Goal: Information Seeking & Learning: Learn about a topic

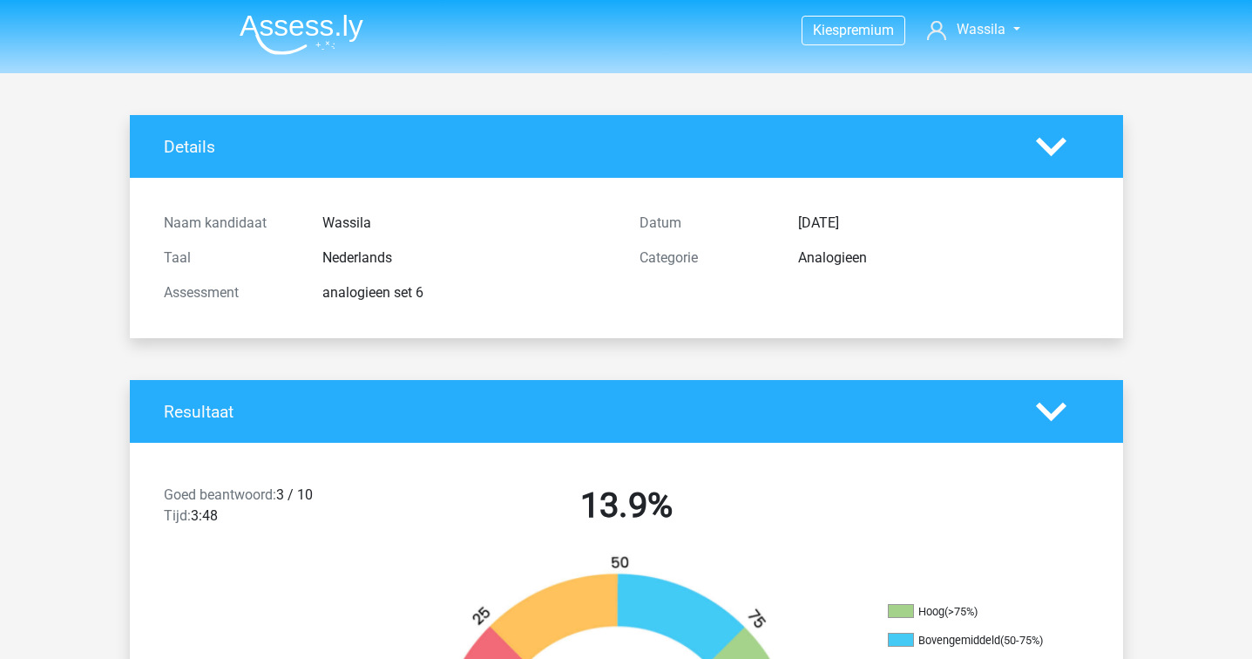
click at [336, 45] on img at bounding box center [302, 34] width 124 height 41
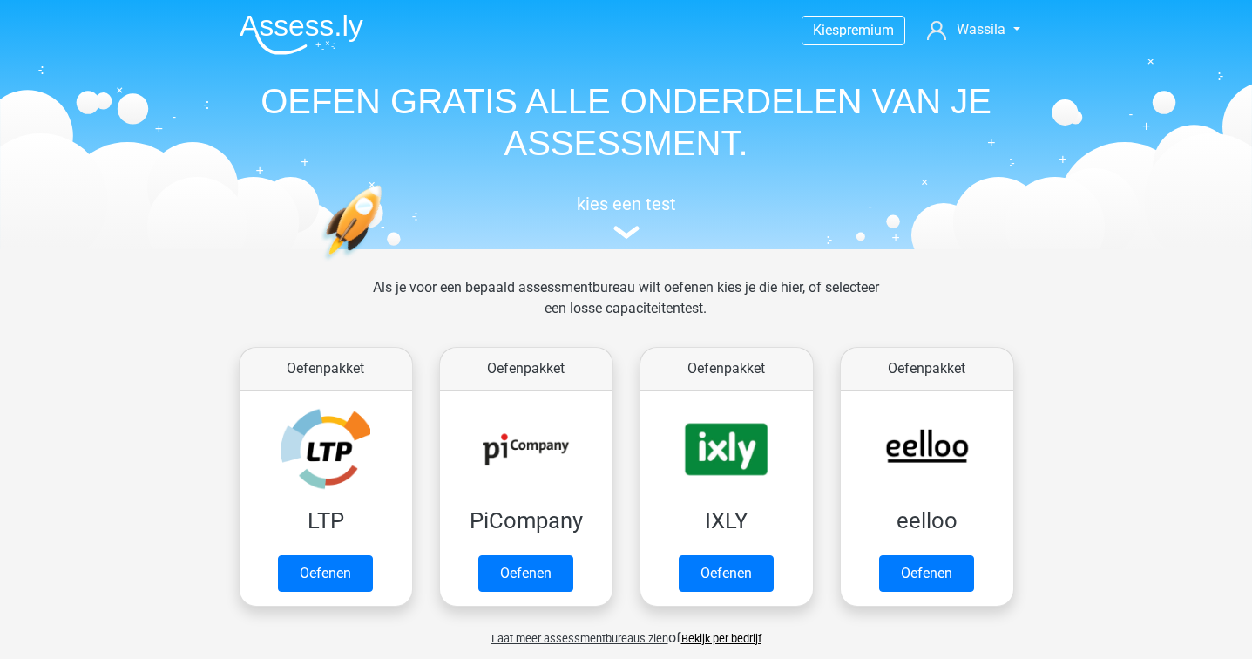
click at [339, 31] on img at bounding box center [302, 34] width 124 height 41
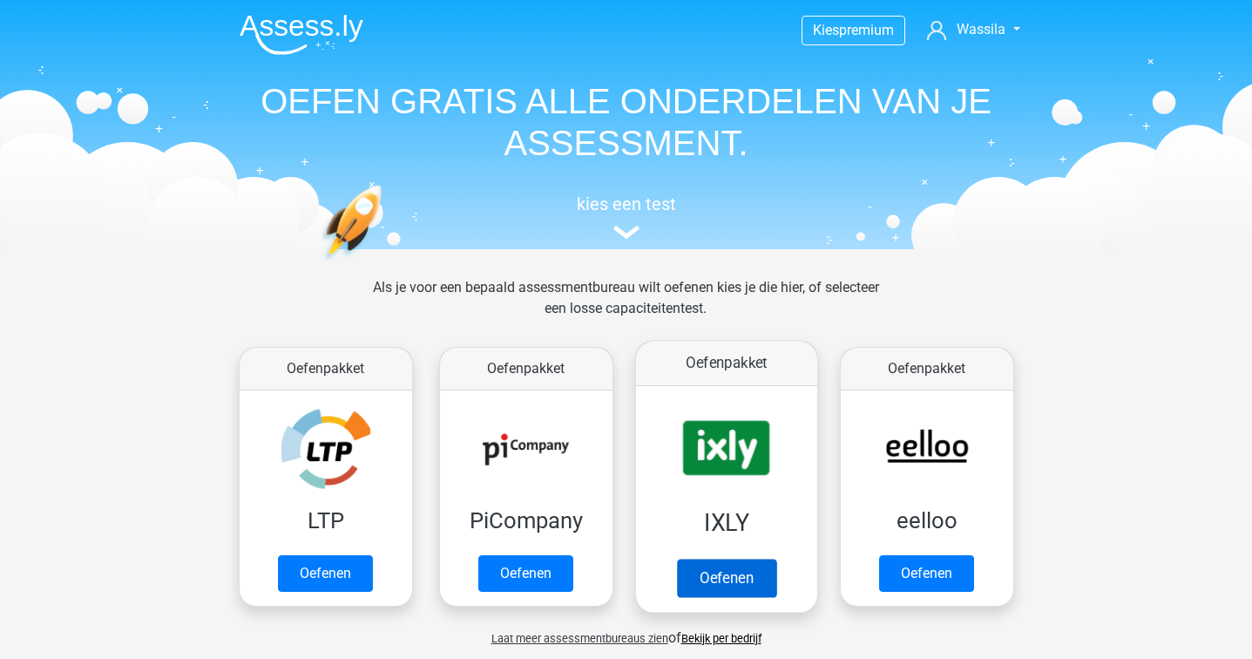
click at [763, 559] on link "Oefenen" at bounding box center [725, 578] width 99 height 38
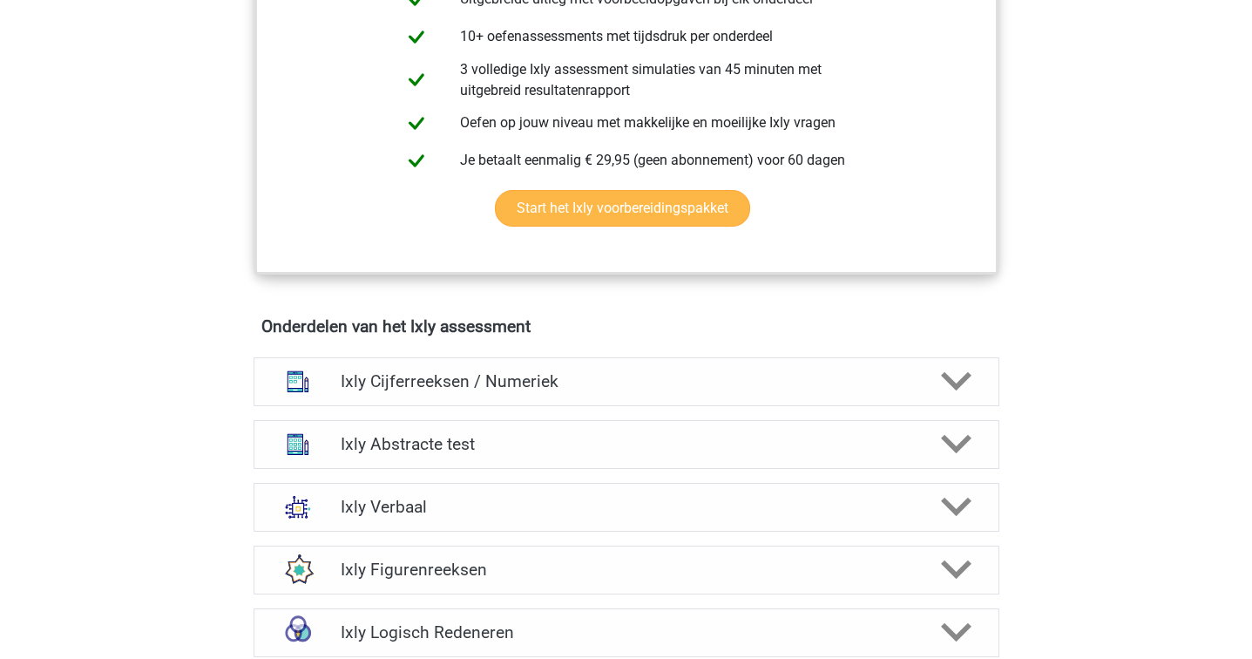
scroll to position [838, 0]
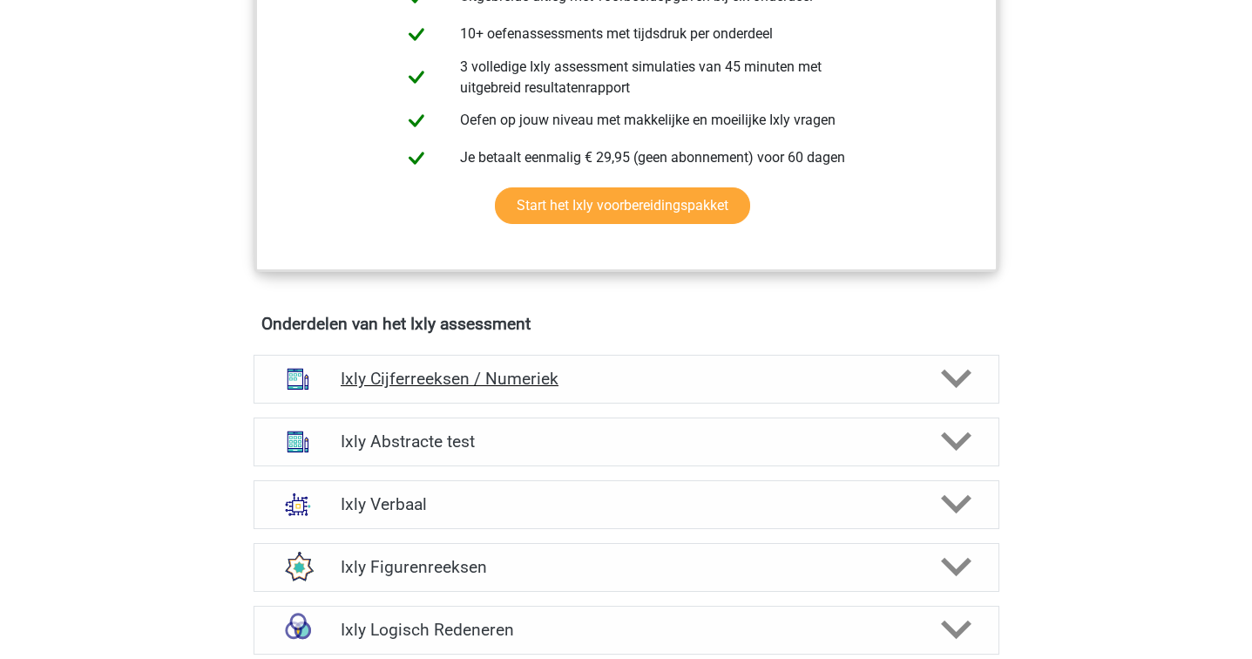
click at [695, 376] on h4 "Ixly Cijferreeksen / Numeriek" at bounding box center [626, 379] width 571 height 20
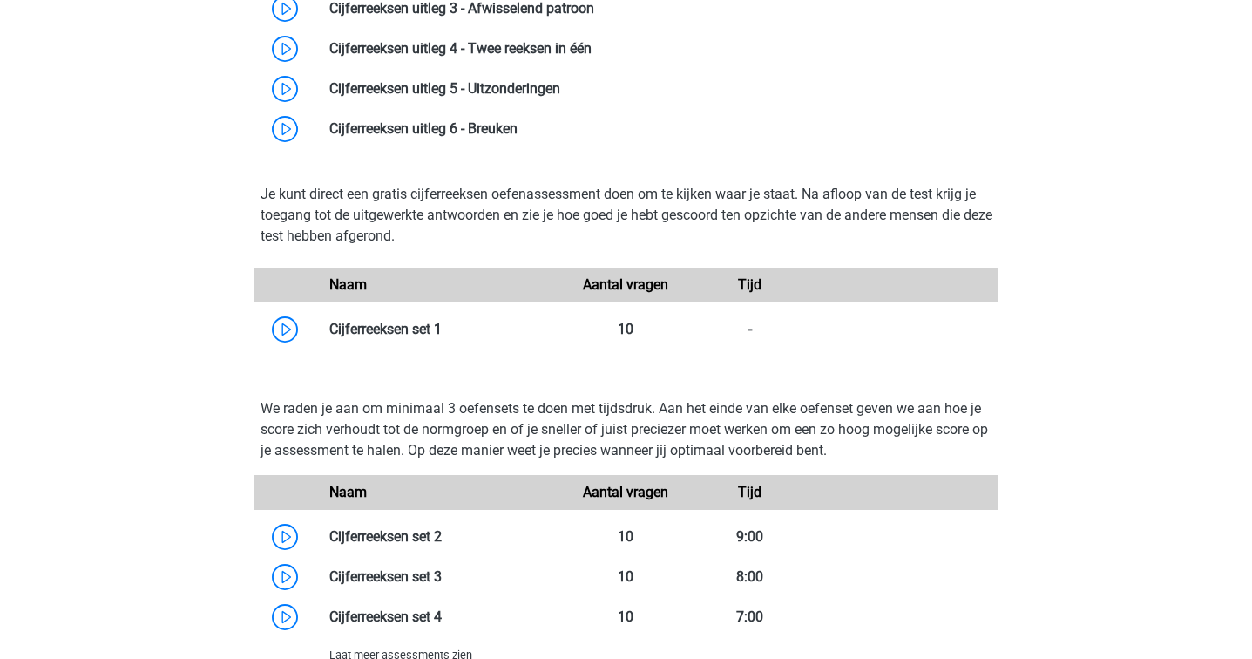
scroll to position [1426, 0]
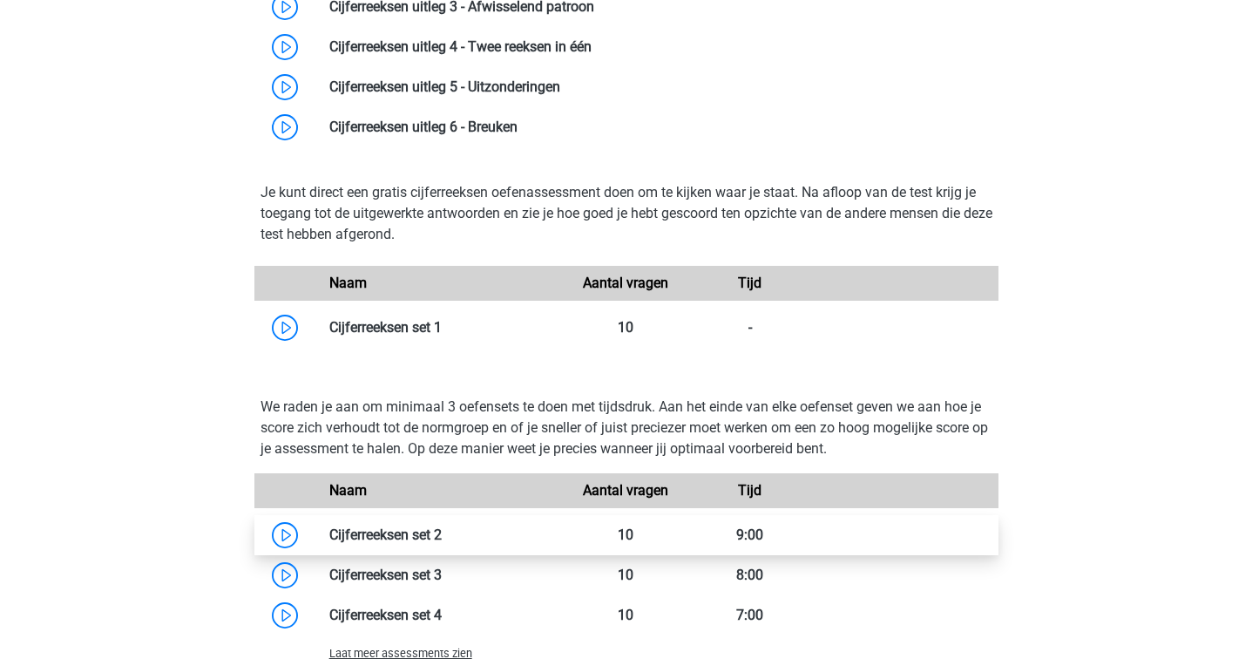
click at [442, 533] on link at bounding box center [442, 534] width 0 height 17
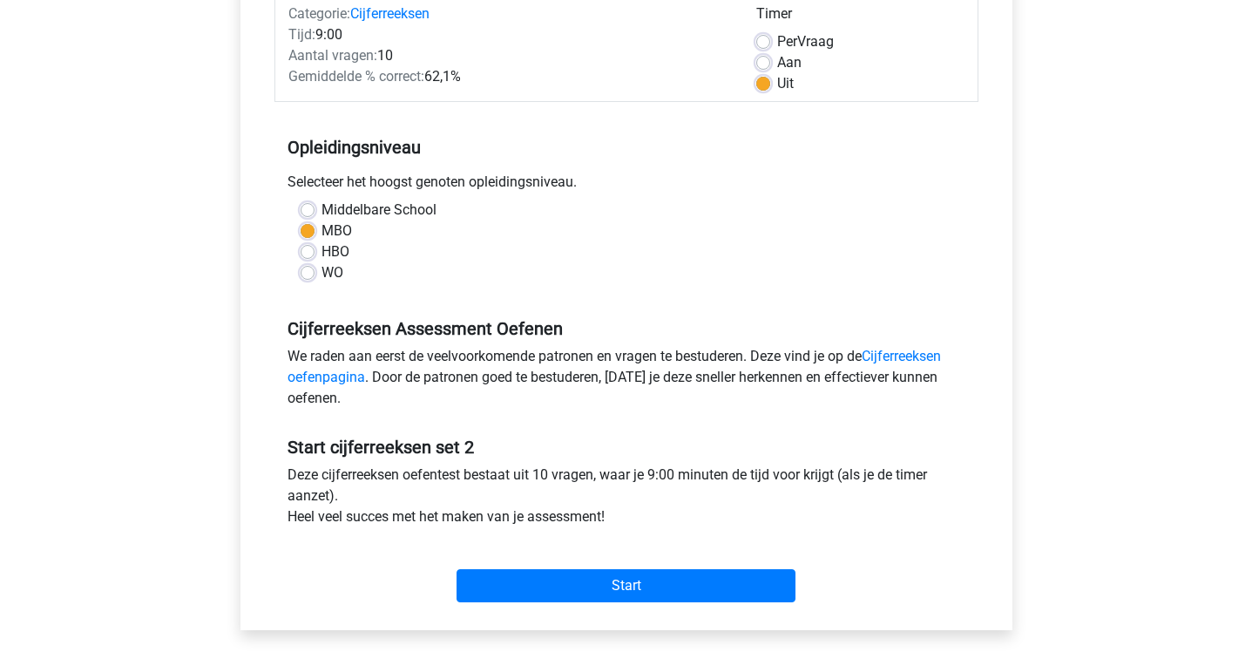
scroll to position [239, 0]
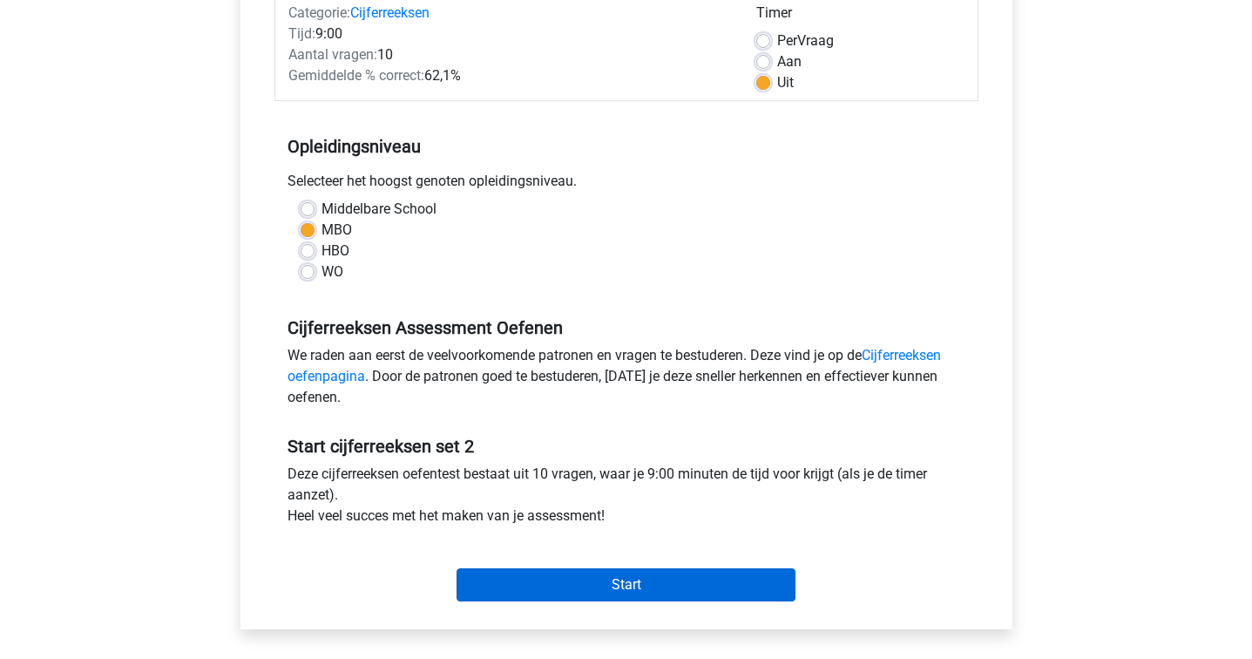
click at [569, 584] on input "Start" at bounding box center [626, 584] width 339 height 33
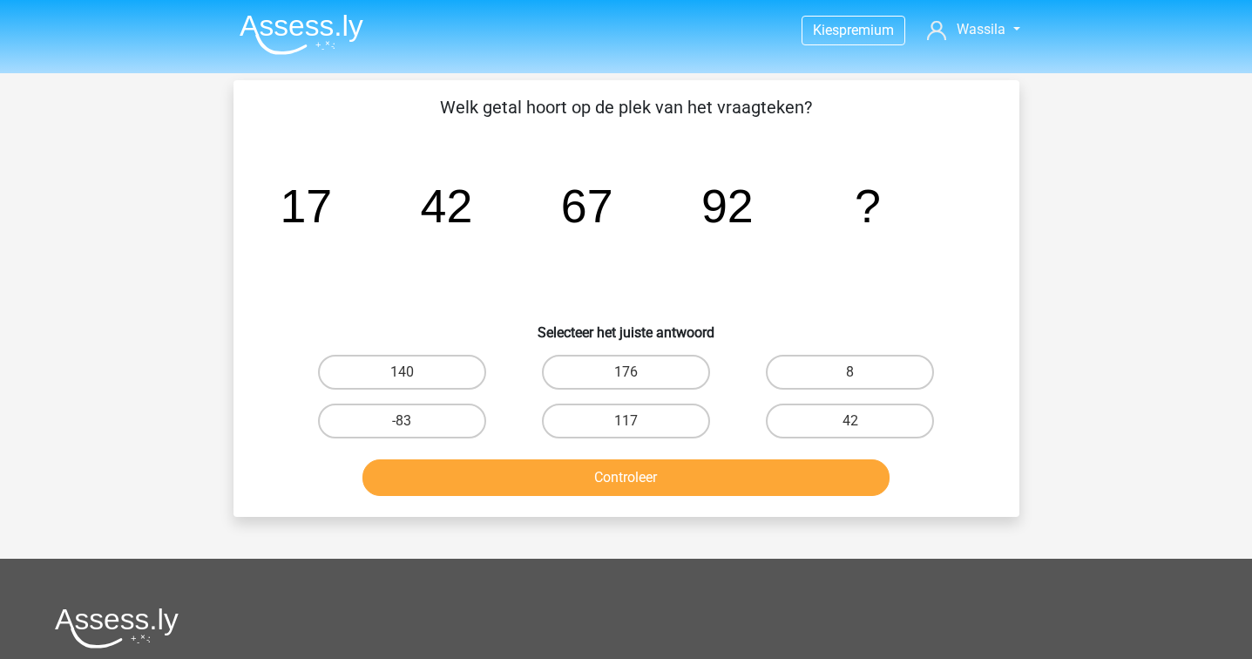
click at [613, 402] on div "117" at bounding box center [626, 421] width 224 height 49
click at [613, 416] on label "117" at bounding box center [626, 421] width 168 height 35
click at [626, 421] on input "117" at bounding box center [631, 426] width 11 height 11
radio input "true"
click at [587, 468] on button "Controleer" at bounding box center [626, 477] width 527 height 37
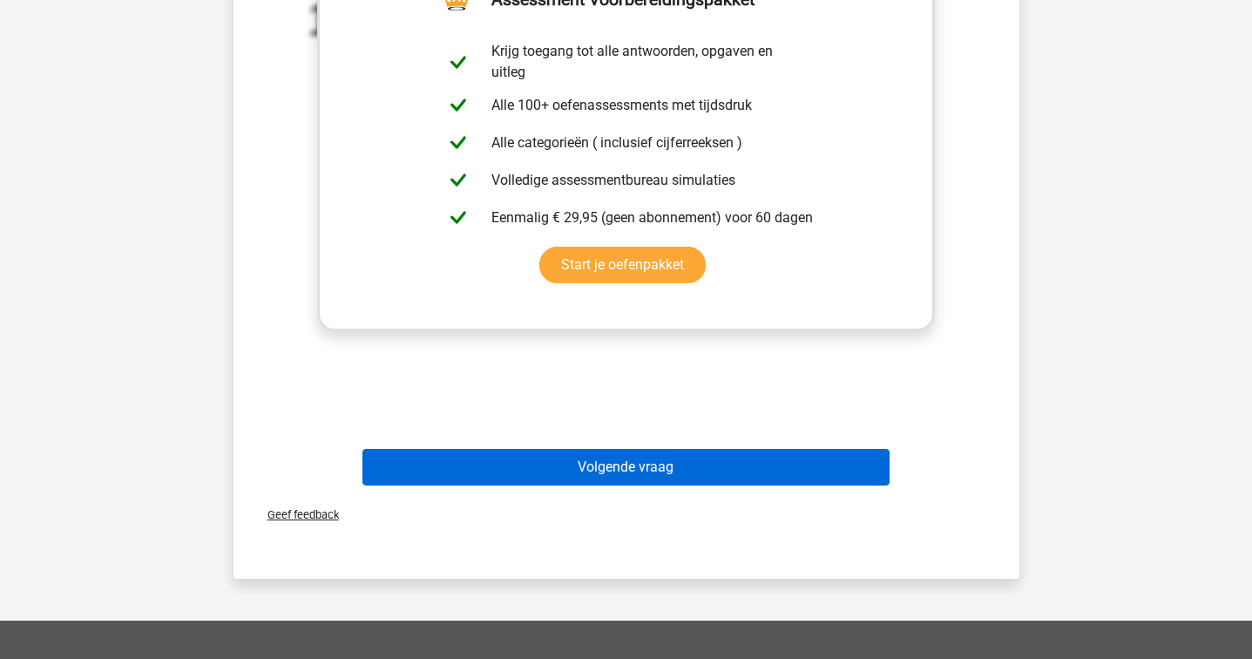
click at [585, 468] on button "Volgende vraag" at bounding box center [626, 467] width 527 height 37
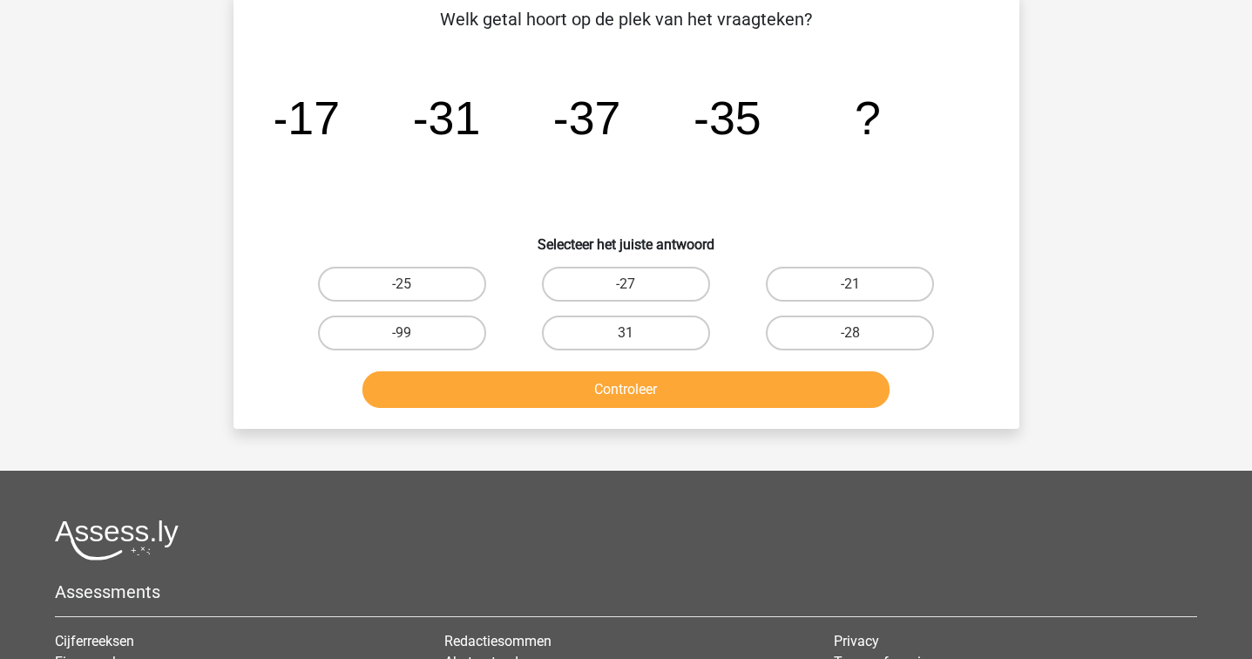
scroll to position [80, 0]
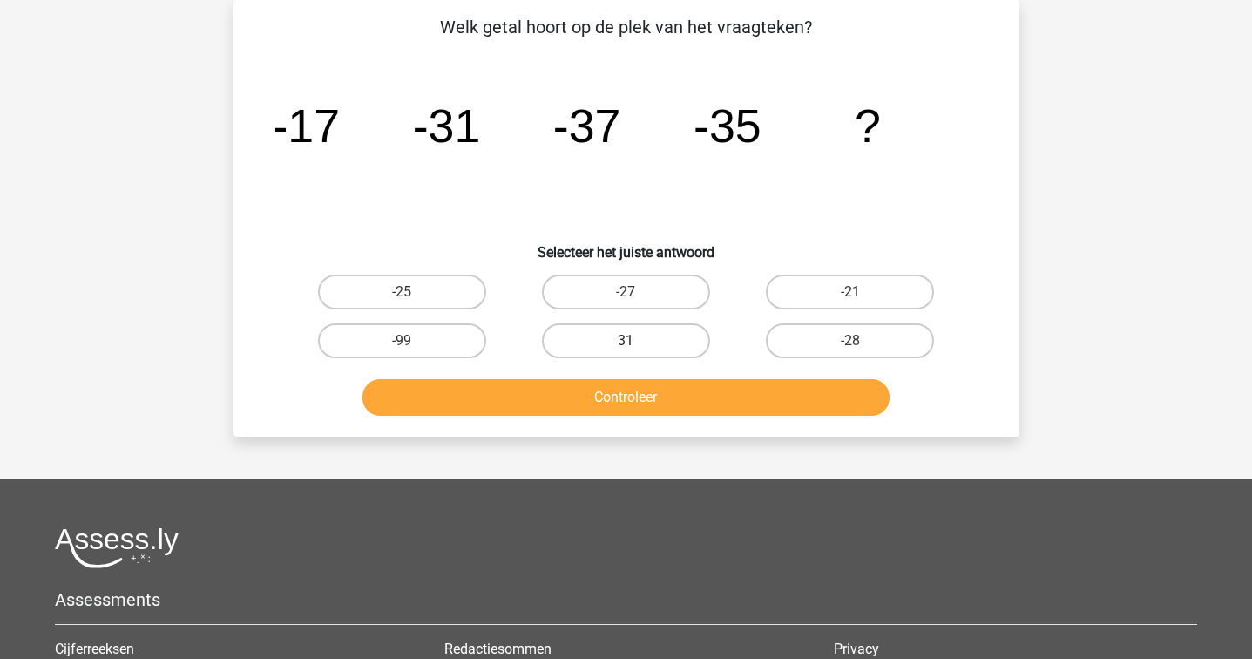
click at [638, 327] on label "31" at bounding box center [626, 340] width 168 height 35
click at [637, 341] on input "31" at bounding box center [631, 346] width 11 height 11
radio input "true"
click at [631, 384] on button "Controleer" at bounding box center [626, 397] width 527 height 37
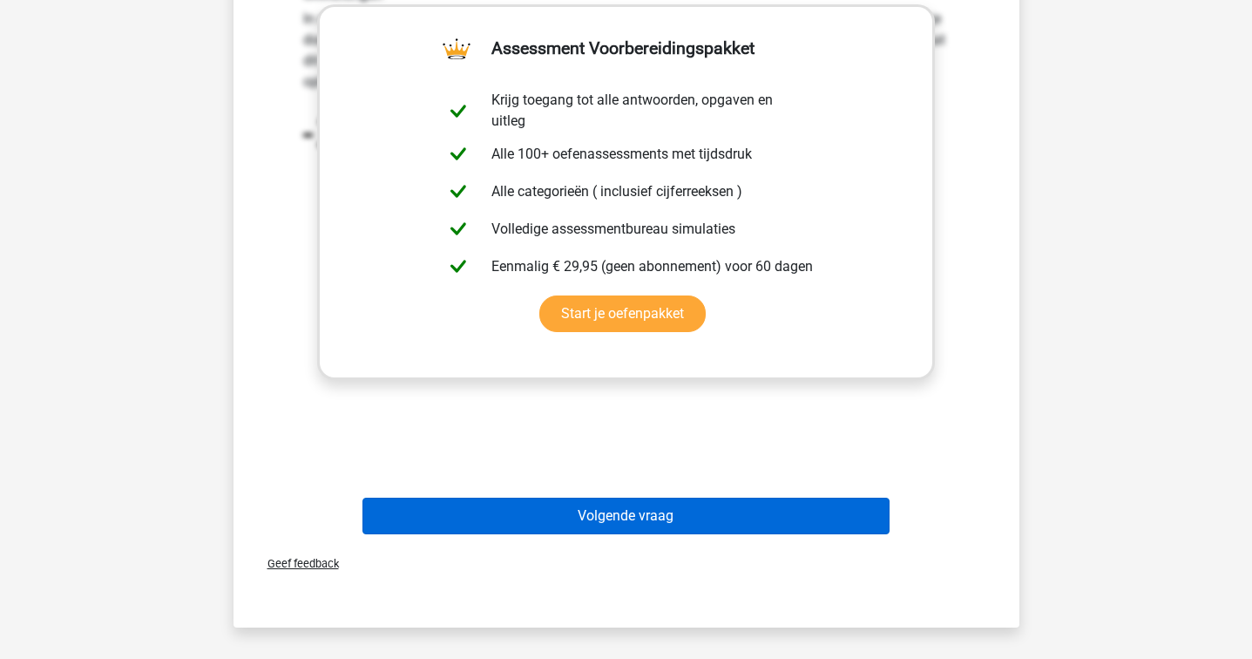
click at [624, 503] on button "Volgende vraag" at bounding box center [626, 516] width 527 height 37
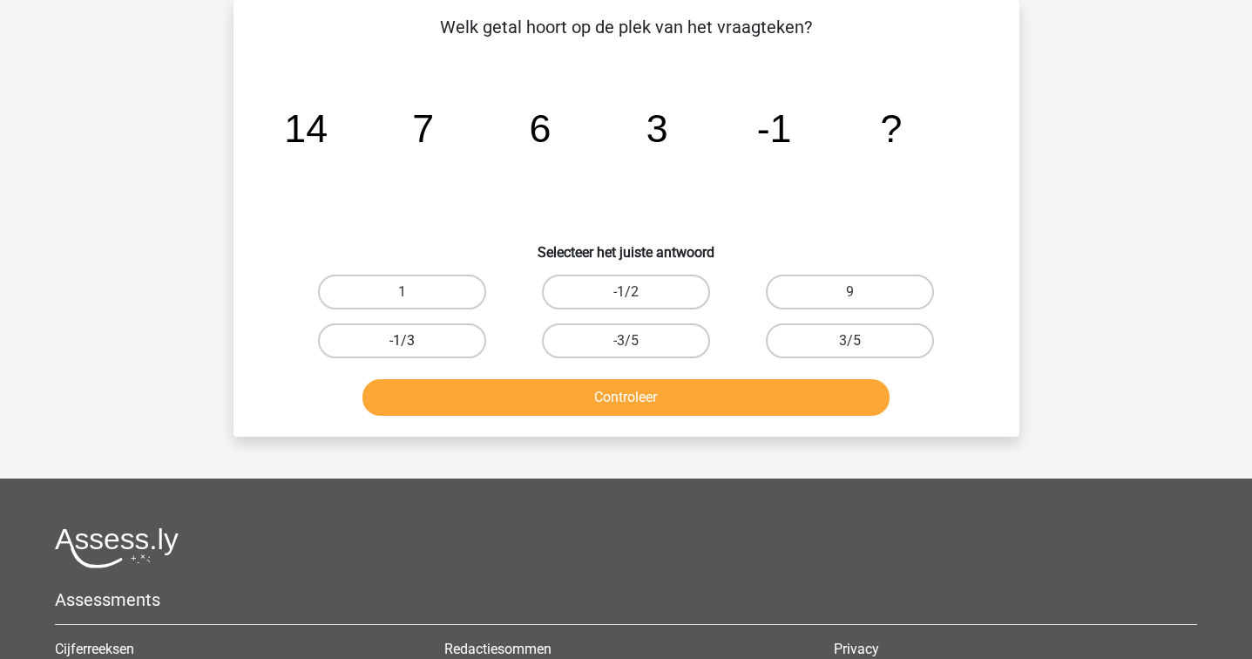
click at [465, 337] on label "-1/3" at bounding box center [402, 340] width 168 height 35
click at [413, 341] on input "-1/3" at bounding box center [407, 346] width 11 height 11
radio input "true"
click at [468, 397] on button "Controleer" at bounding box center [626, 397] width 527 height 37
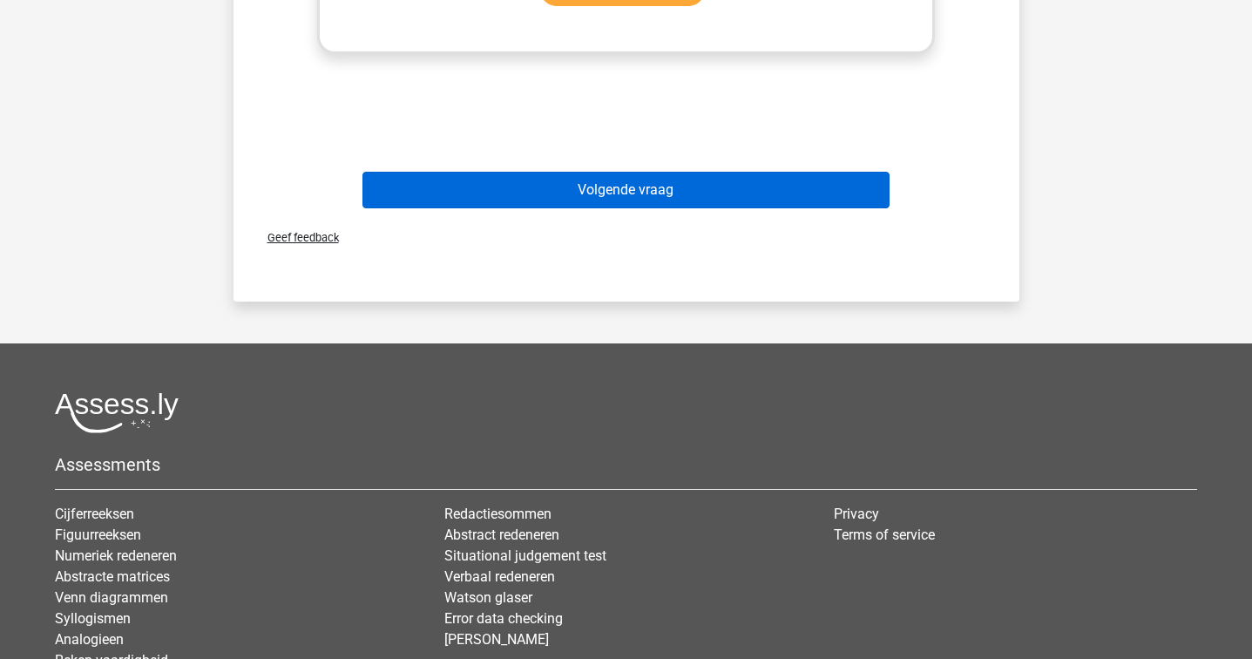
click at [561, 203] on button "Volgende vraag" at bounding box center [626, 190] width 527 height 37
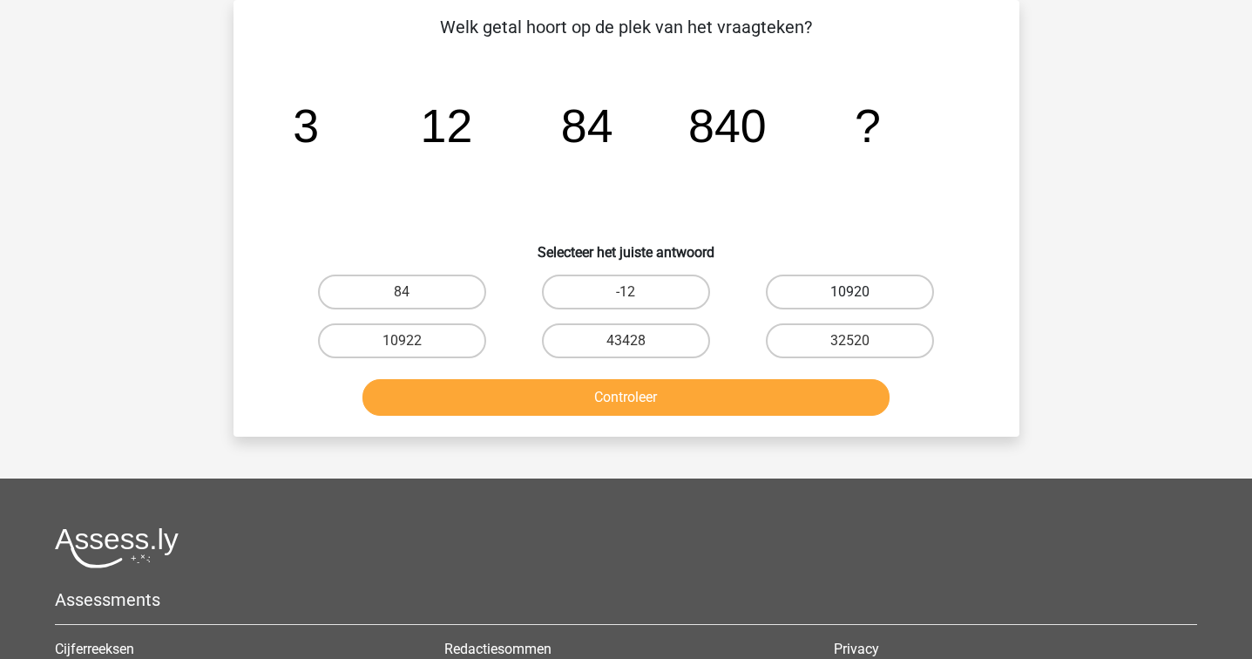
click at [860, 281] on label "10920" at bounding box center [850, 292] width 168 height 35
click at [860, 292] on input "10920" at bounding box center [856, 297] width 11 height 11
radio input "true"
click at [684, 401] on button "Controleer" at bounding box center [626, 397] width 527 height 37
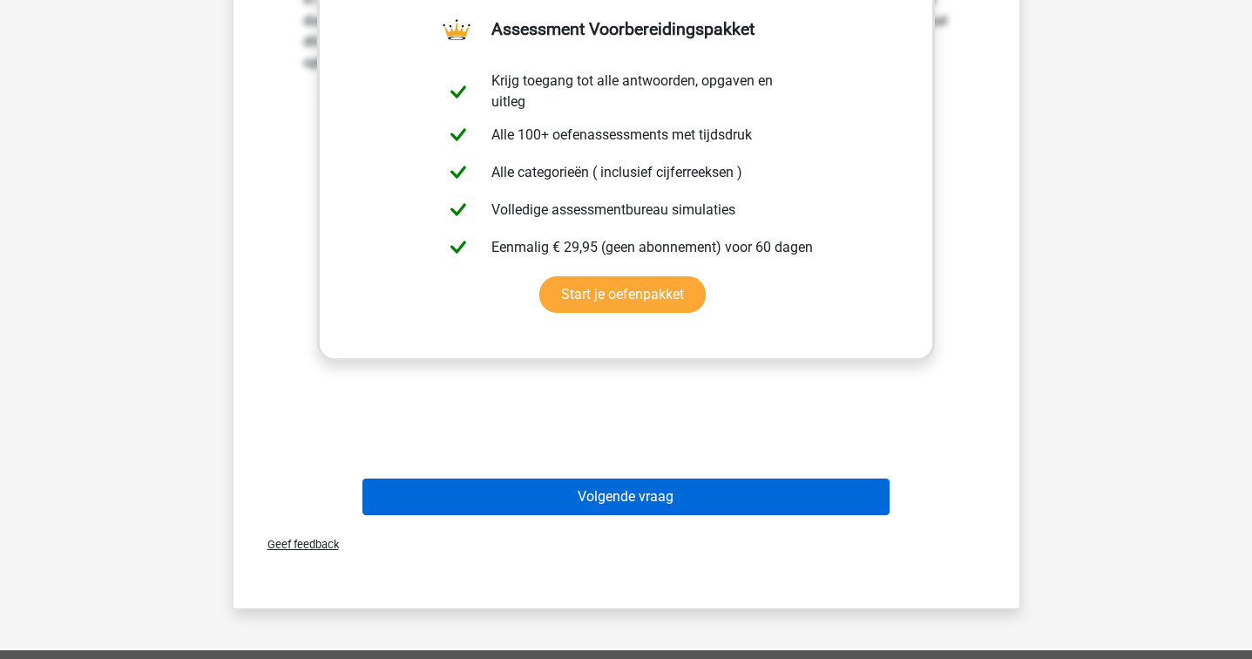
click at [663, 487] on button "Volgende vraag" at bounding box center [626, 496] width 527 height 37
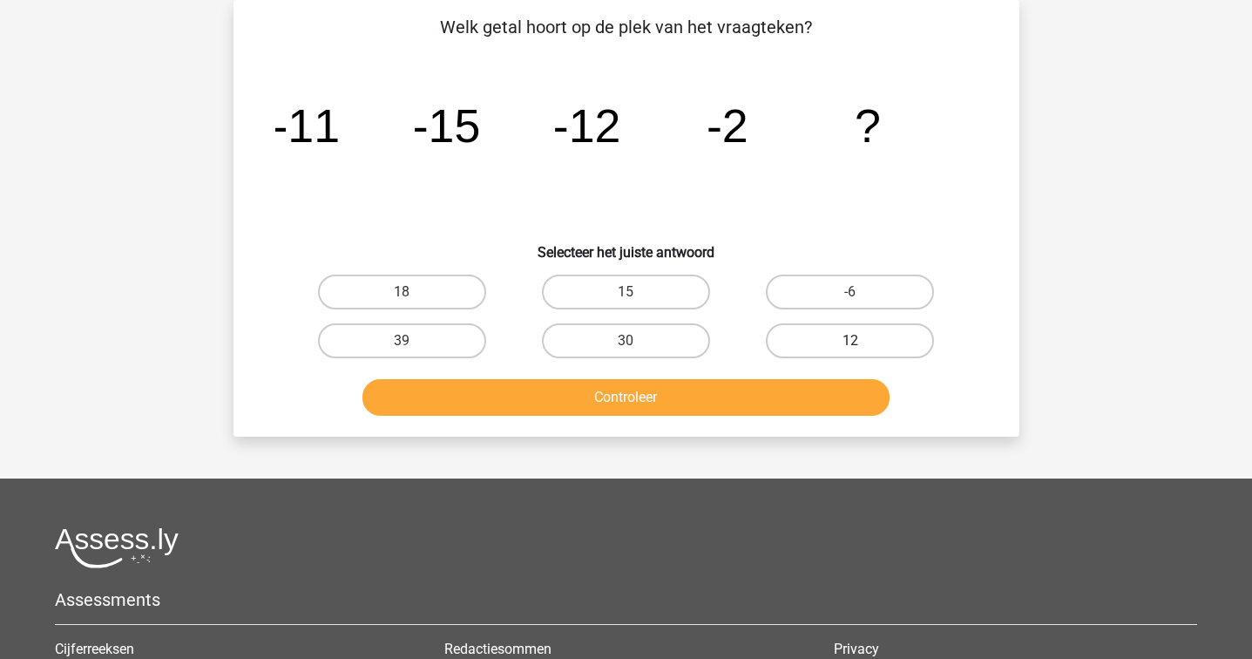
click at [833, 327] on label "12" at bounding box center [850, 340] width 168 height 35
click at [851, 341] on input "12" at bounding box center [856, 346] width 11 height 11
radio input "true"
click at [800, 374] on div "Controleer" at bounding box center [626, 394] width 730 height 58
click at [781, 408] on button "Controleer" at bounding box center [626, 397] width 527 height 37
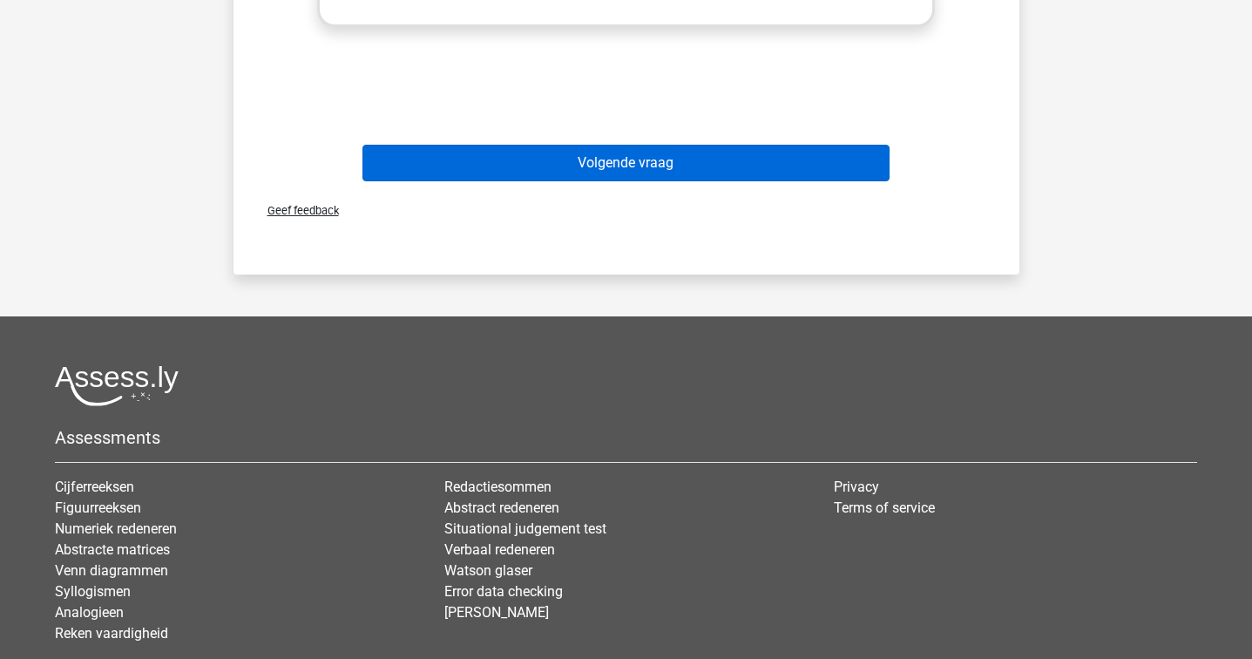
click at [647, 178] on button "Volgende vraag" at bounding box center [626, 163] width 527 height 37
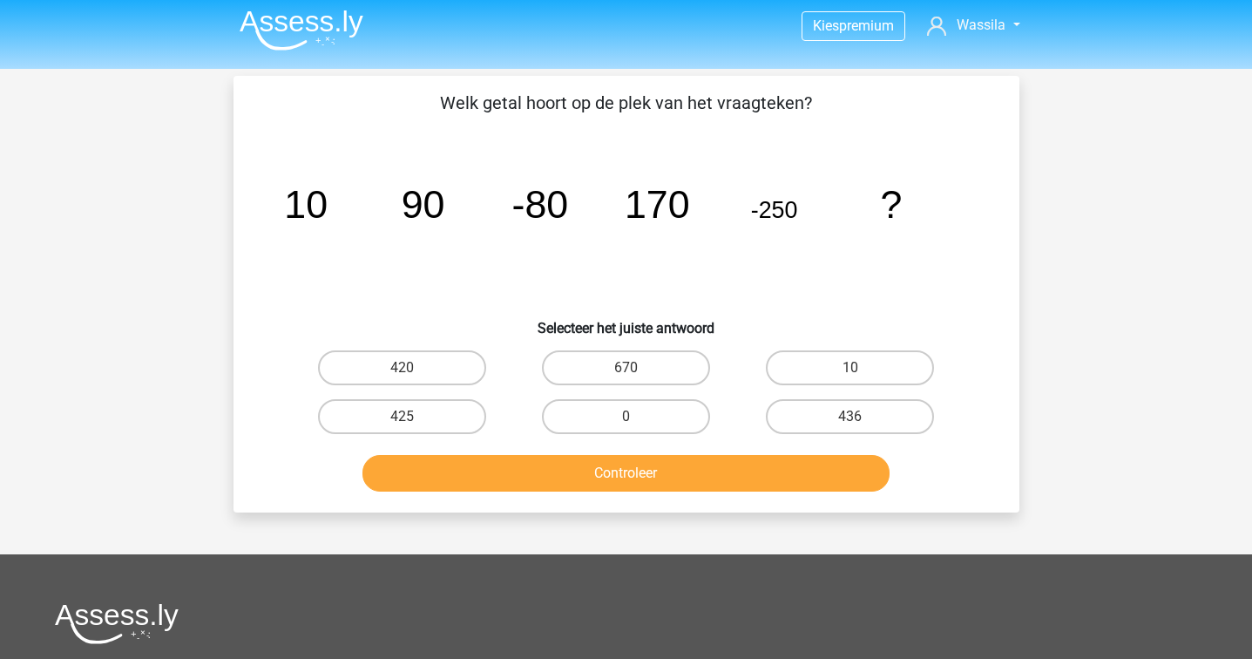
scroll to position [8, 0]
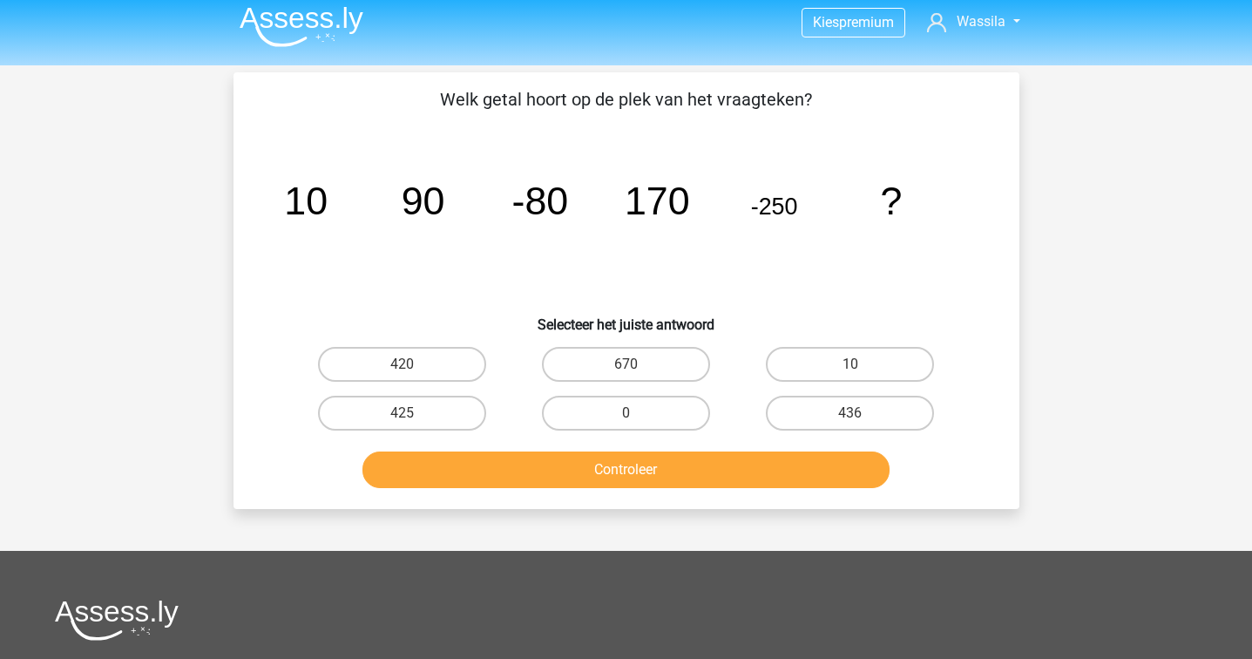
click at [405, 413] on input "425" at bounding box center [407, 418] width 11 height 11
radio input "true"
click at [441, 457] on button "Controleer" at bounding box center [626, 469] width 527 height 37
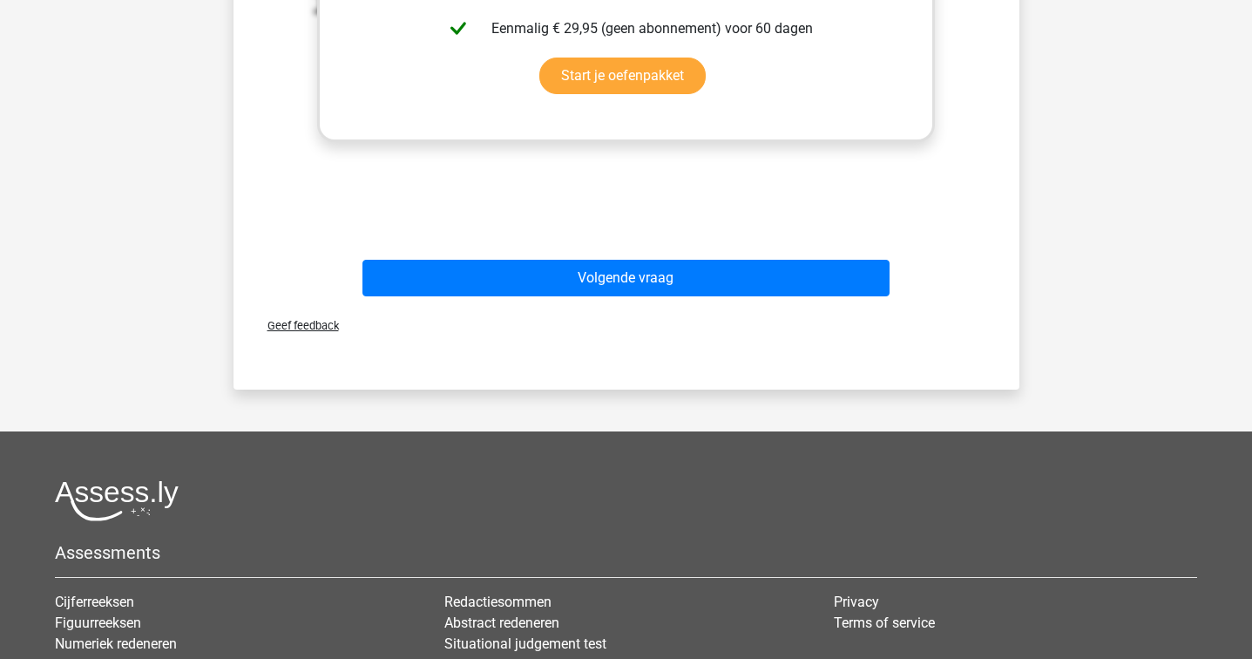
scroll to position [838, 0]
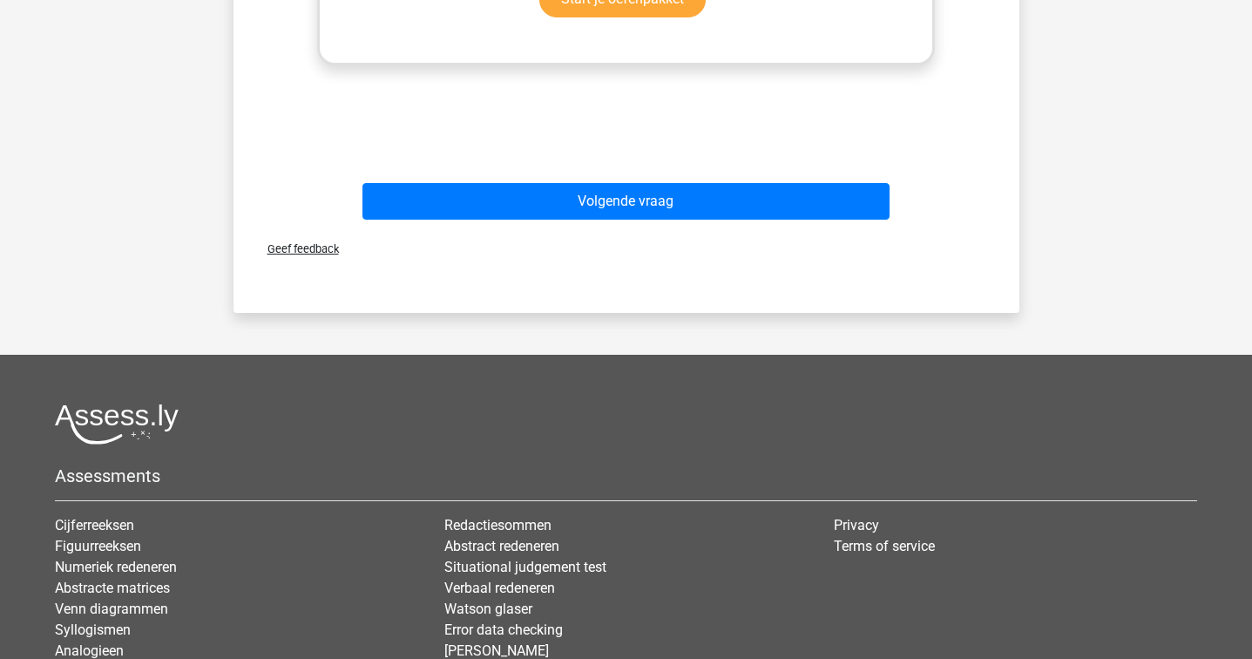
click at [610, 225] on div "Volgende vraag" at bounding box center [626, 205] width 673 height 44
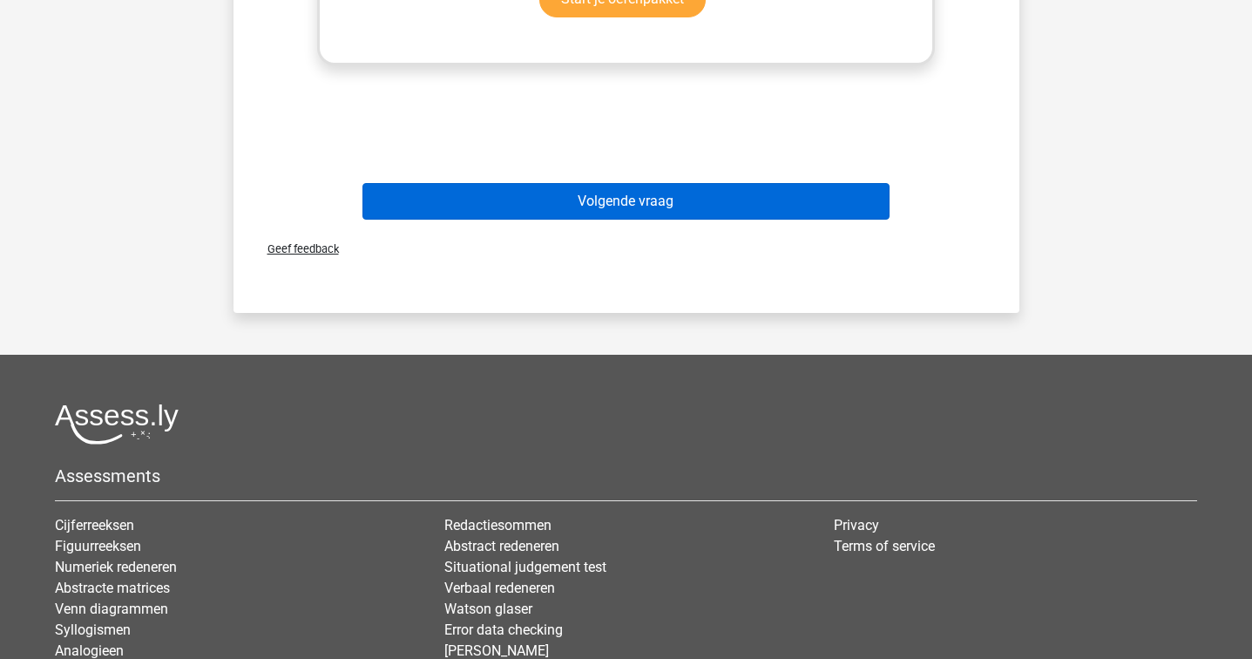
click at [611, 202] on button "Volgende vraag" at bounding box center [626, 201] width 527 height 37
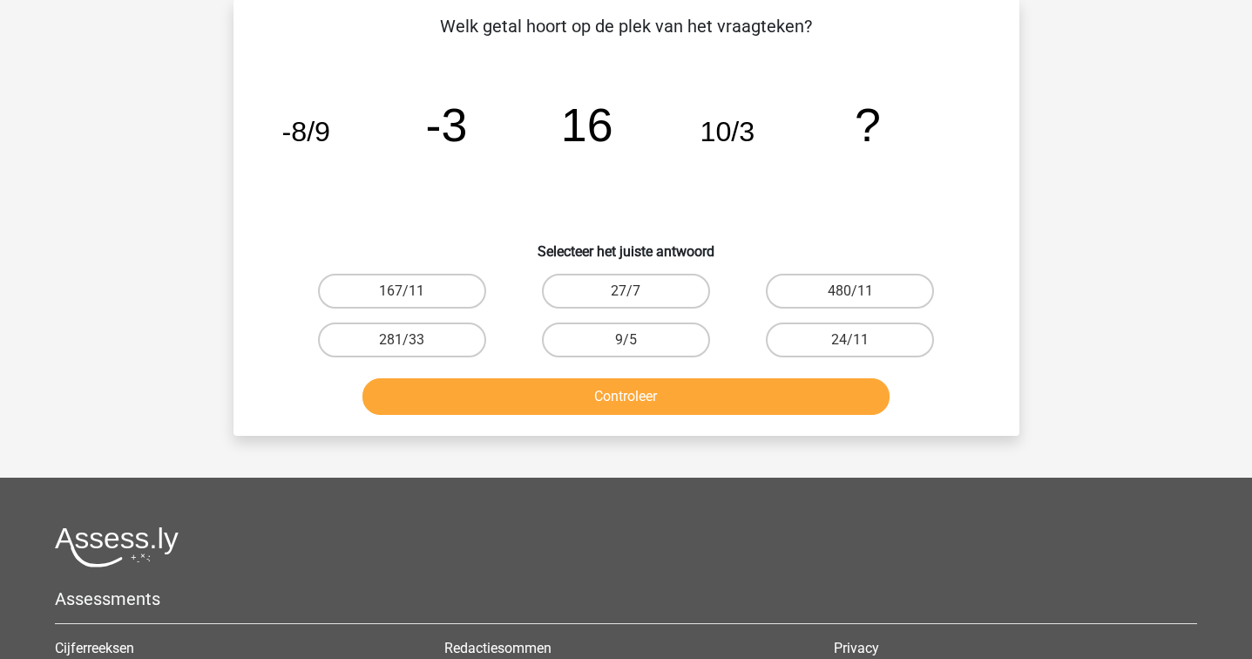
scroll to position [80, 0]
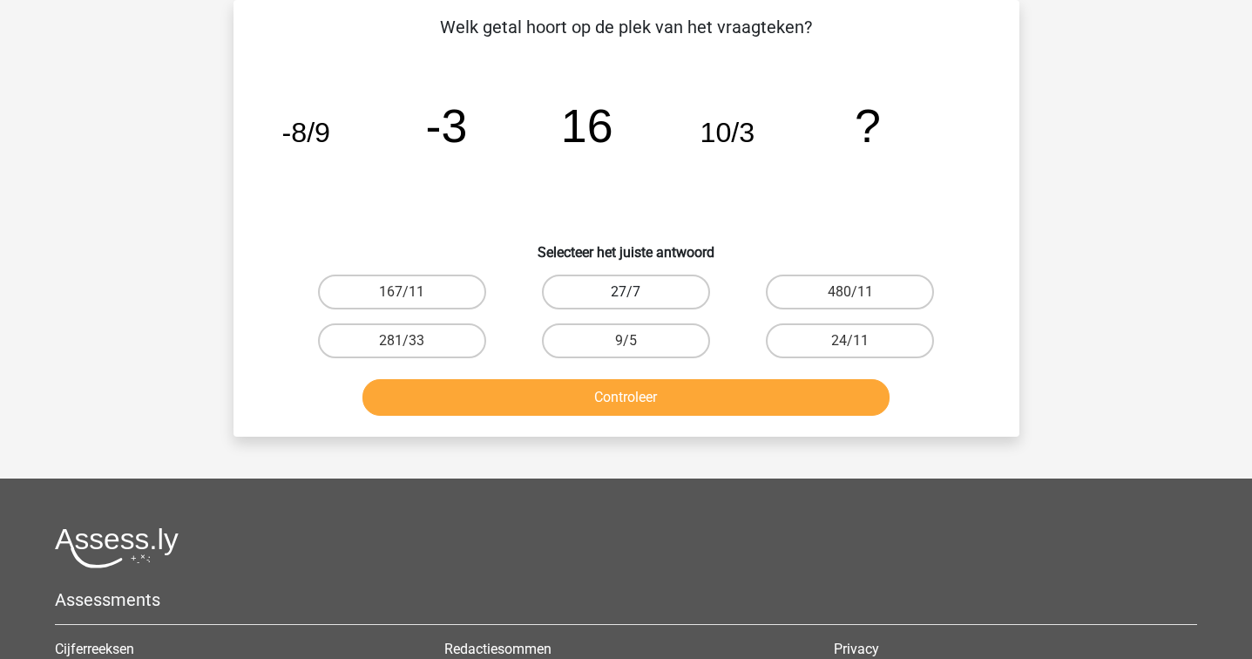
click at [640, 275] on label "27/7" at bounding box center [626, 292] width 168 height 35
click at [637, 292] on input "27/7" at bounding box center [631, 297] width 11 height 11
radio input "true"
click at [638, 396] on button "Controleer" at bounding box center [626, 397] width 527 height 37
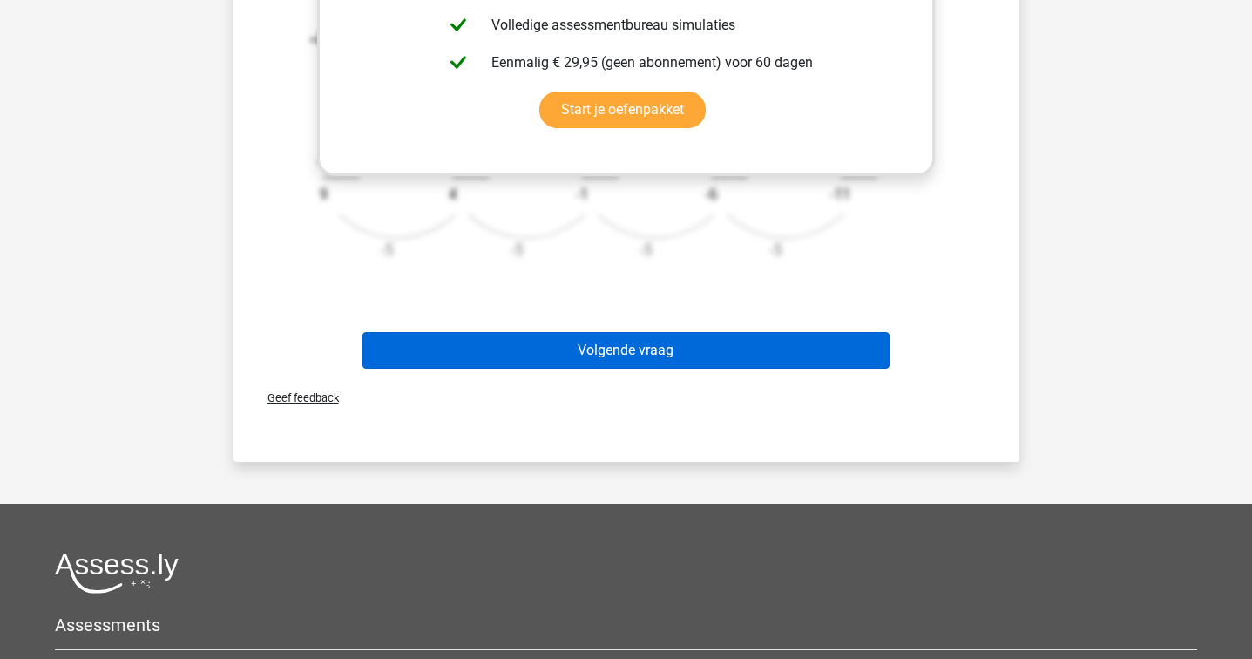
click at [635, 361] on button "Volgende vraag" at bounding box center [626, 350] width 527 height 37
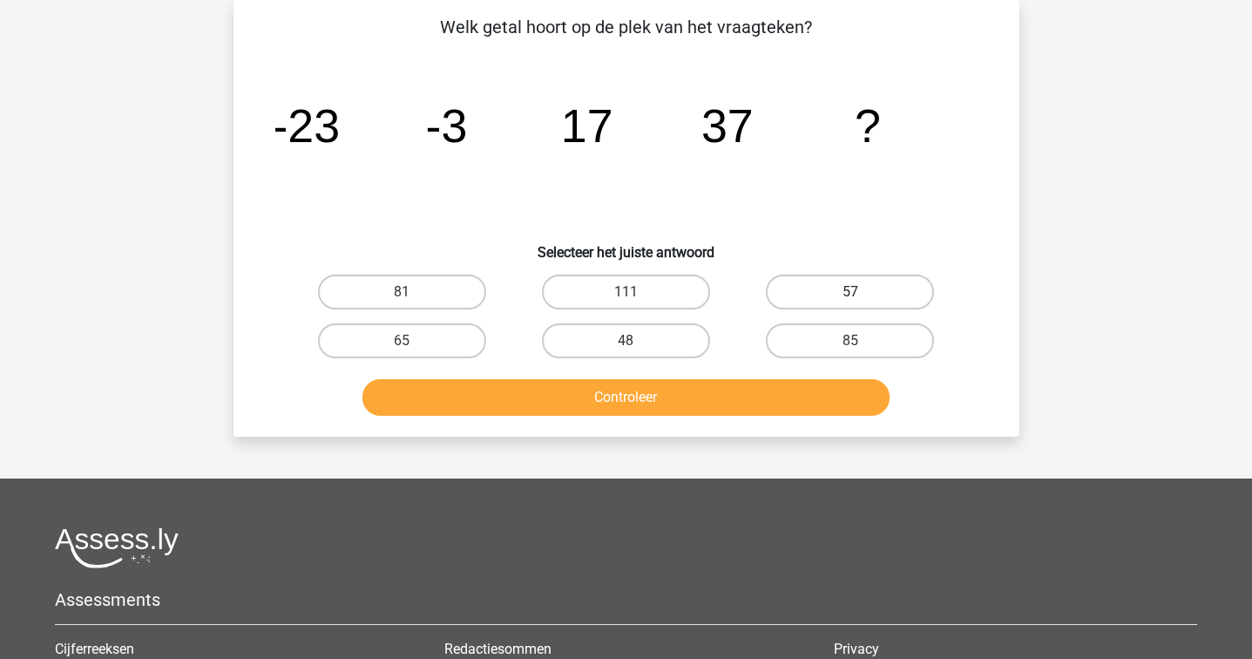
click at [810, 275] on label "57" at bounding box center [850, 292] width 168 height 35
click at [851, 292] on input "57" at bounding box center [856, 297] width 11 height 11
radio input "true"
click at [741, 379] on button "Controleer" at bounding box center [626, 397] width 527 height 37
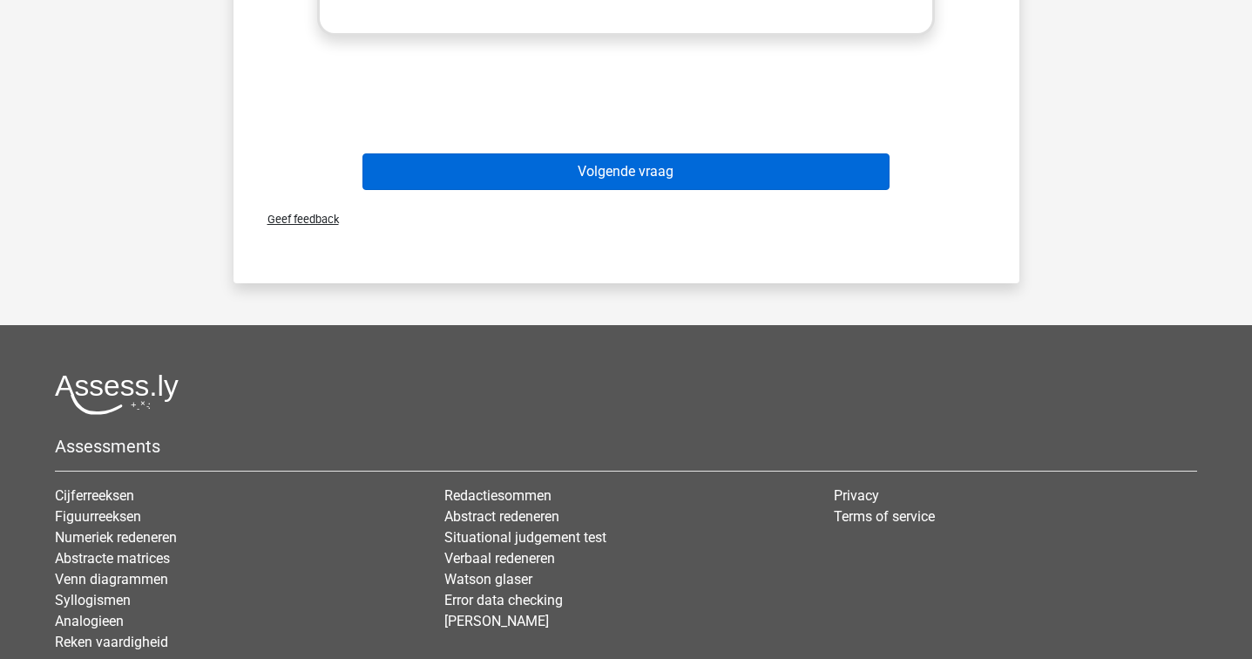
click at [691, 183] on button "Volgende vraag" at bounding box center [626, 171] width 527 height 37
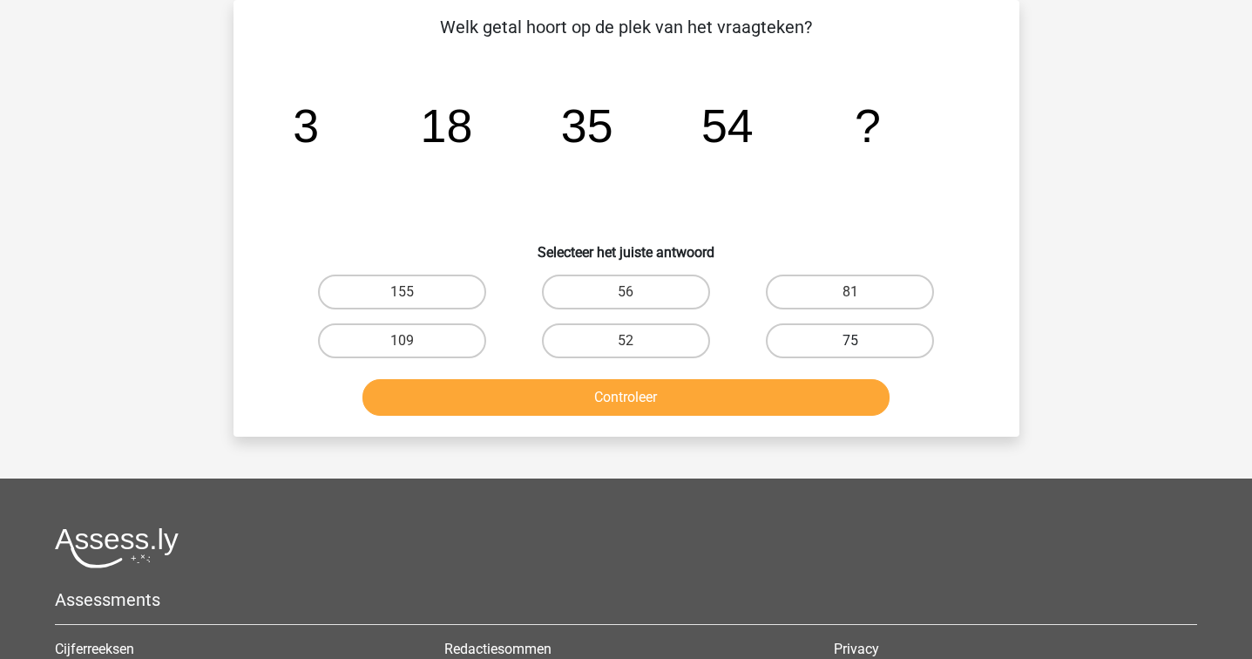
click at [811, 345] on label "75" at bounding box center [850, 340] width 168 height 35
click at [851, 345] on input "75" at bounding box center [856, 346] width 11 height 11
radio input "true"
click at [729, 380] on button "Controleer" at bounding box center [626, 397] width 527 height 37
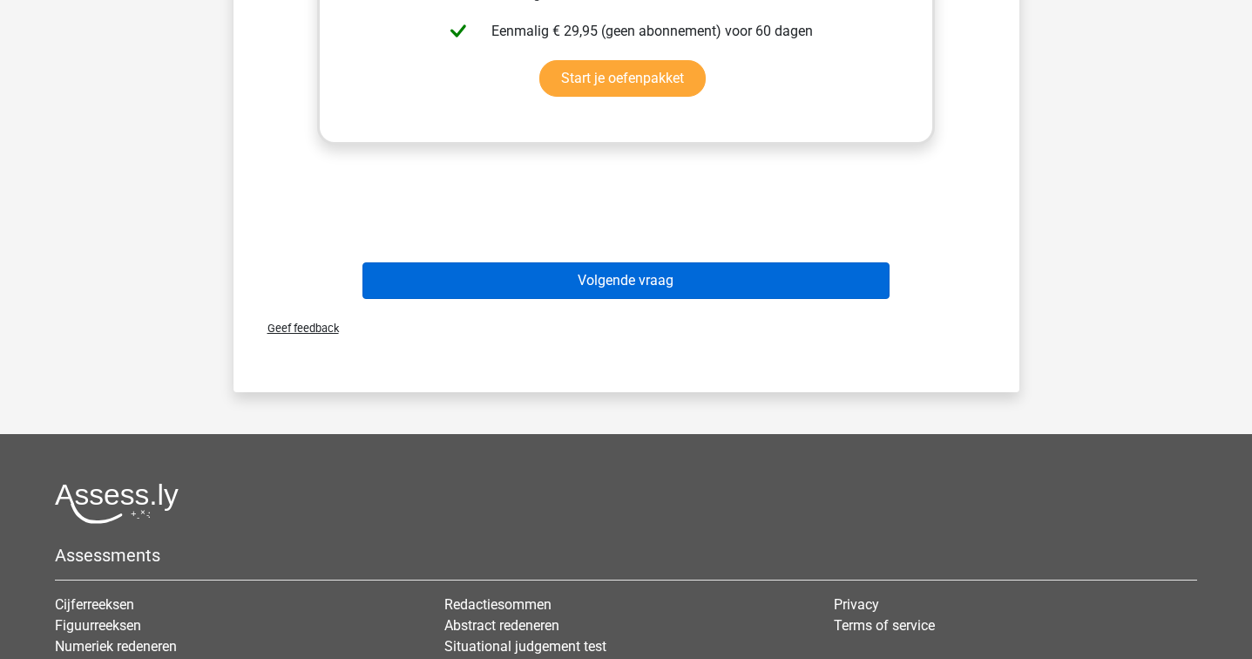
click at [709, 268] on button "Volgende vraag" at bounding box center [626, 280] width 527 height 37
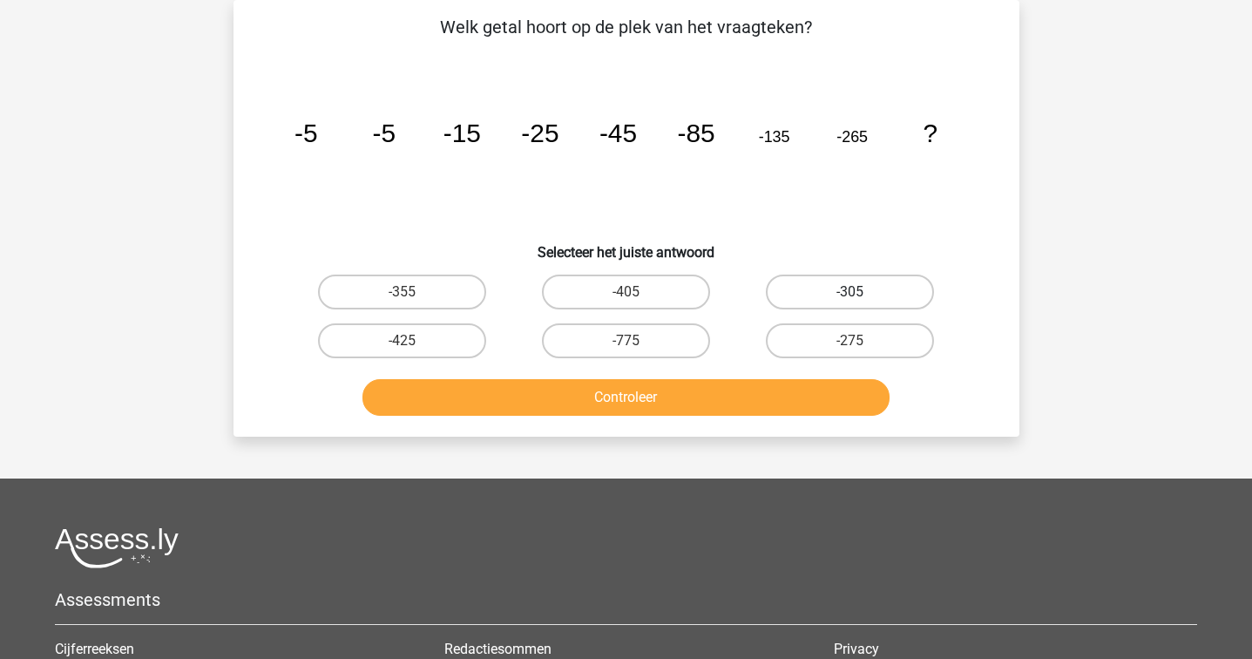
click at [800, 284] on label "-305" at bounding box center [850, 292] width 168 height 35
click at [851, 292] on input "-305" at bounding box center [856, 297] width 11 height 11
radio input "true"
click at [752, 391] on button "Controleer" at bounding box center [626, 397] width 527 height 37
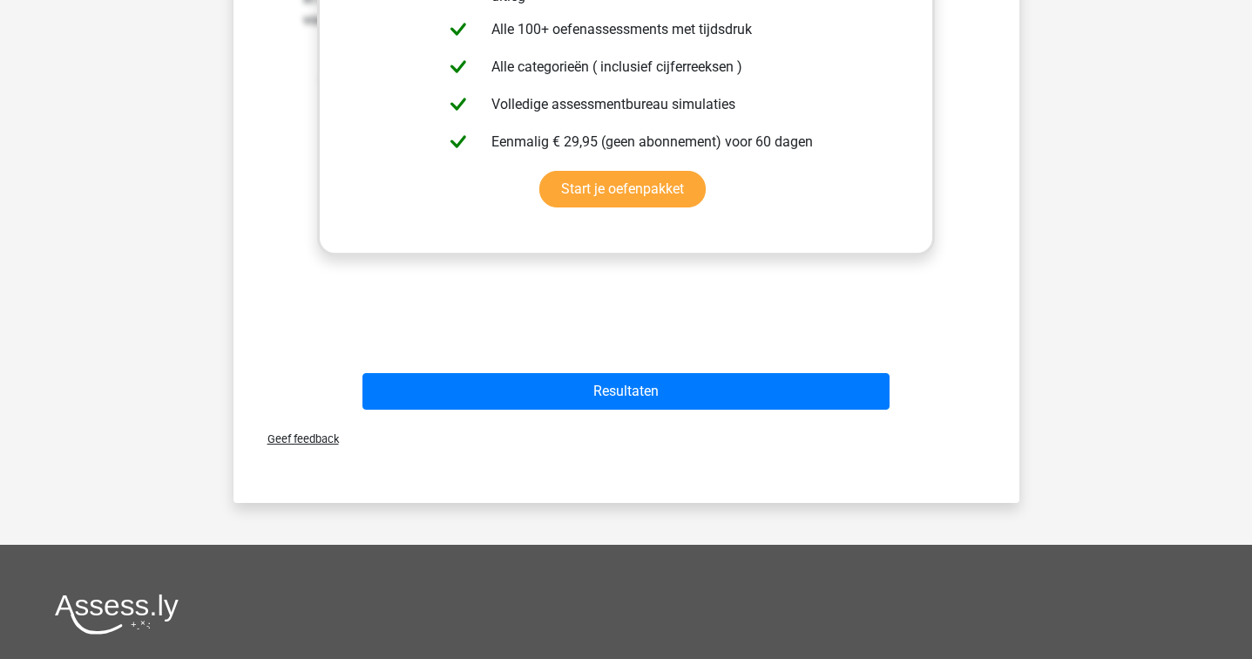
scroll to position [750, 0]
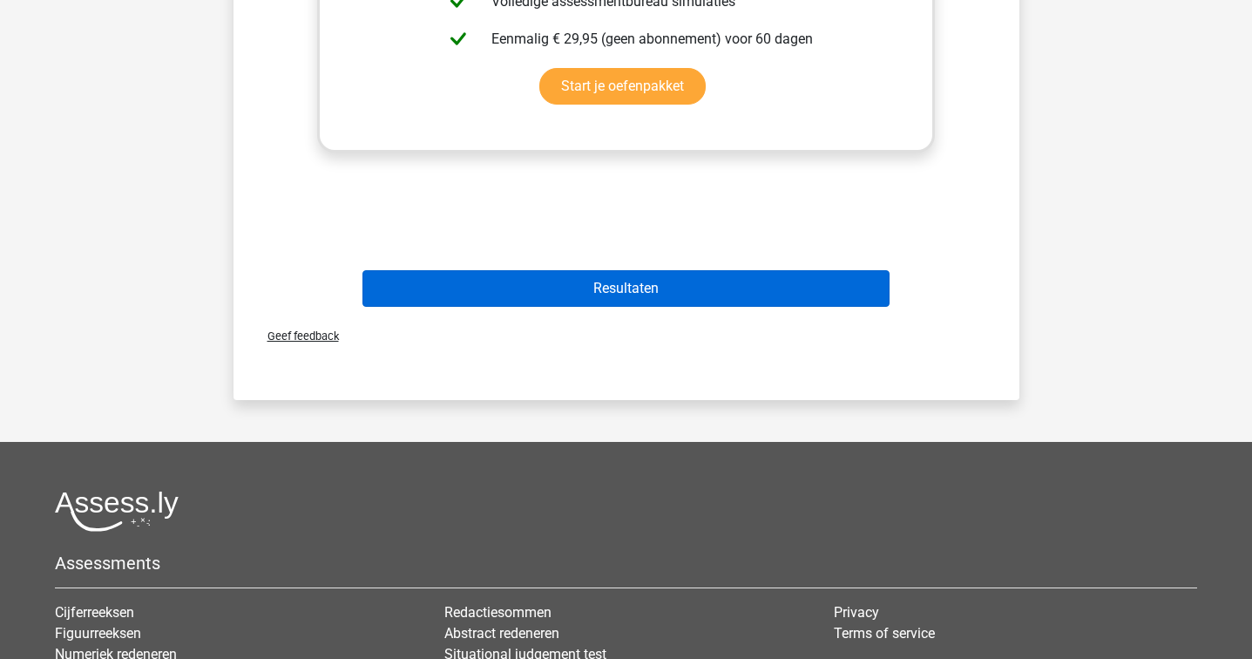
click at [716, 295] on button "Resultaten" at bounding box center [626, 288] width 527 height 37
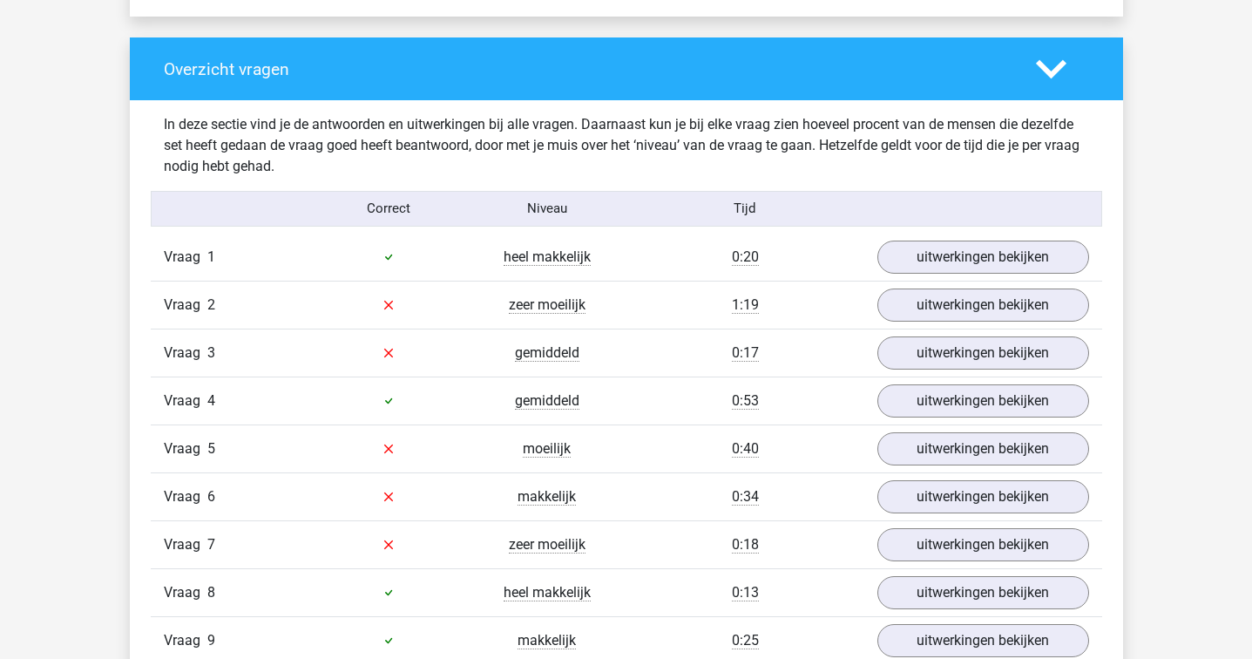
scroll to position [1281, 0]
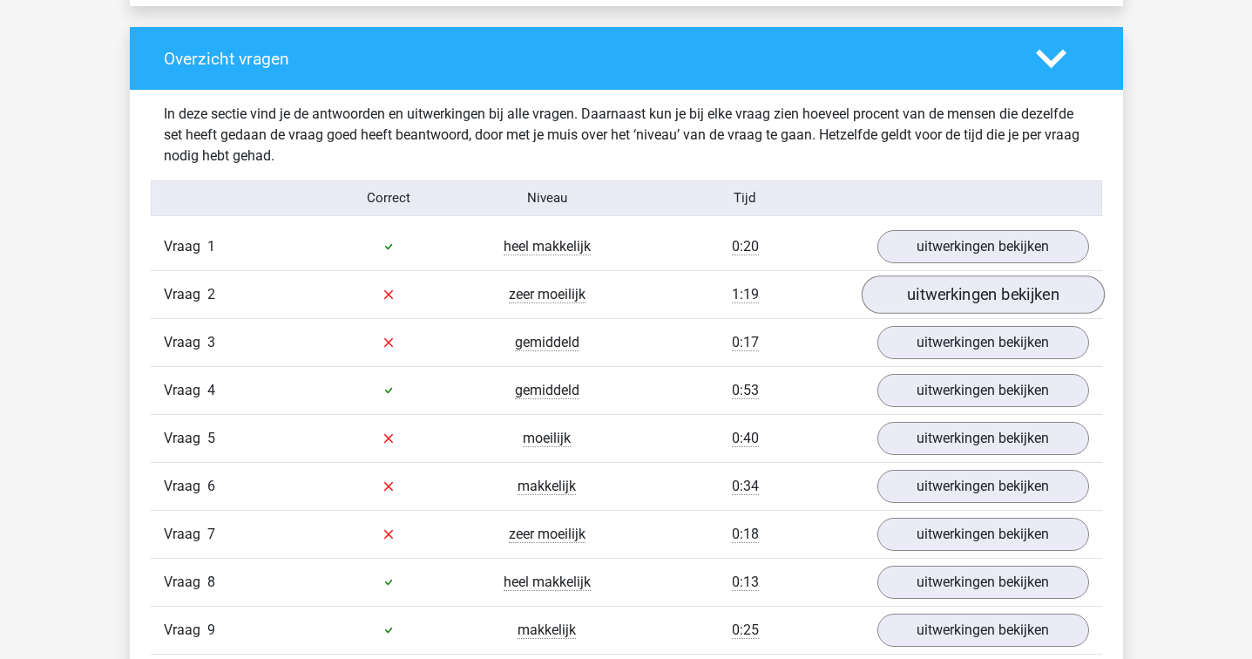
click at [943, 300] on link "uitwerkingen bekijken" at bounding box center [982, 294] width 243 height 38
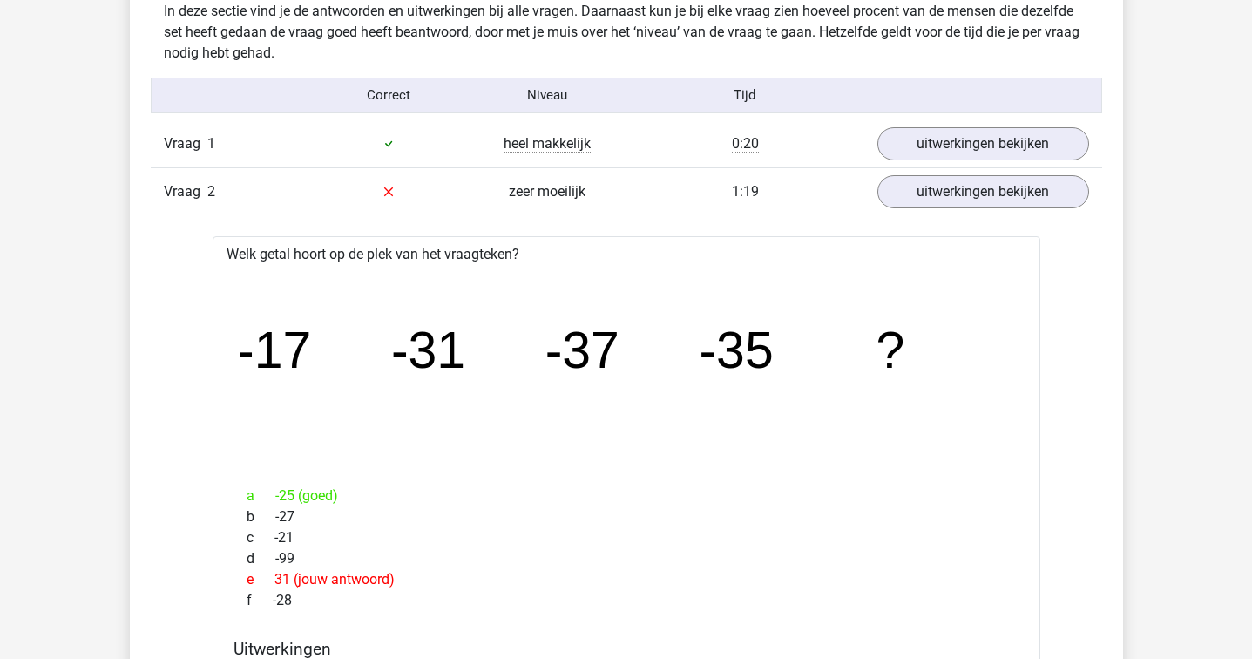
scroll to position [1368, 0]
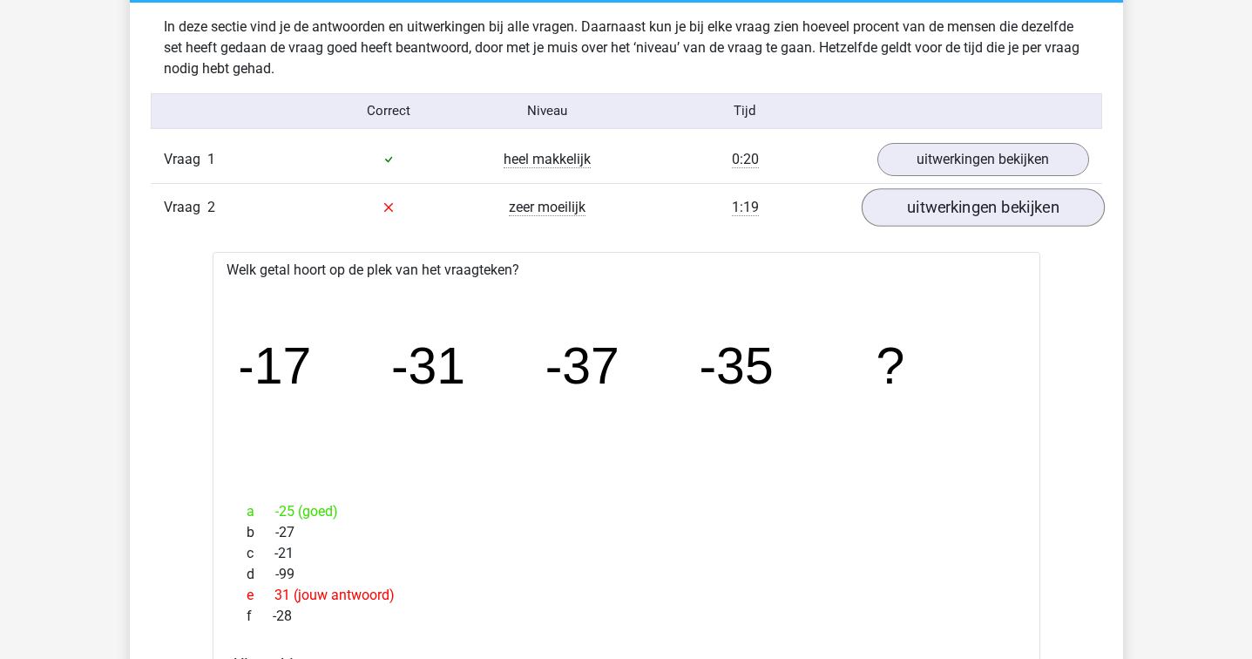
click at [905, 214] on link "uitwerkingen bekijken" at bounding box center [982, 207] width 243 height 38
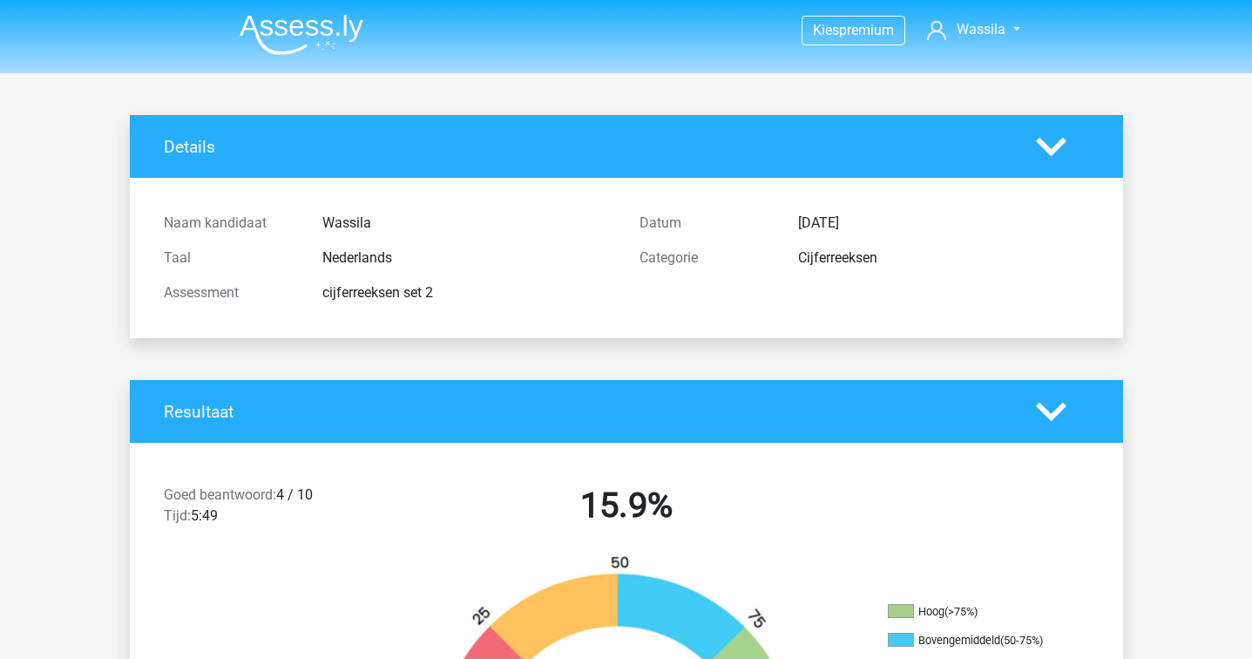
scroll to position [0, 0]
click at [313, 14] on img at bounding box center [302, 34] width 124 height 41
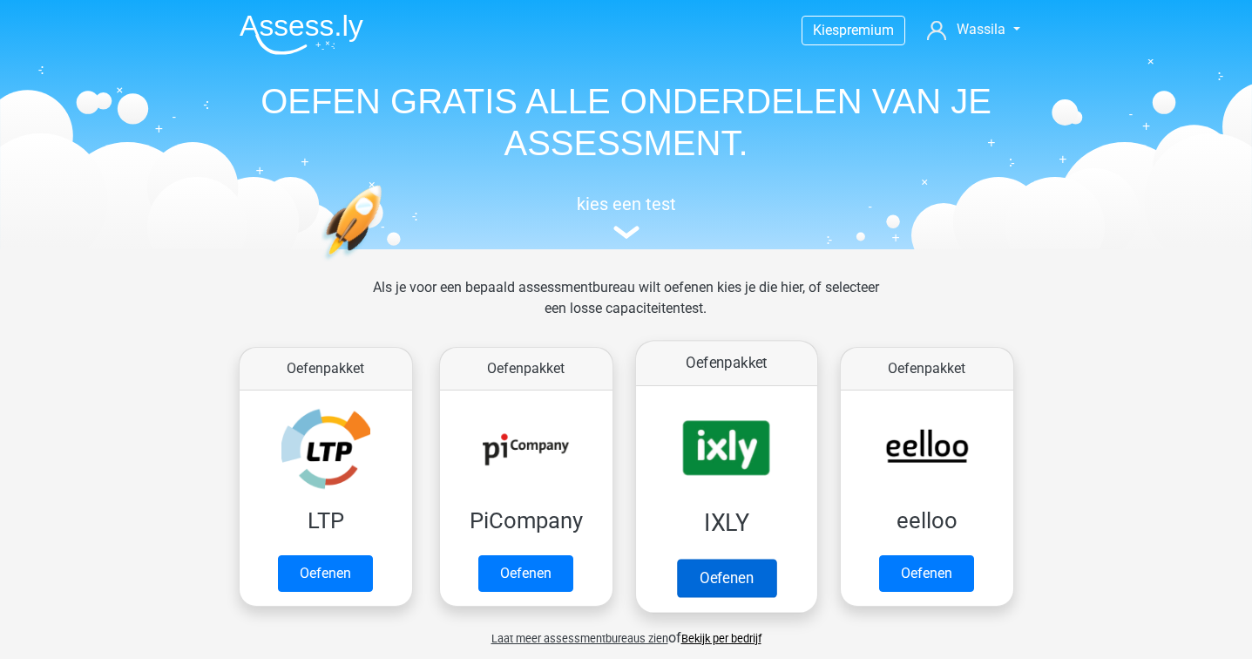
click at [760, 559] on link "Oefenen" at bounding box center [725, 578] width 99 height 38
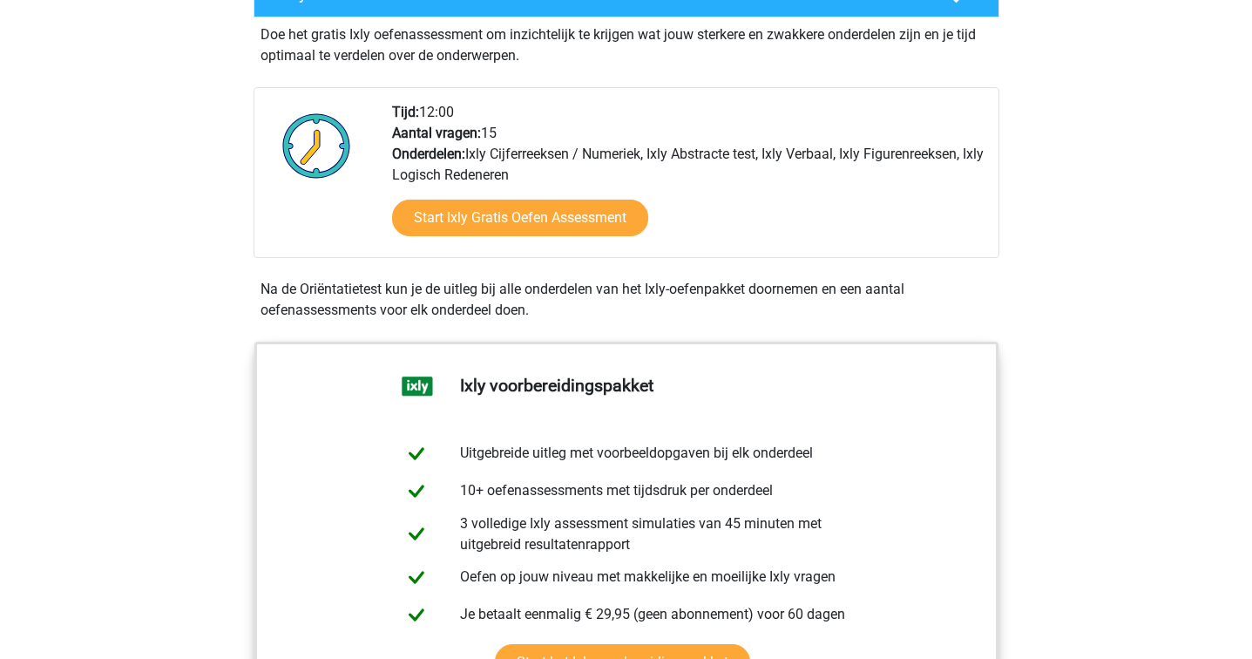
scroll to position [383, 0]
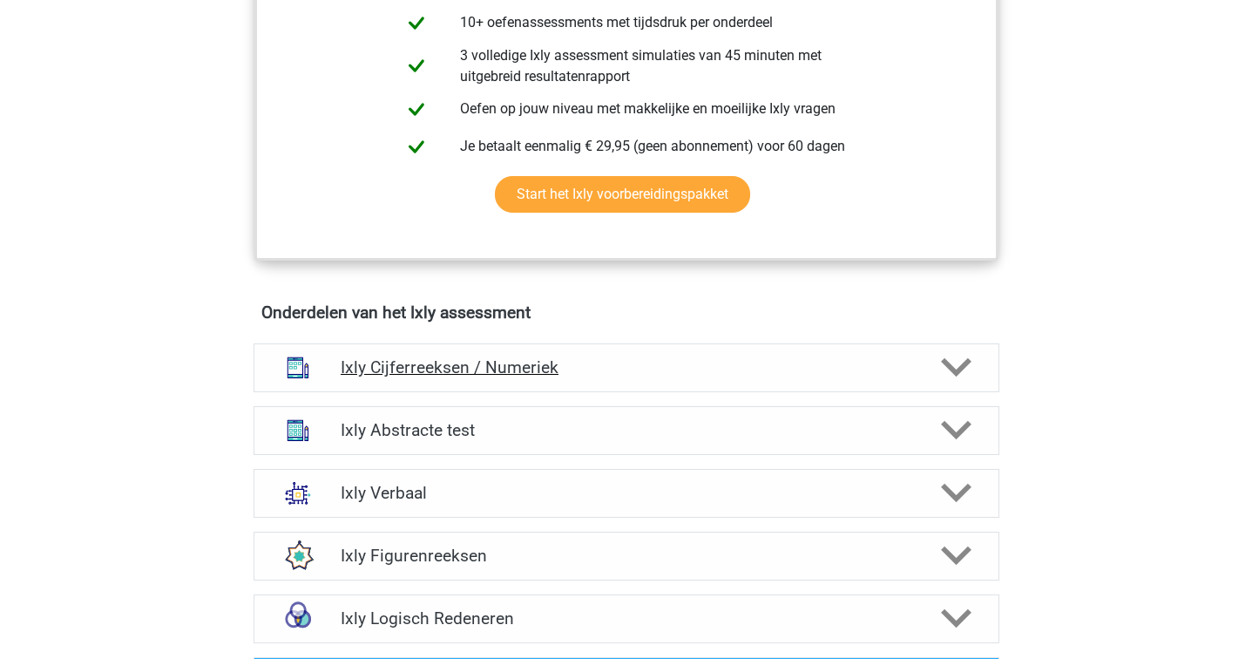
click at [703, 382] on div "Ixly Cijferreeksen / Numeriek" at bounding box center [627, 367] width 746 height 49
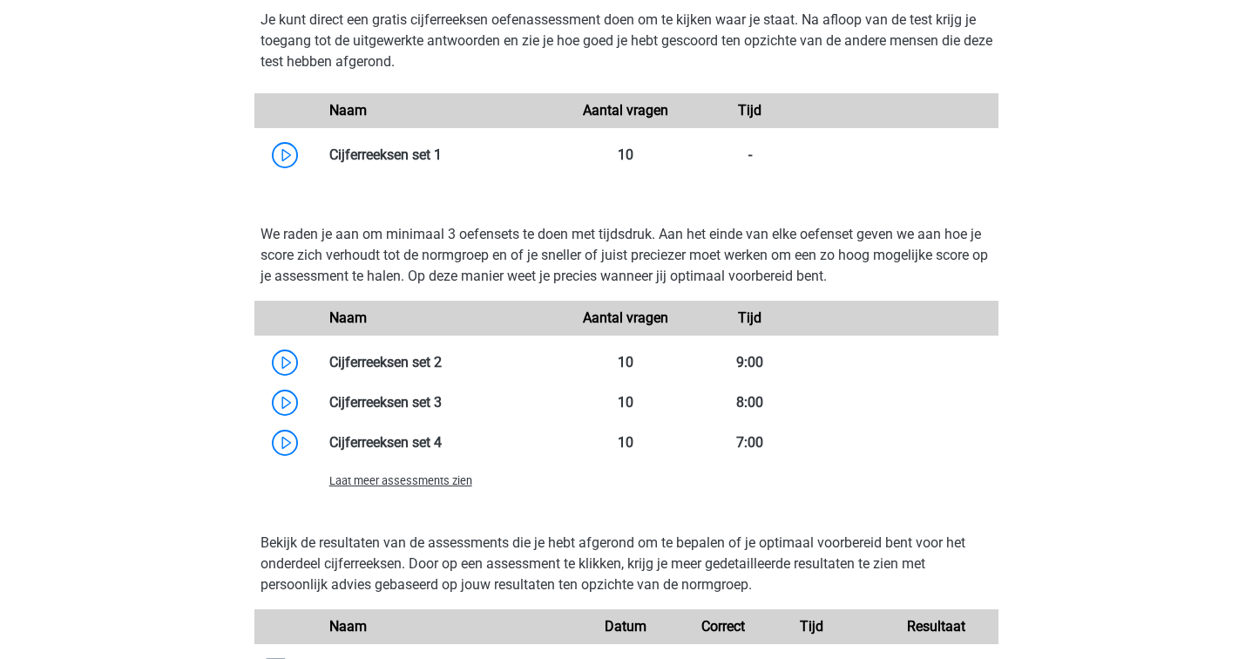
scroll to position [1554, 0]
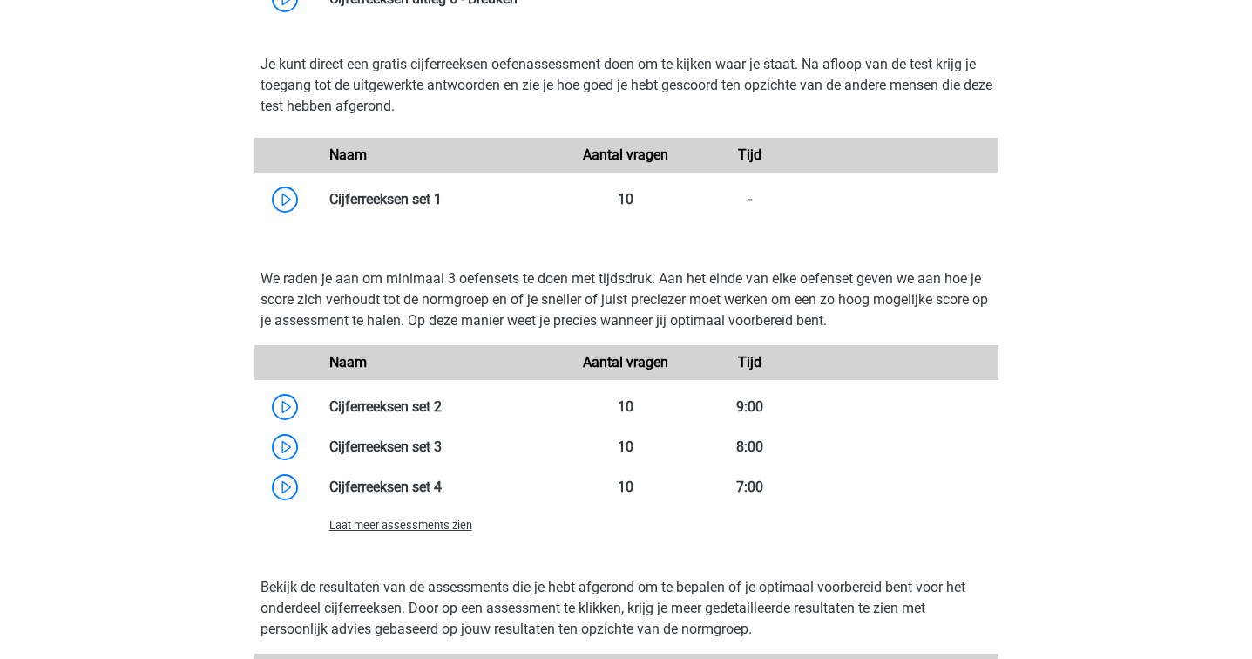
click at [438, 527] on span "Laat meer assessments zien" at bounding box center [400, 525] width 143 height 13
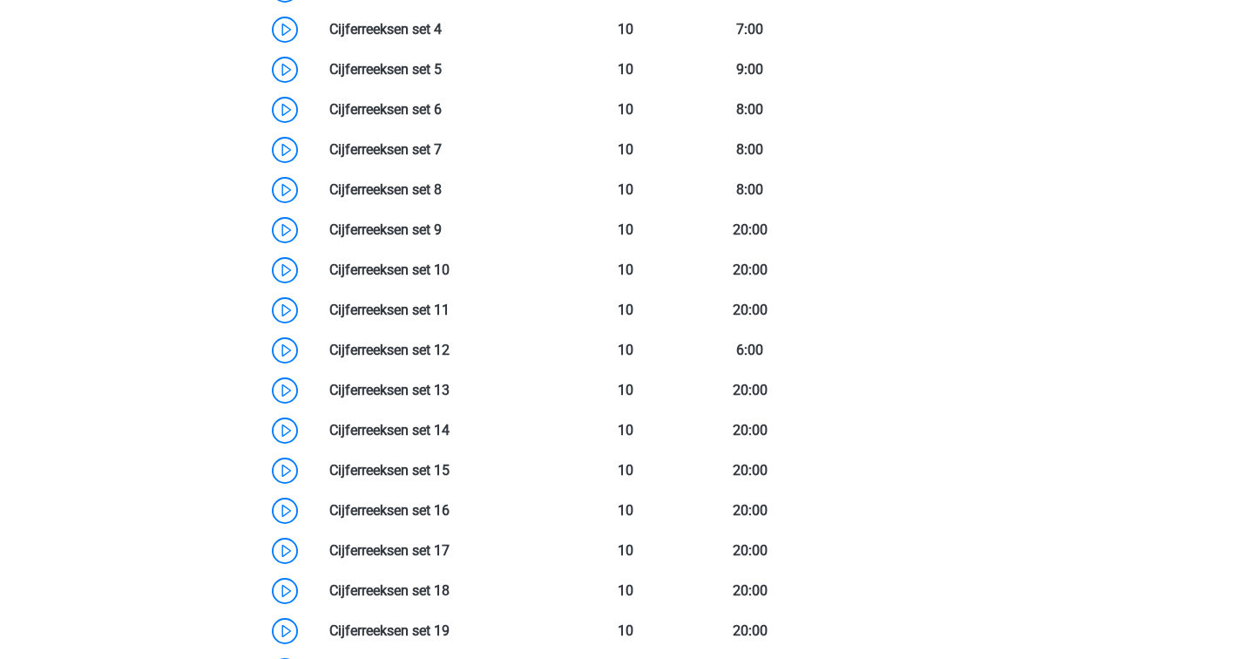
scroll to position [1841, 0]
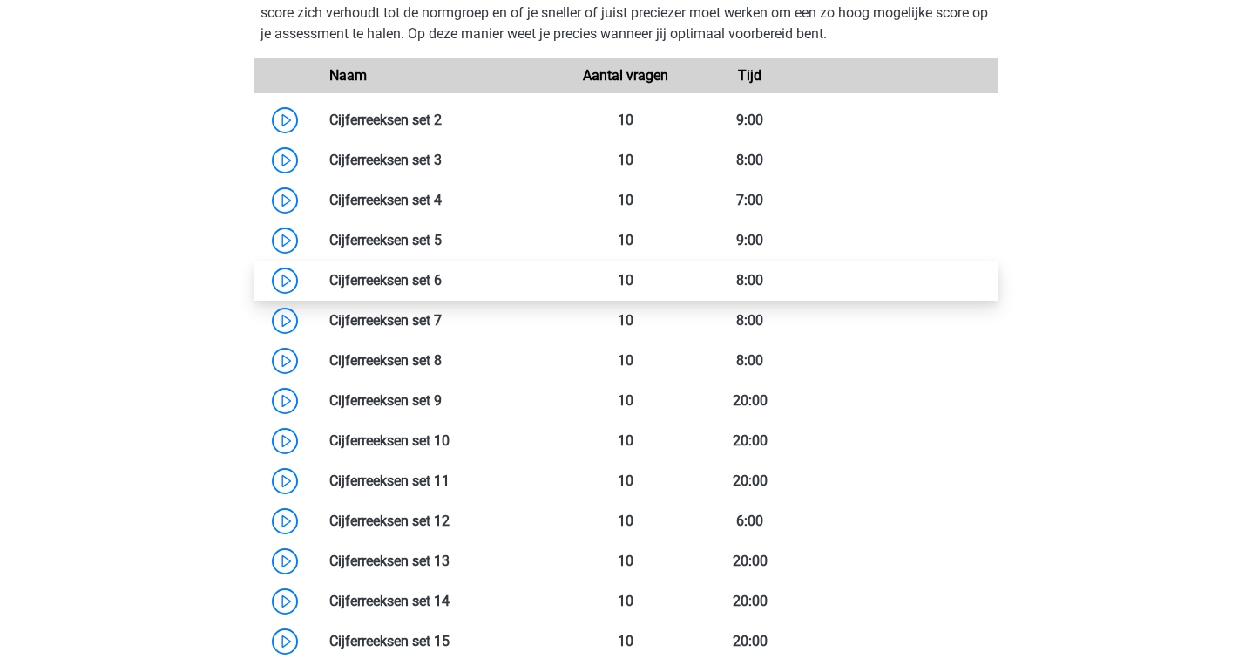
click at [442, 281] on link at bounding box center [442, 280] width 0 height 17
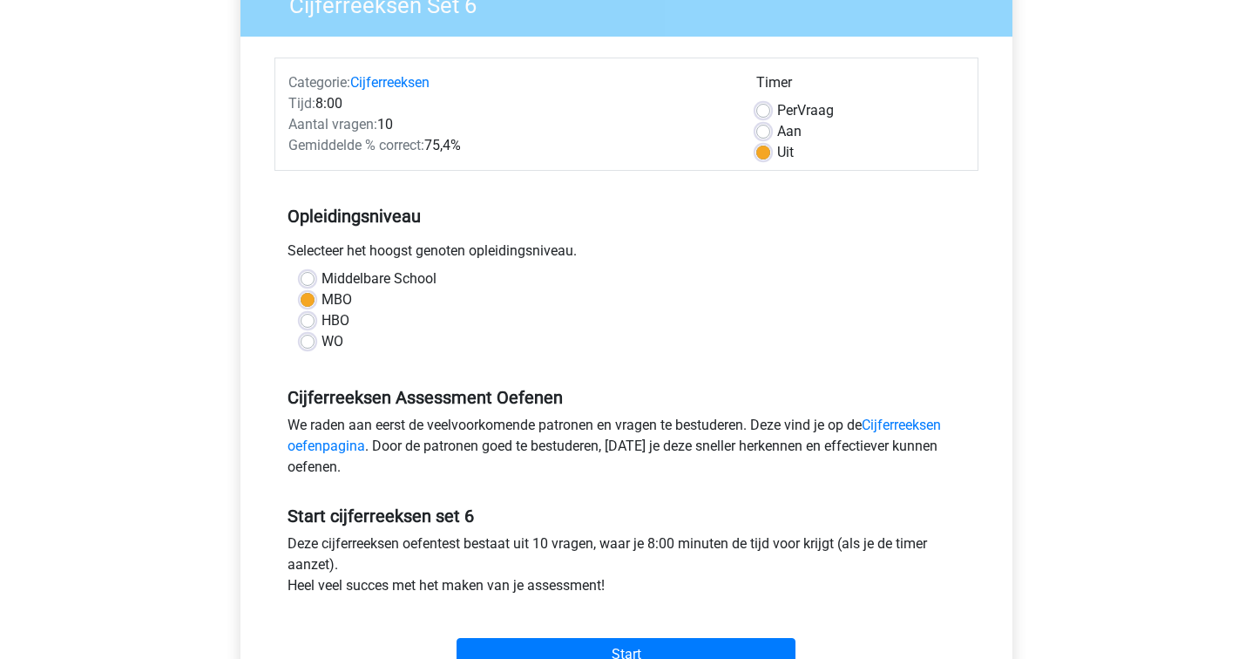
scroll to position [702, 0]
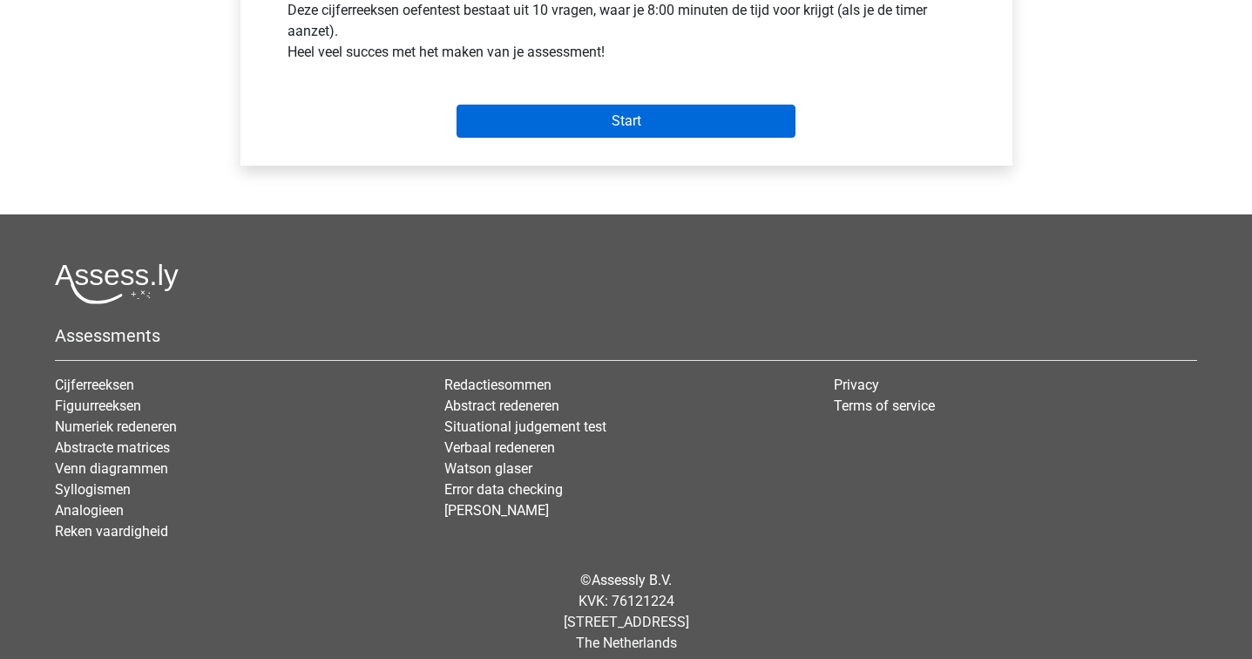
click at [612, 125] on input "Start" at bounding box center [626, 121] width 339 height 33
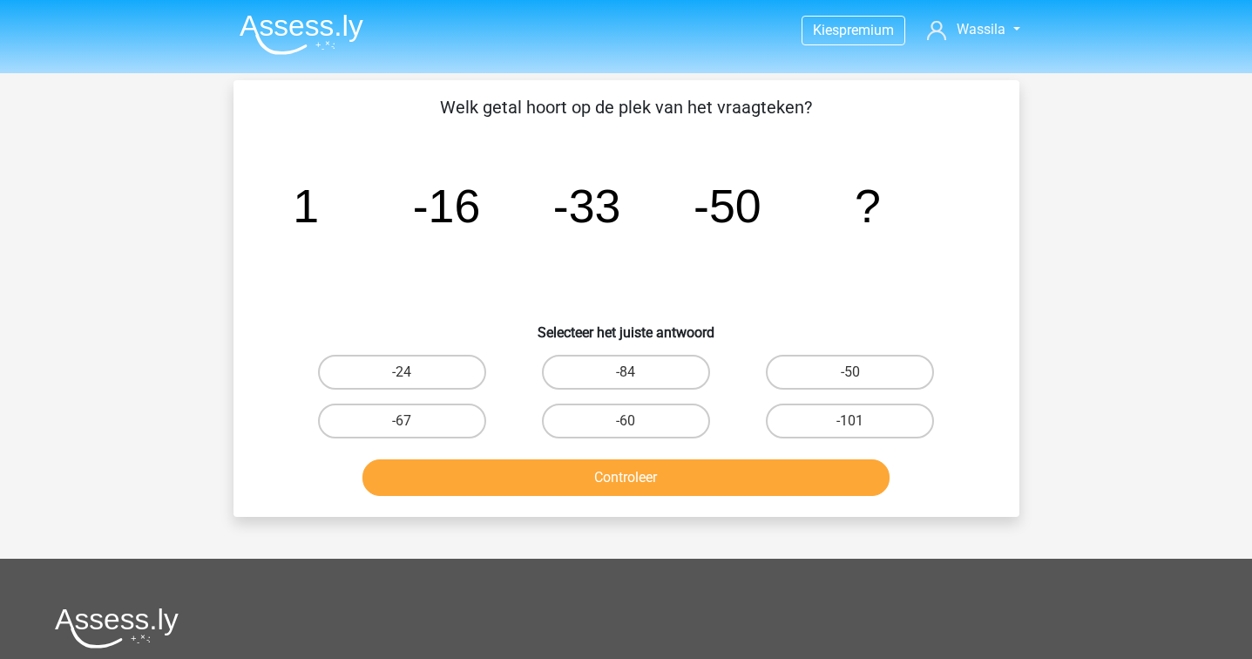
click at [448, 399] on div "-67" at bounding box center [402, 421] width 224 height 49
click at [448, 410] on label "-67" at bounding box center [402, 421] width 168 height 35
click at [413, 421] on input "-67" at bounding box center [407, 426] width 11 height 11
radio input "true"
click at [453, 465] on button "Controleer" at bounding box center [626, 477] width 527 height 37
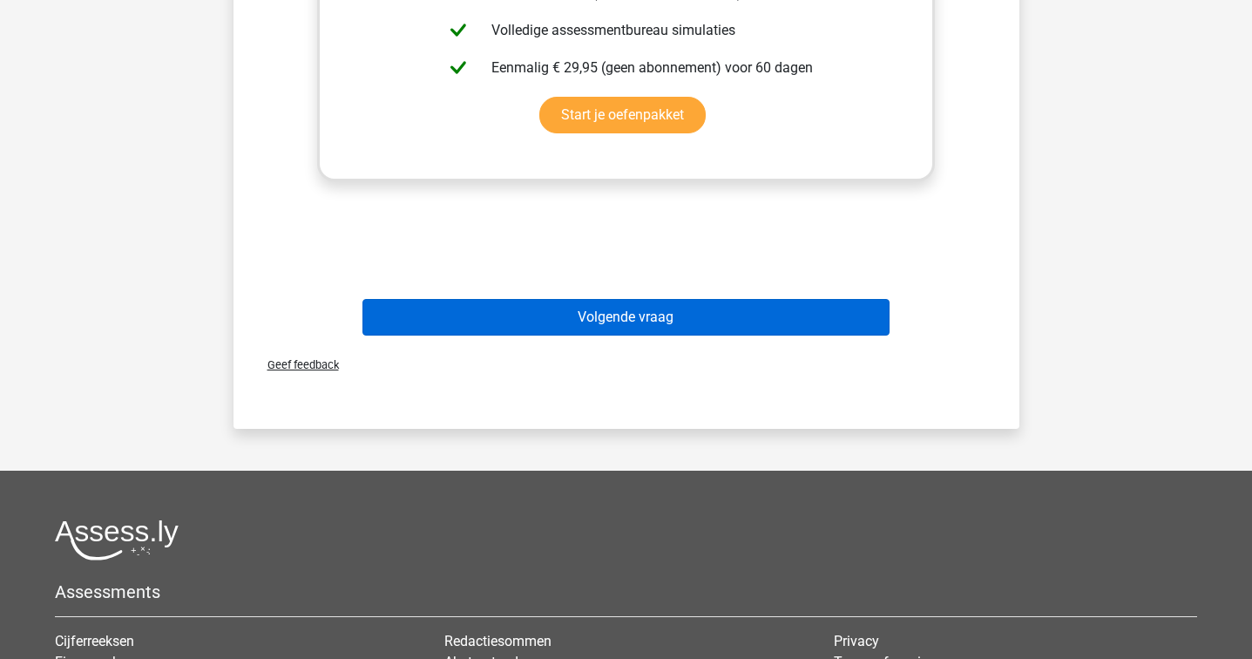
click at [523, 308] on button "Volgende vraag" at bounding box center [626, 317] width 527 height 37
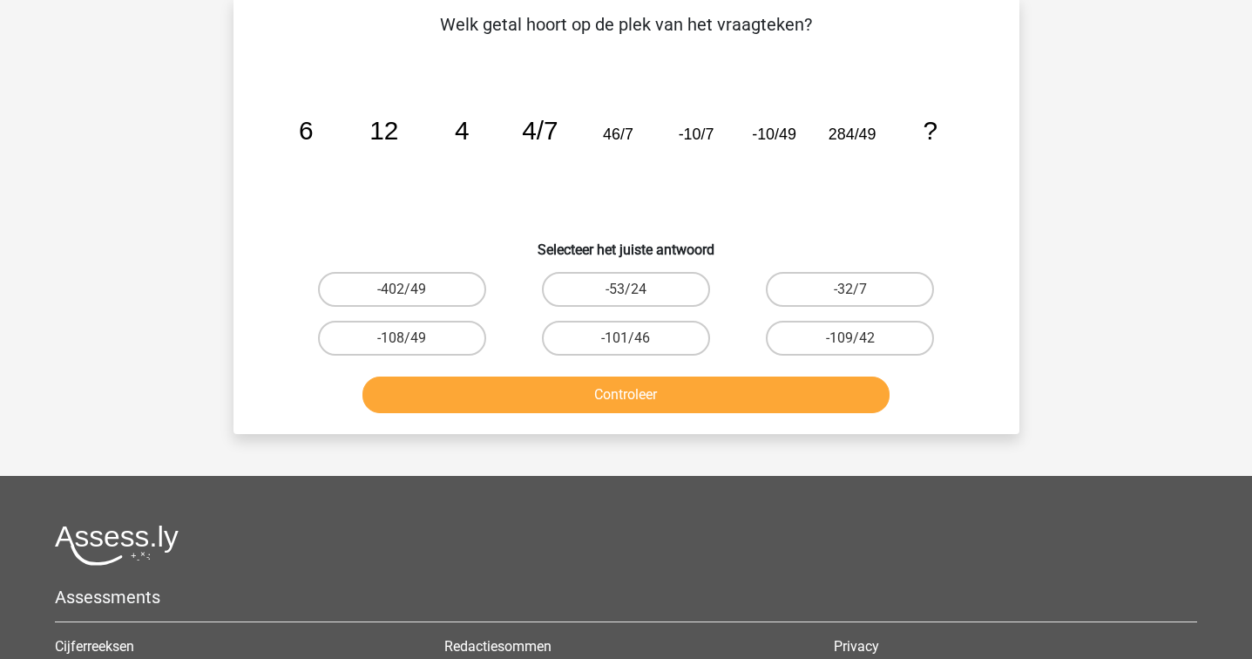
scroll to position [80, 0]
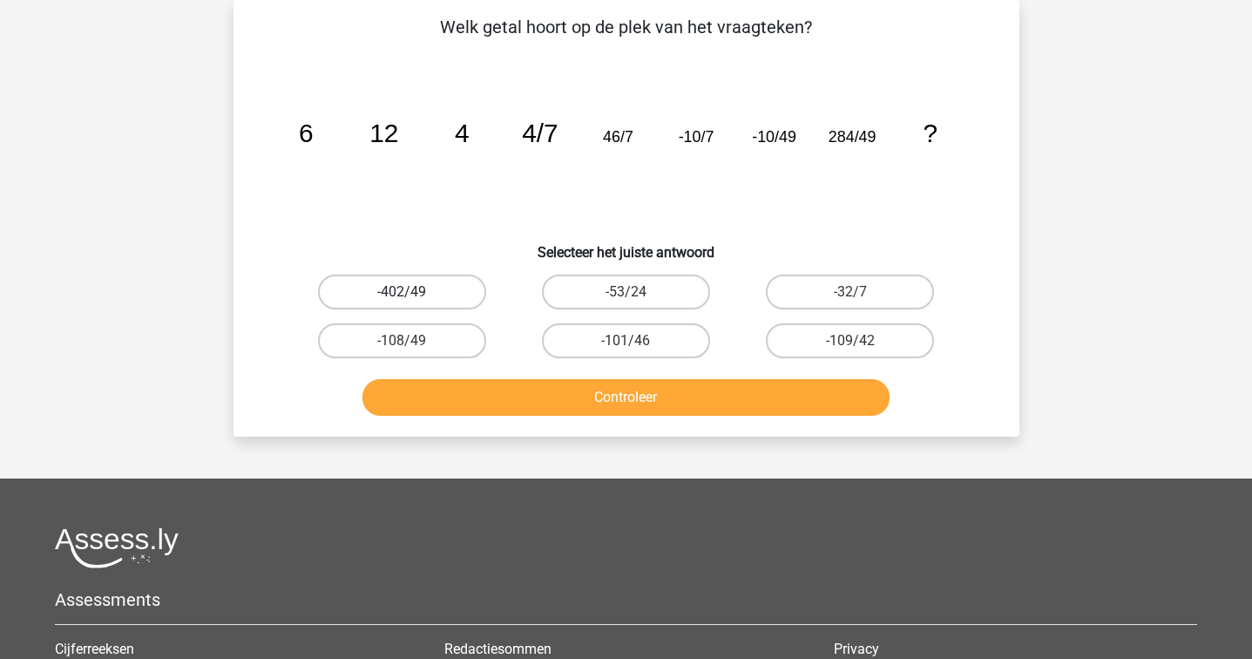
click at [439, 285] on label "-402/49" at bounding box center [402, 292] width 168 height 35
click at [413, 292] on input "-402/49" at bounding box center [407, 297] width 11 height 11
radio input "true"
click at [476, 389] on button "Controleer" at bounding box center [626, 397] width 527 height 37
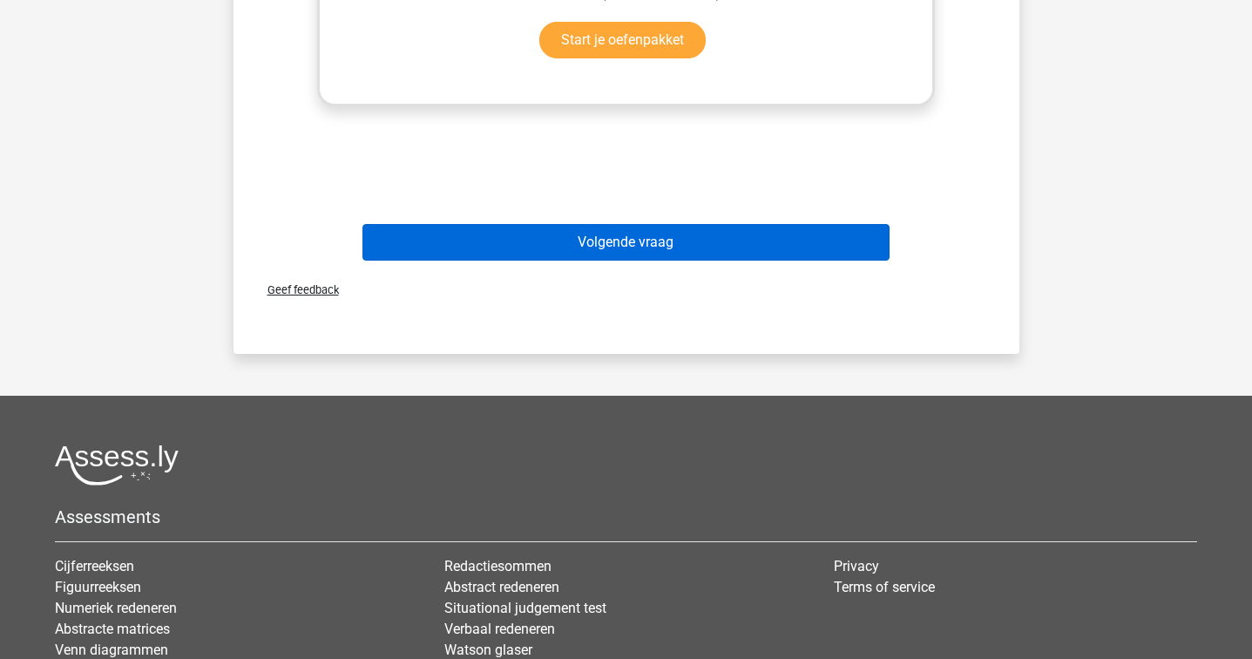
click at [602, 239] on button "Volgende vraag" at bounding box center [626, 242] width 527 height 37
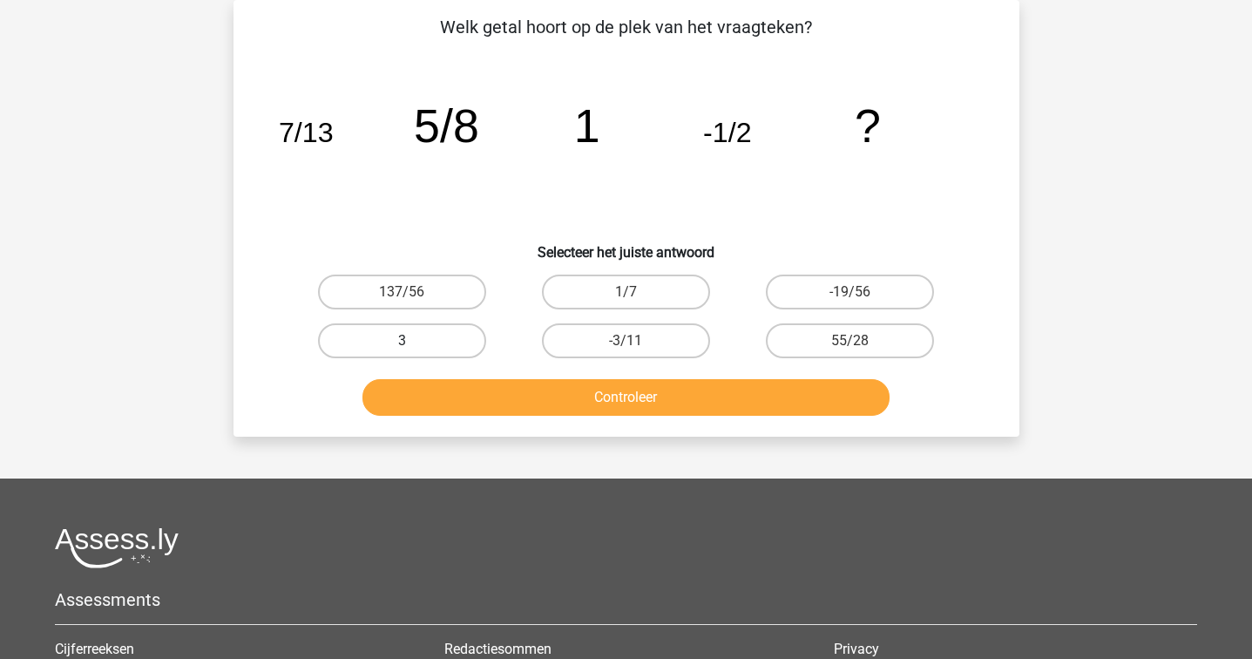
click at [440, 339] on label "3" at bounding box center [402, 340] width 168 height 35
click at [413, 341] on input "3" at bounding box center [407, 346] width 11 height 11
radio input "true"
click at [460, 398] on button "Controleer" at bounding box center [626, 397] width 527 height 37
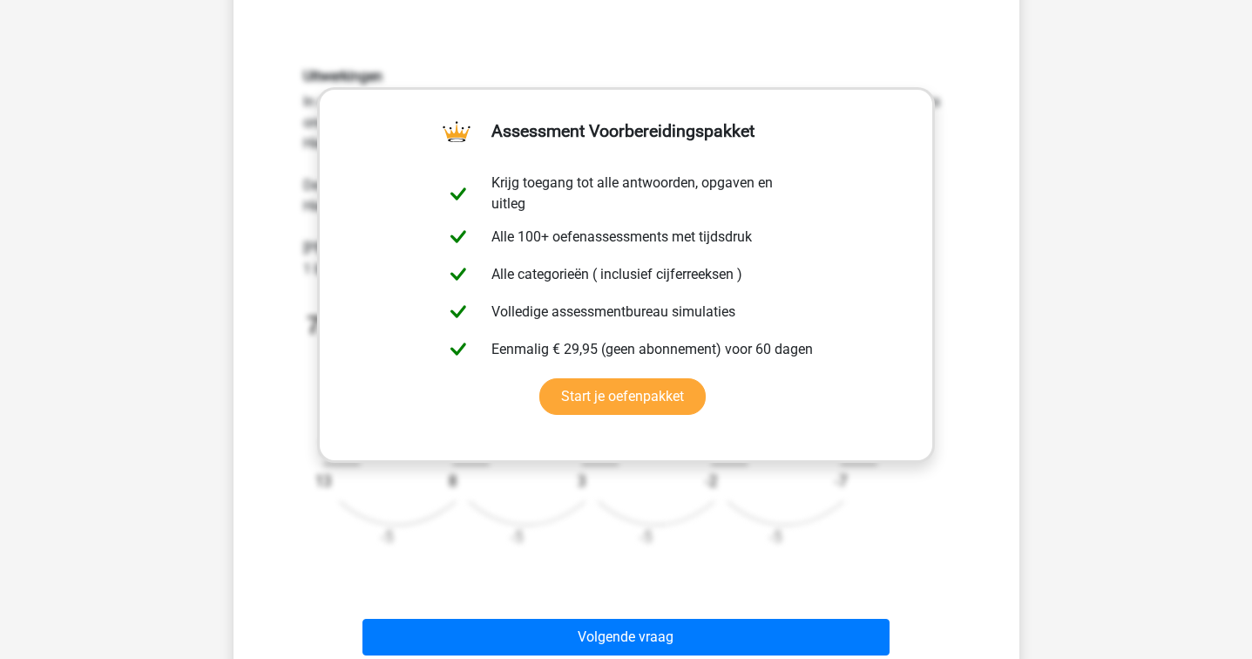
scroll to position [803, 0]
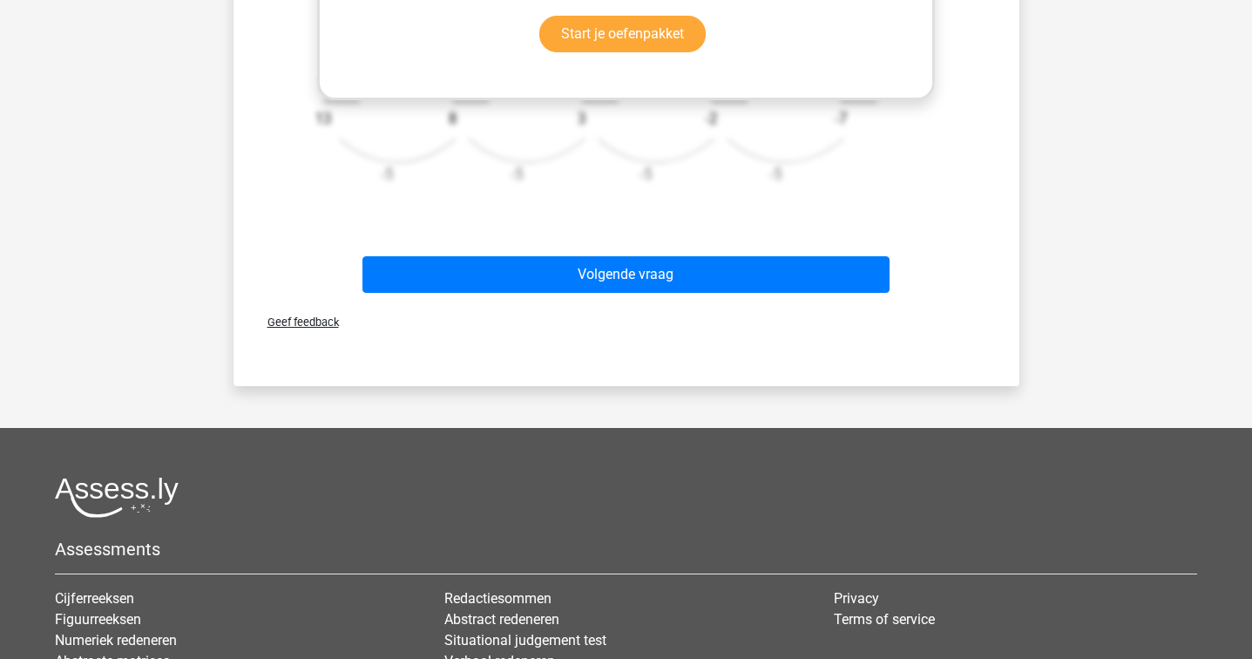
click at [664, 302] on div "Geef feedback" at bounding box center [627, 322] width 772 height 44
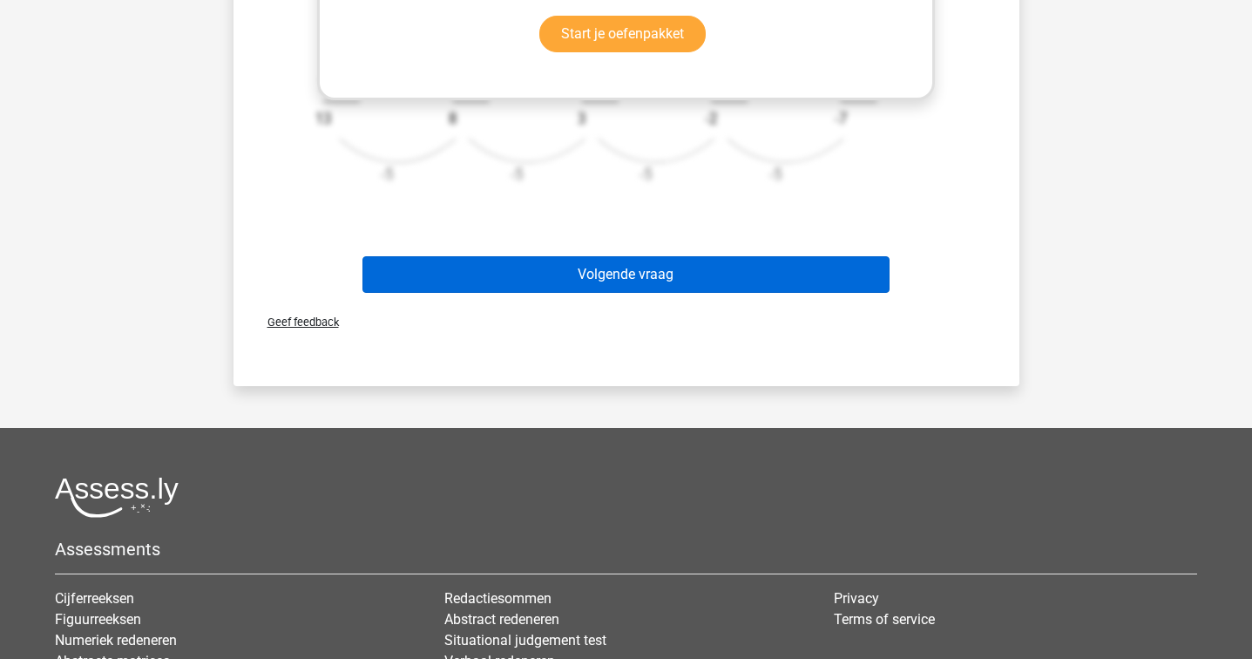
click at [666, 276] on button "Volgende vraag" at bounding box center [626, 274] width 527 height 37
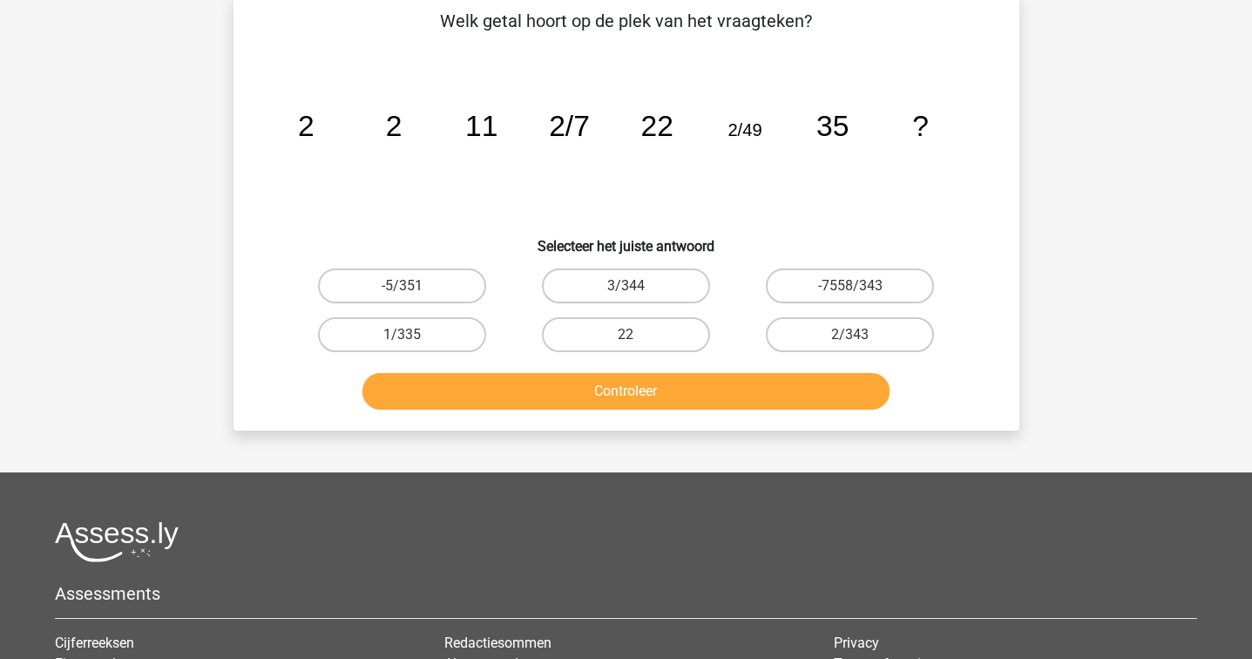
scroll to position [80, 0]
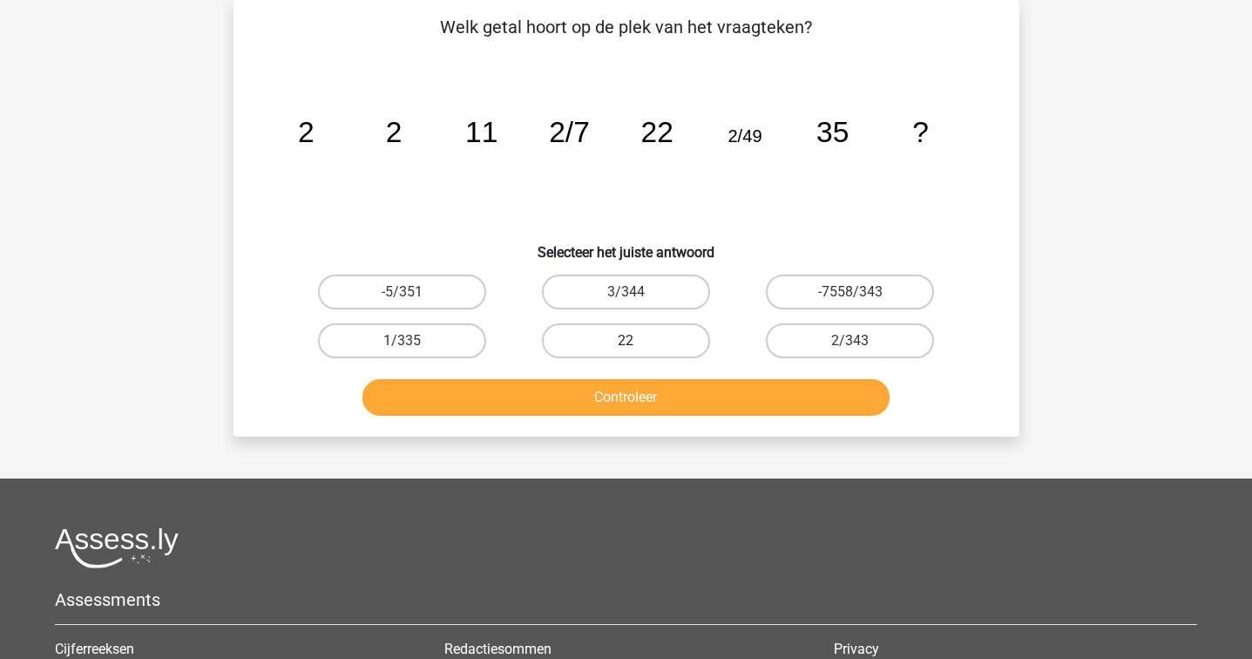
click at [644, 337] on label "22" at bounding box center [626, 340] width 168 height 35
click at [637, 341] on input "22" at bounding box center [631, 346] width 11 height 11
radio input "true"
click at [632, 397] on button "Controleer" at bounding box center [626, 397] width 527 height 37
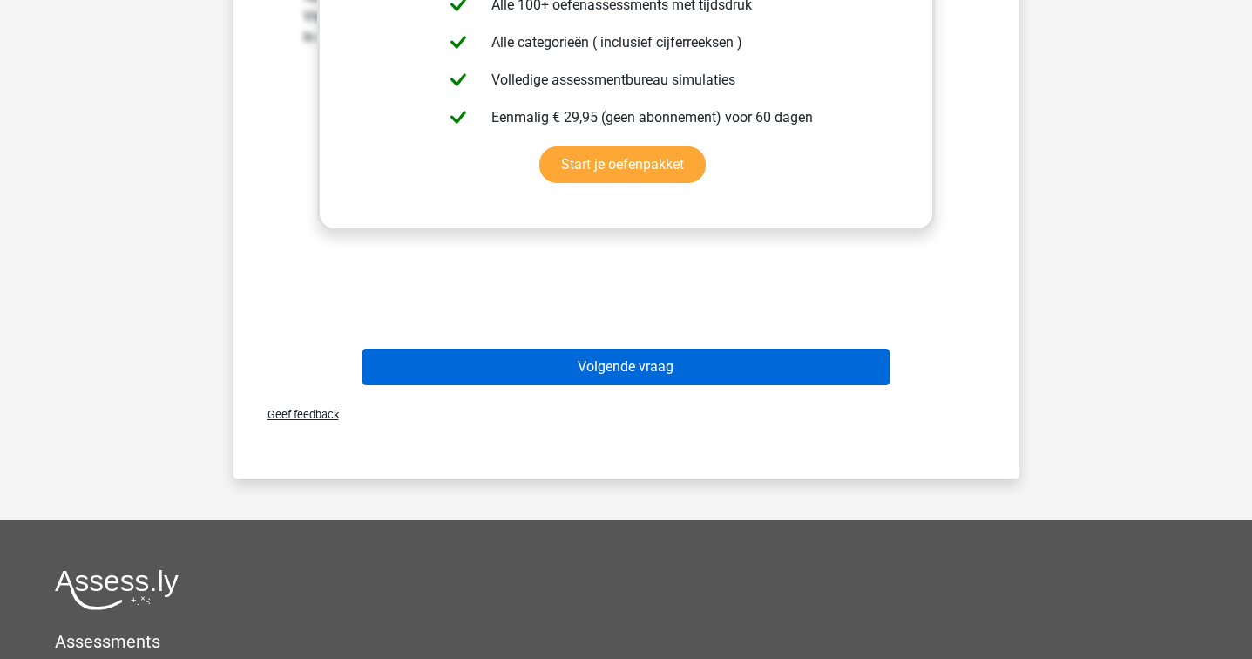
click at [631, 379] on button "Volgende vraag" at bounding box center [626, 367] width 527 height 37
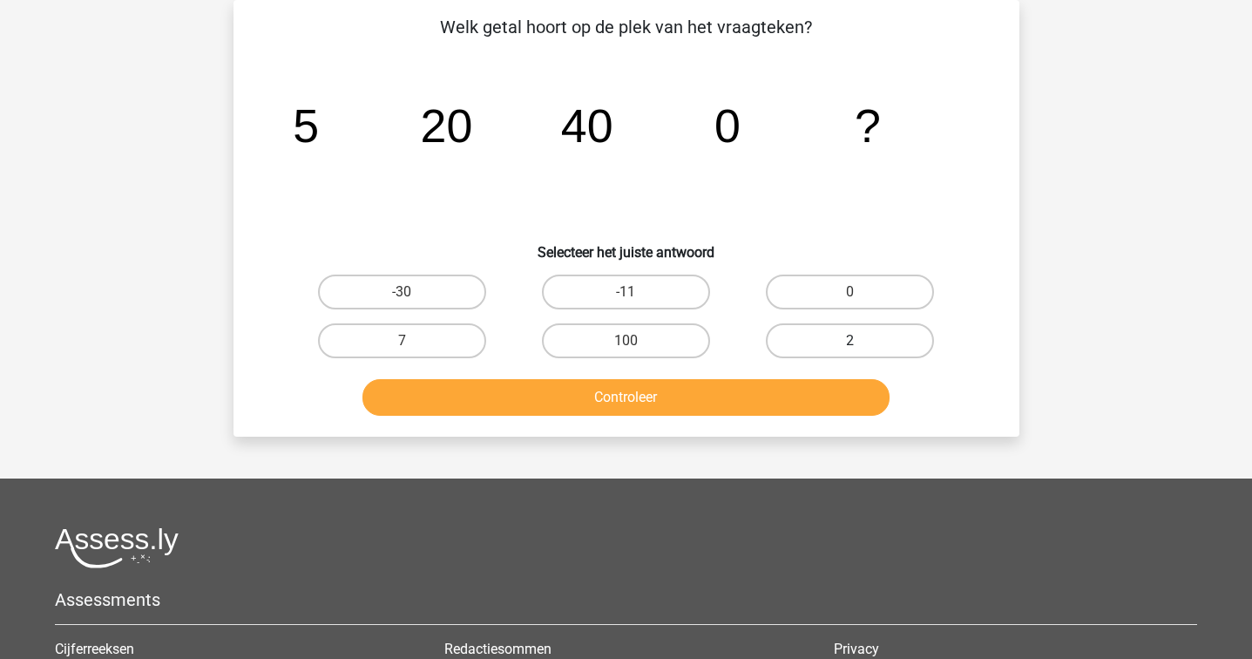
click at [808, 349] on label "2" at bounding box center [850, 340] width 168 height 35
click at [851, 349] on input "2" at bounding box center [856, 346] width 11 height 11
radio input "true"
click at [781, 404] on button "Controleer" at bounding box center [626, 397] width 527 height 37
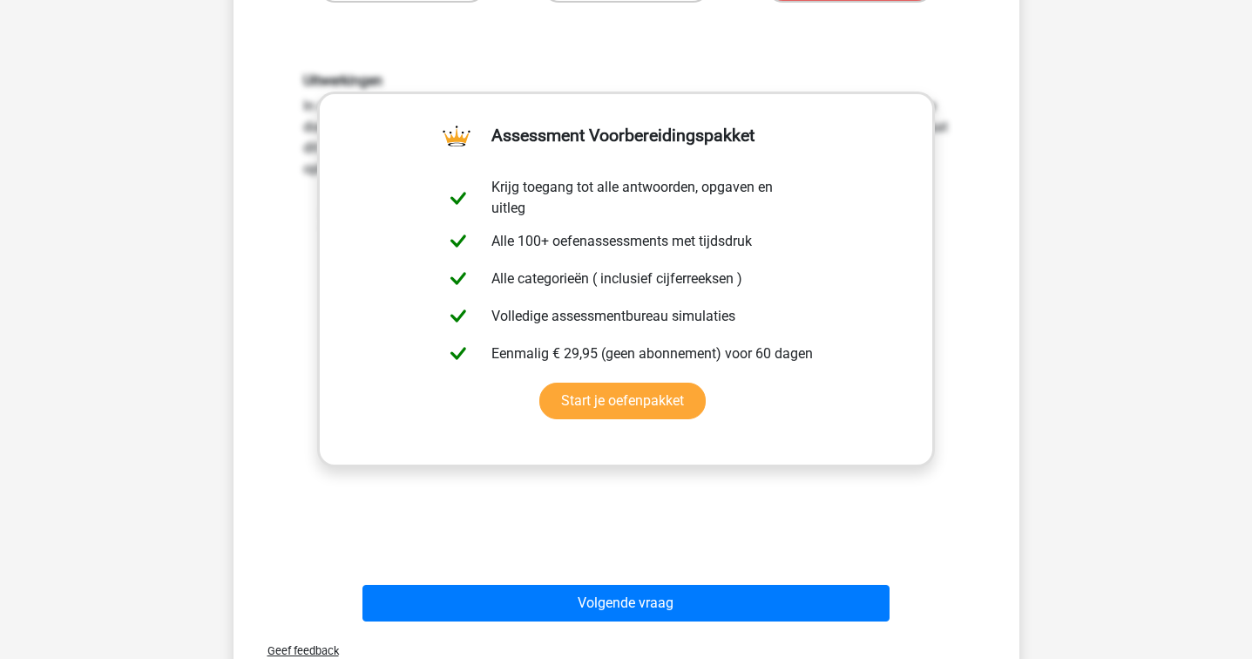
scroll to position [564, 0]
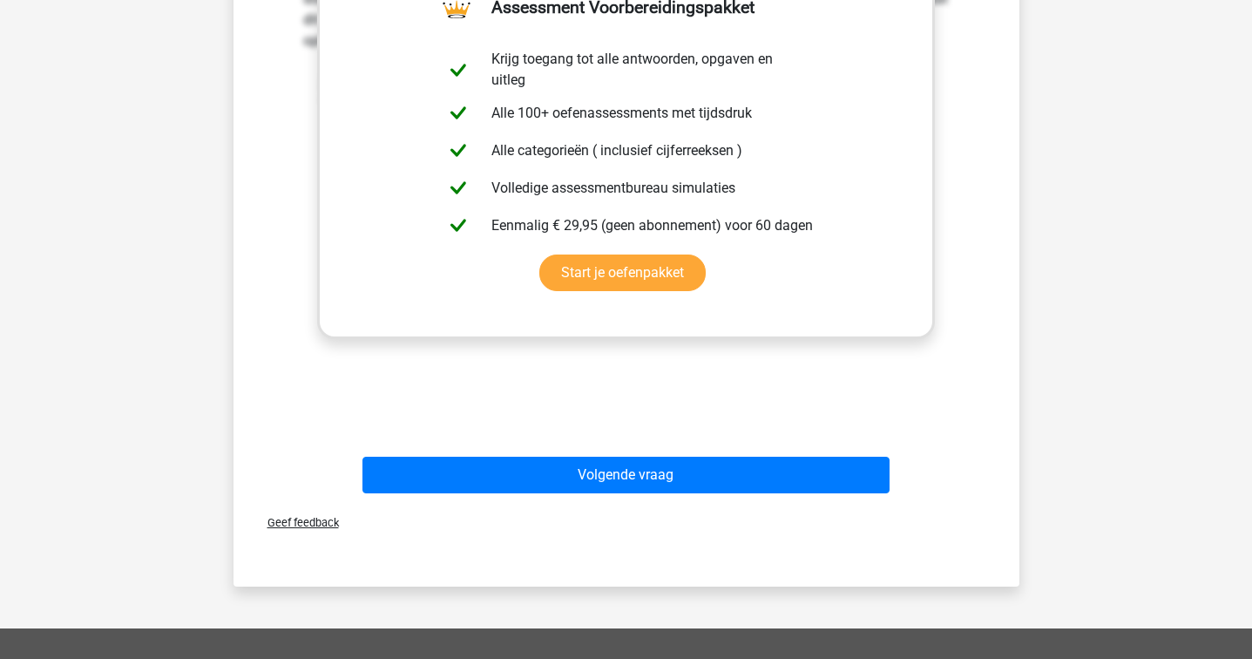
click at [756, 509] on div "Geef feedback" at bounding box center [627, 522] width 772 height 44
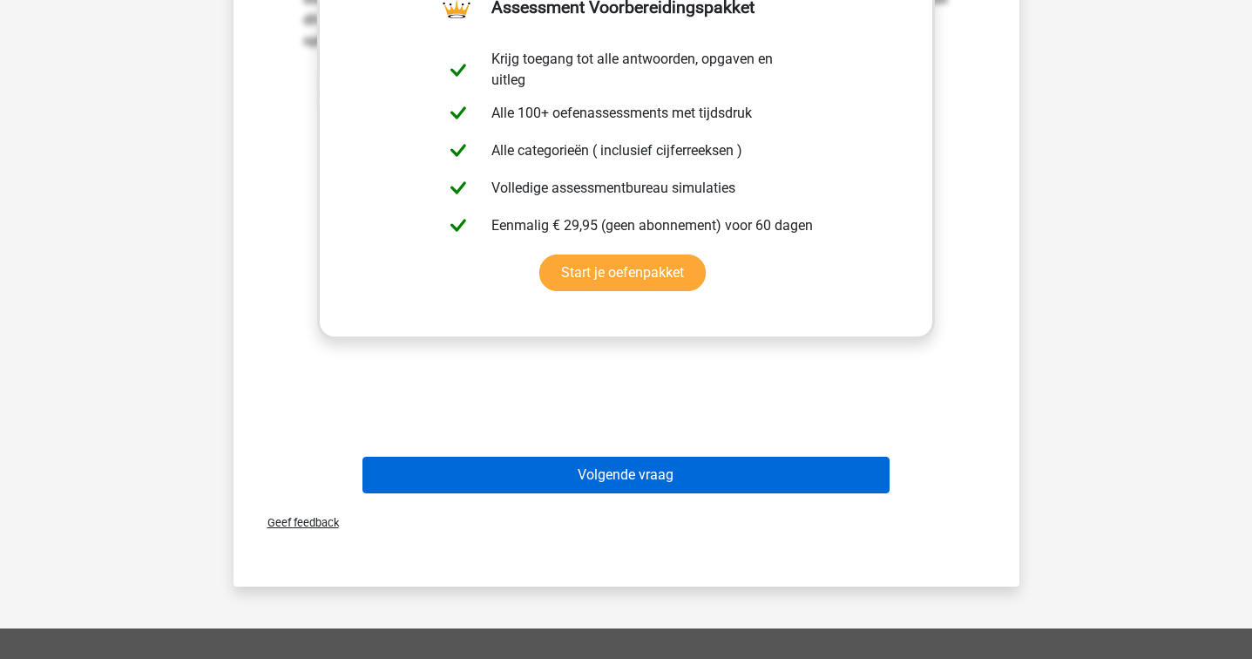
click at [756, 476] on button "Volgende vraag" at bounding box center [626, 475] width 527 height 37
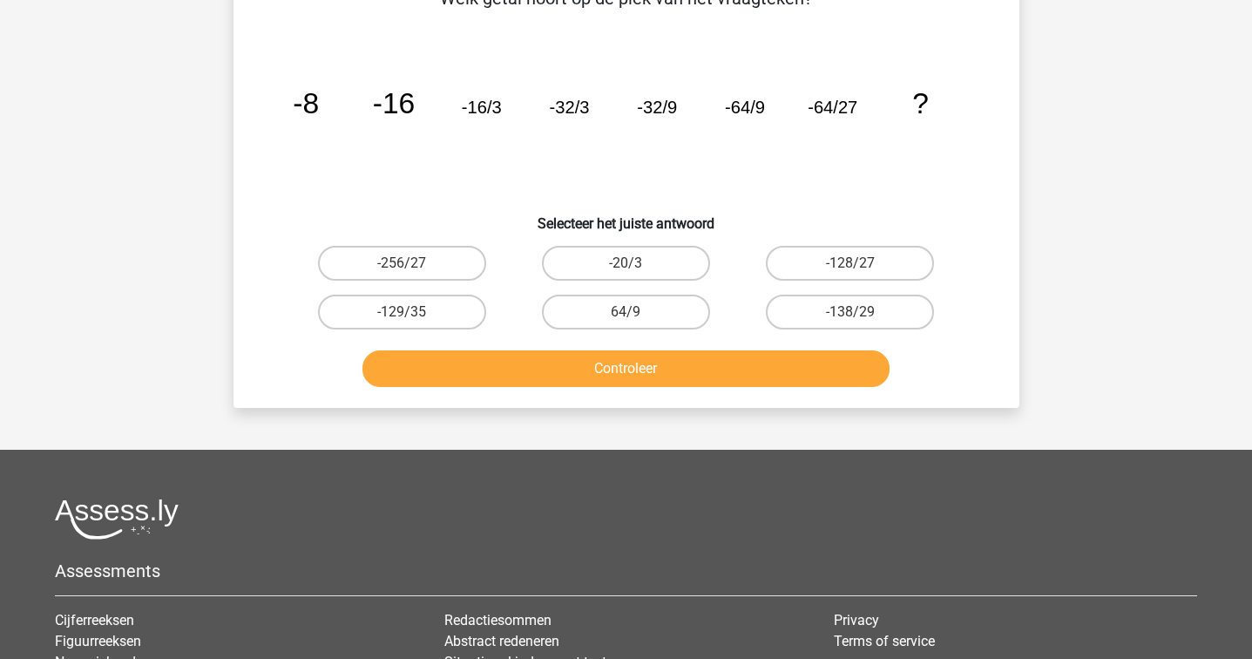
scroll to position [80, 0]
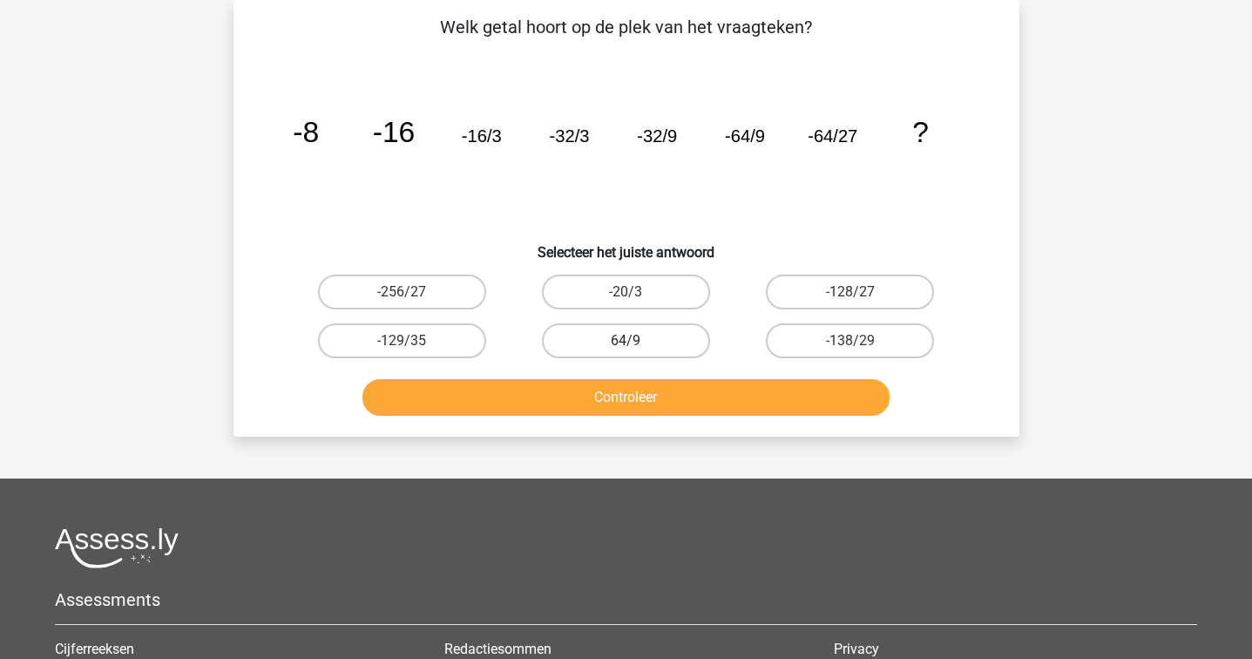
click at [648, 343] on label "64/9" at bounding box center [626, 340] width 168 height 35
click at [637, 343] on input "64/9" at bounding box center [631, 346] width 11 height 11
radio input "true"
click at [656, 385] on button "Controleer" at bounding box center [626, 397] width 527 height 37
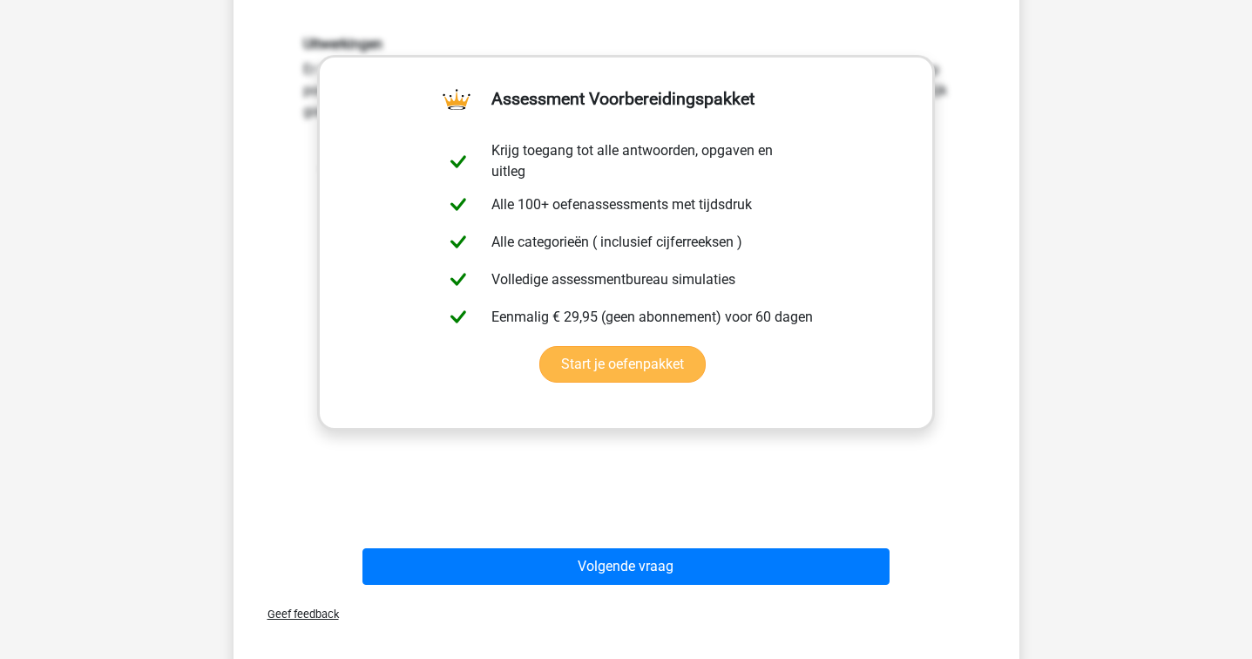
scroll to position [485, 0]
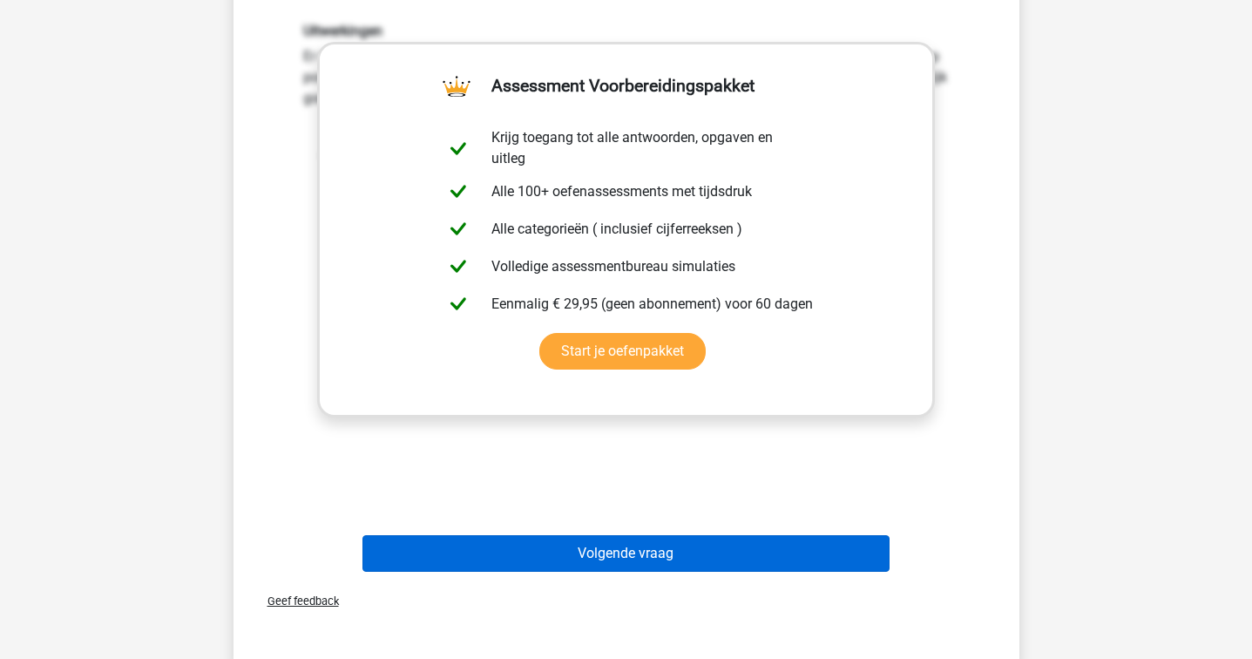
click at [686, 567] on button "Volgende vraag" at bounding box center [626, 553] width 527 height 37
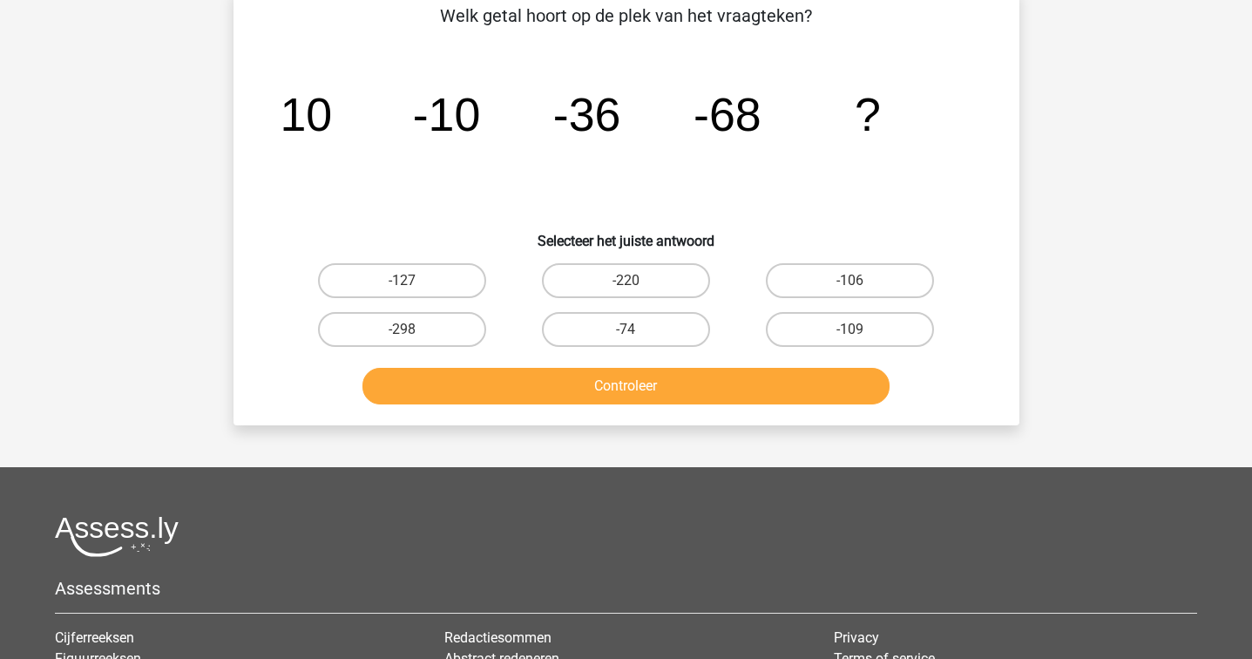
scroll to position [80, 0]
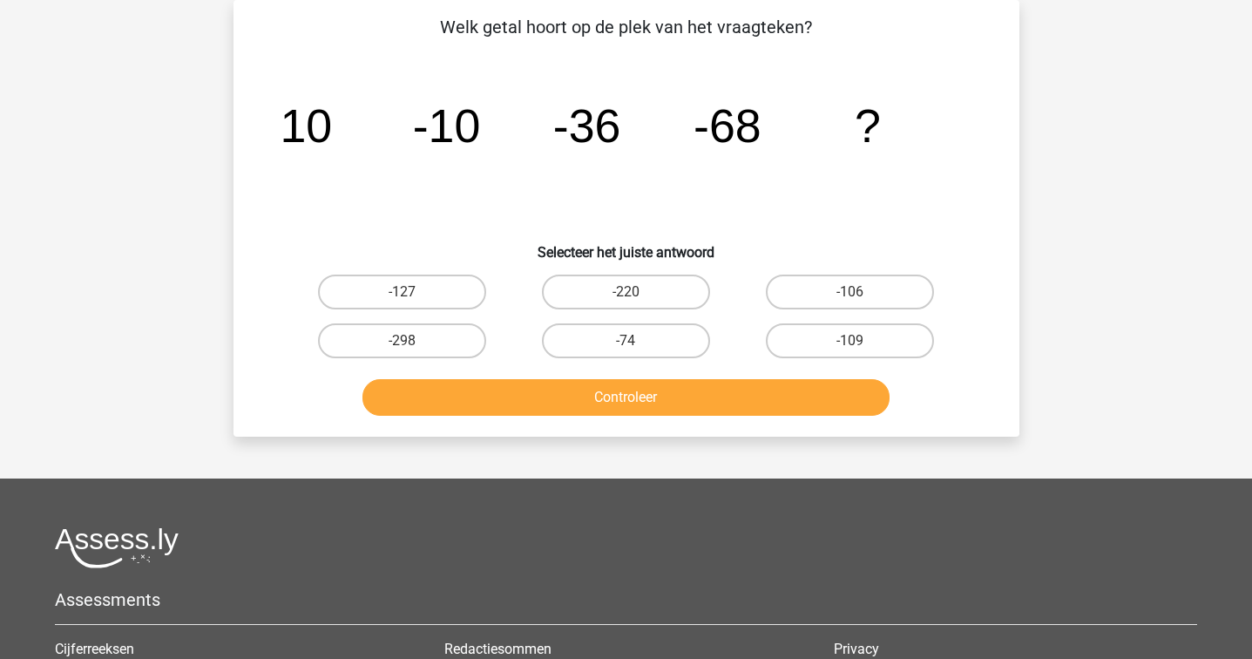
click at [635, 349] on input "-74" at bounding box center [631, 346] width 11 height 11
radio input "true"
click at [663, 417] on div "Controleer" at bounding box center [626, 401] width 673 height 44
click at [659, 401] on button "Controleer" at bounding box center [626, 397] width 527 height 37
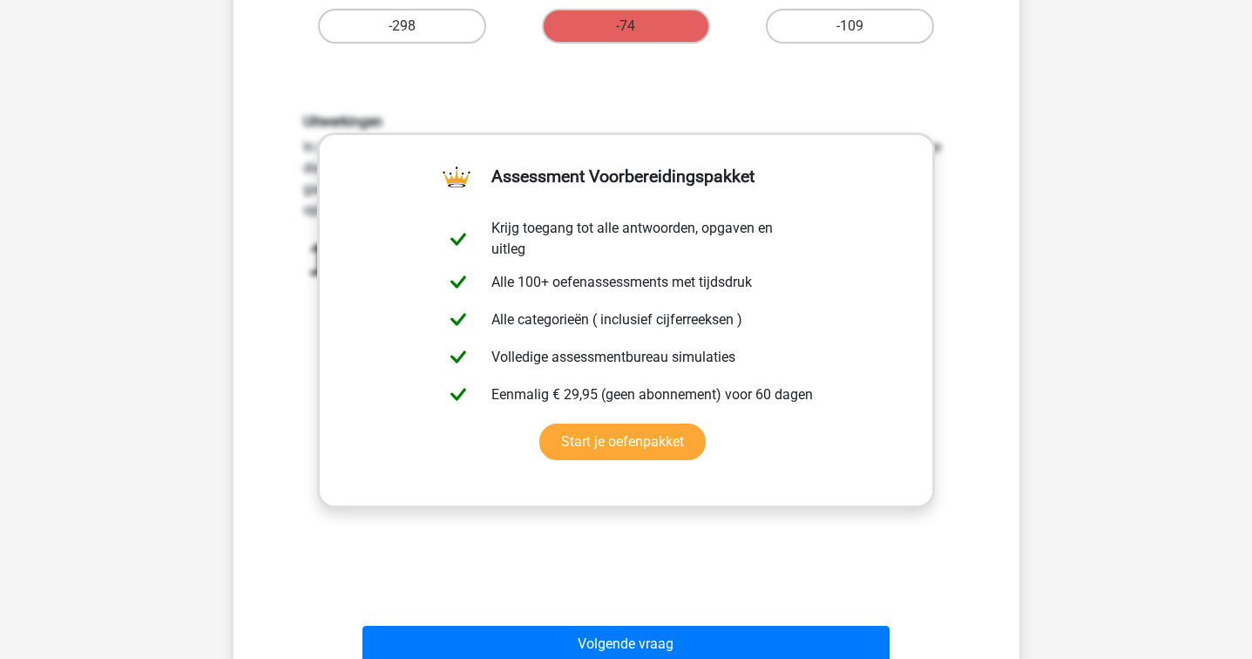
scroll to position [858, 0]
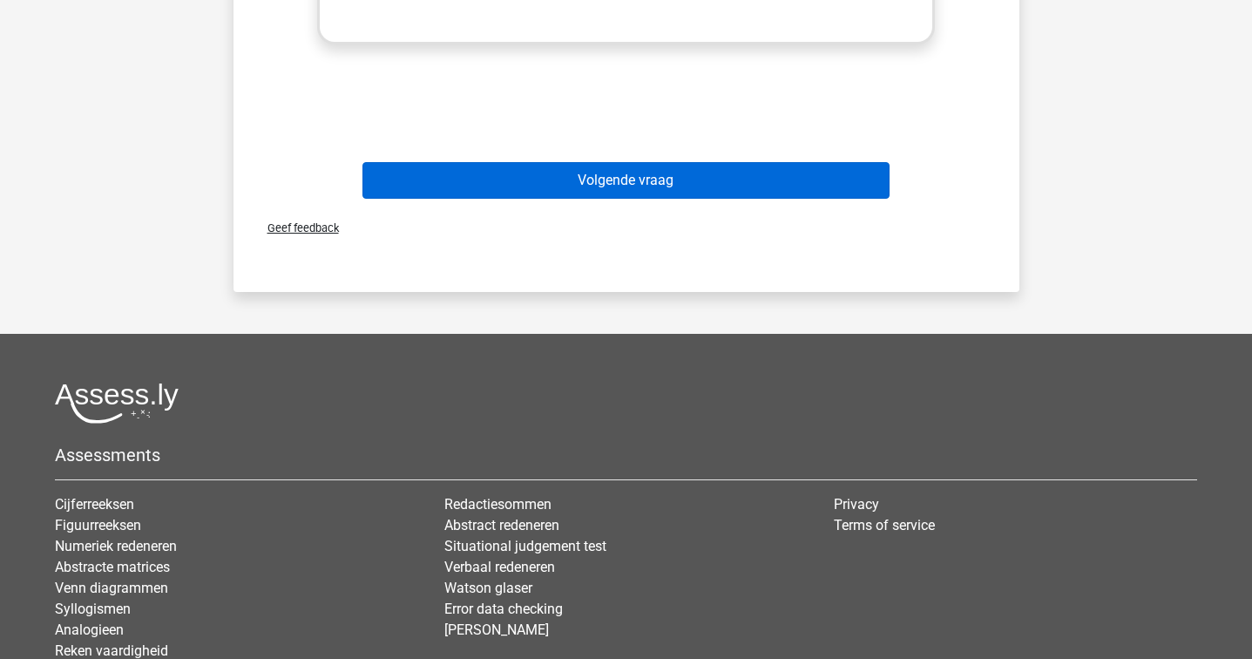
click at [603, 180] on button "Volgende vraag" at bounding box center [626, 180] width 527 height 37
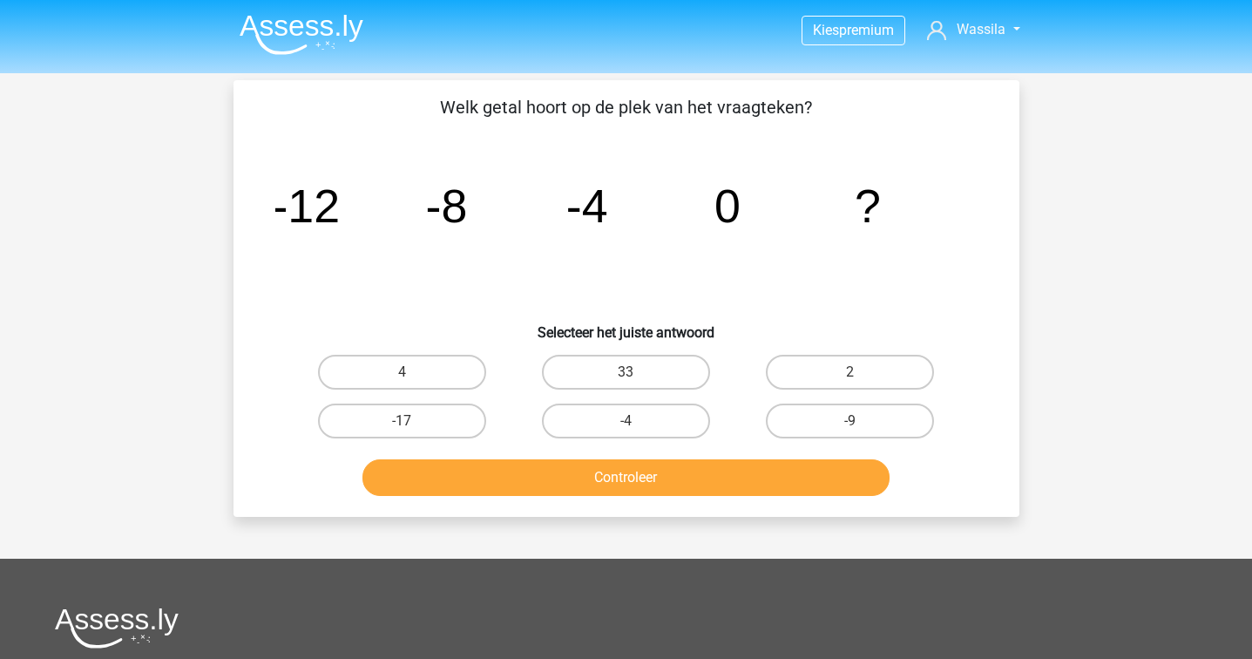
scroll to position [0, 0]
click at [633, 430] on input "-4" at bounding box center [631, 426] width 11 height 11
radio input "true"
click at [632, 470] on button "Controleer" at bounding box center [626, 477] width 527 height 37
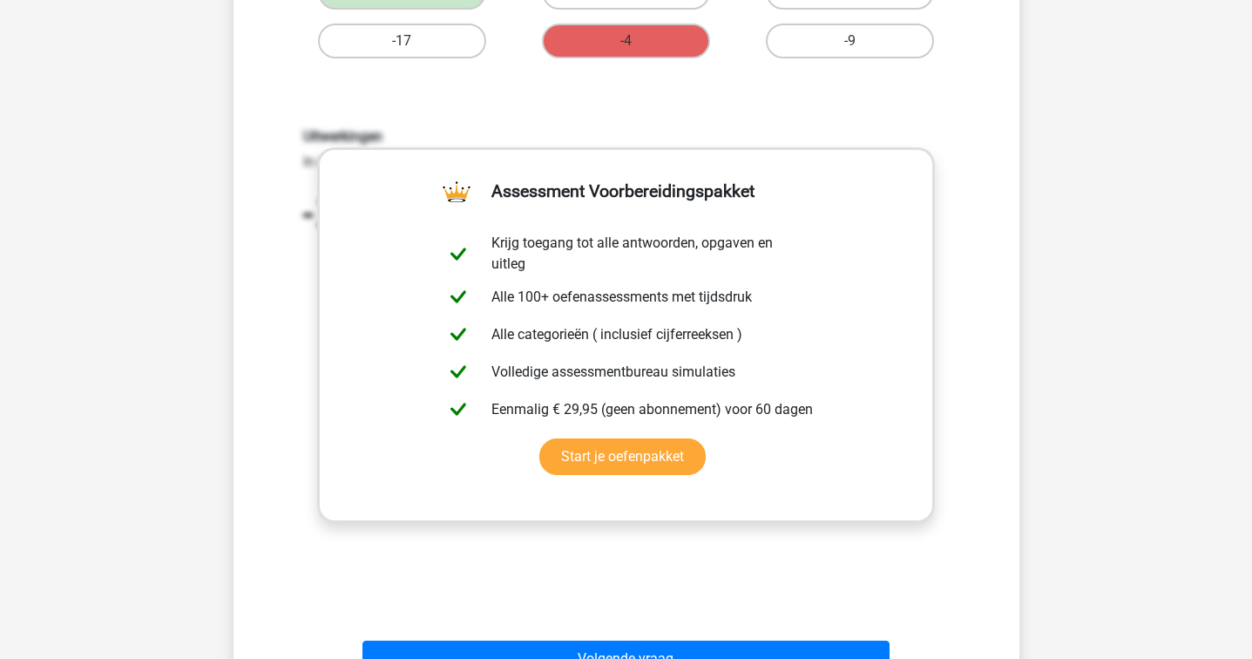
scroll to position [411, 0]
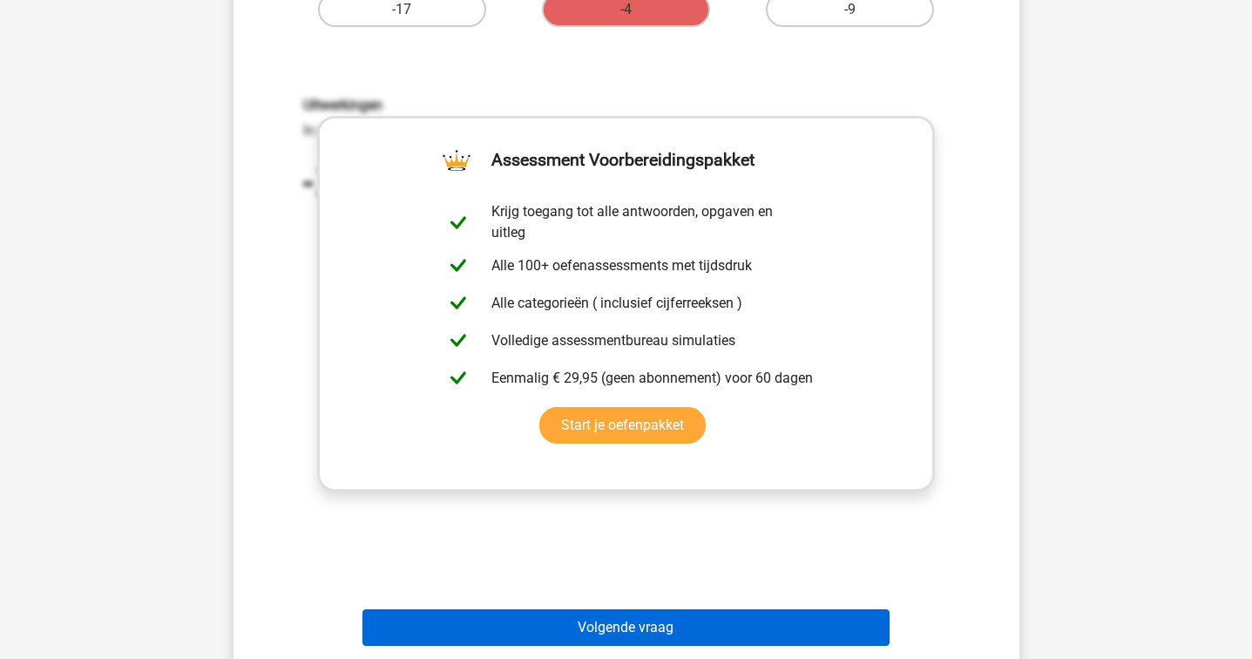
click at [627, 621] on button "Volgende vraag" at bounding box center [626, 627] width 527 height 37
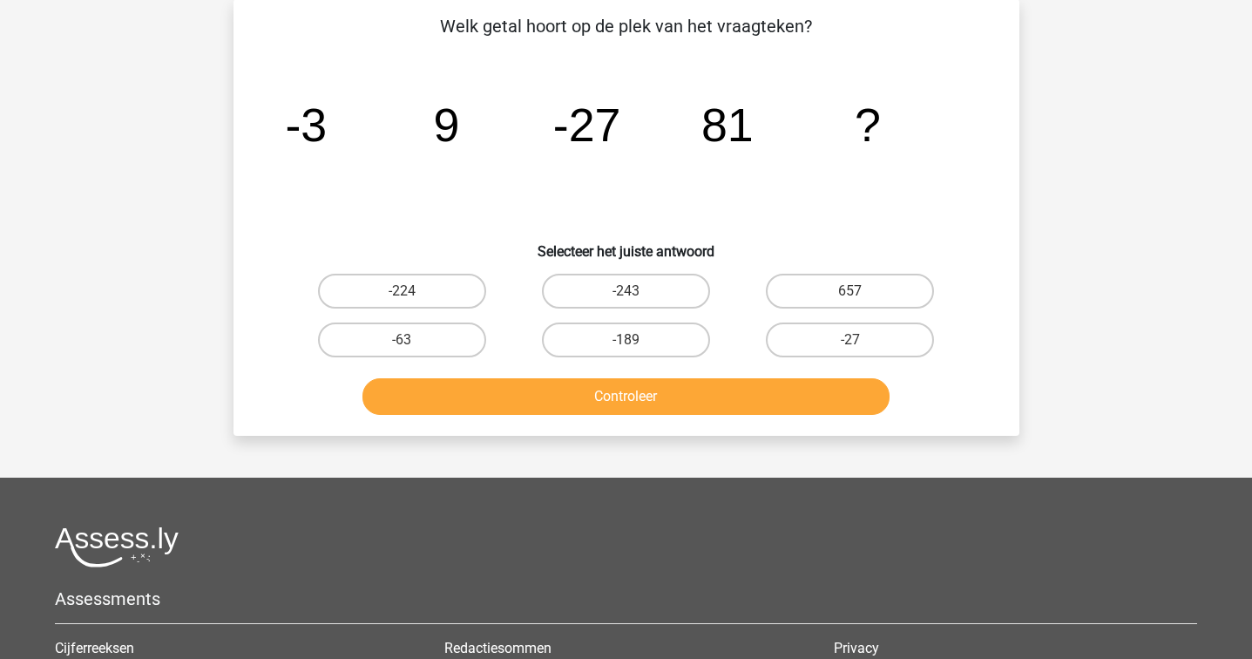
scroll to position [80, 0]
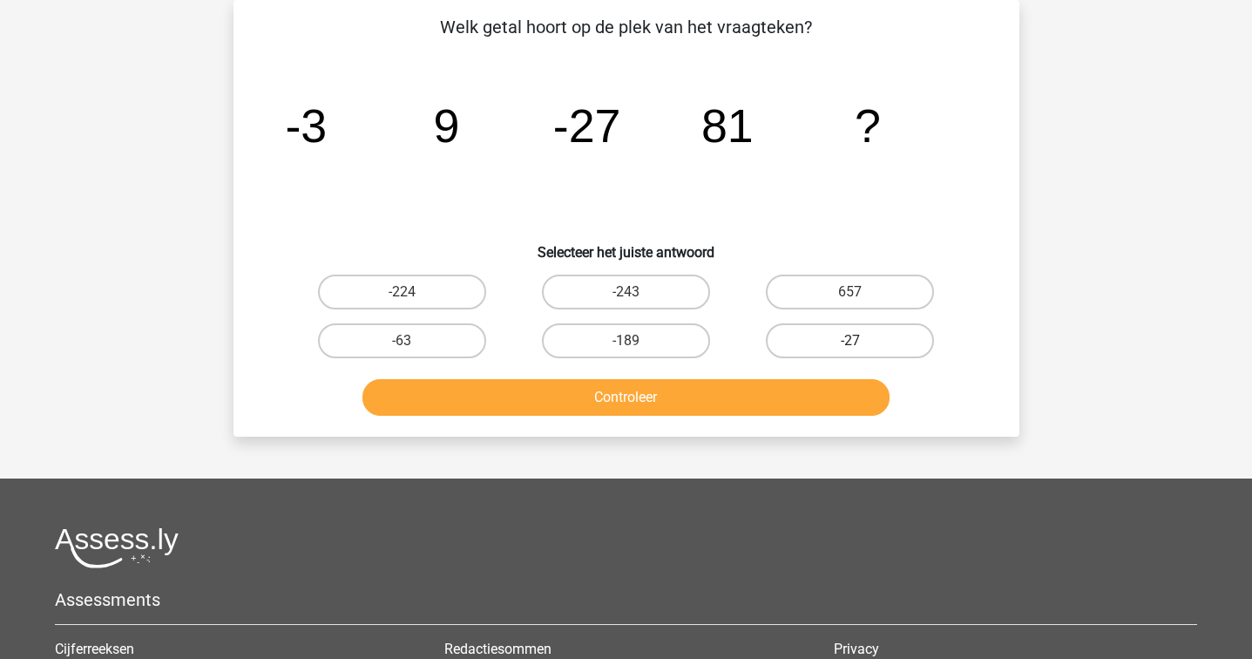
click at [797, 343] on label "-27" at bounding box center [850, 340] width 168 height 35
click at [851, 343] on input "-27" at bounding box center [856, 346] width 11 height 11
radio input "true"
click at [767, 390] on button "Controleer" at bounding box center [626, 397] width 527 height 37
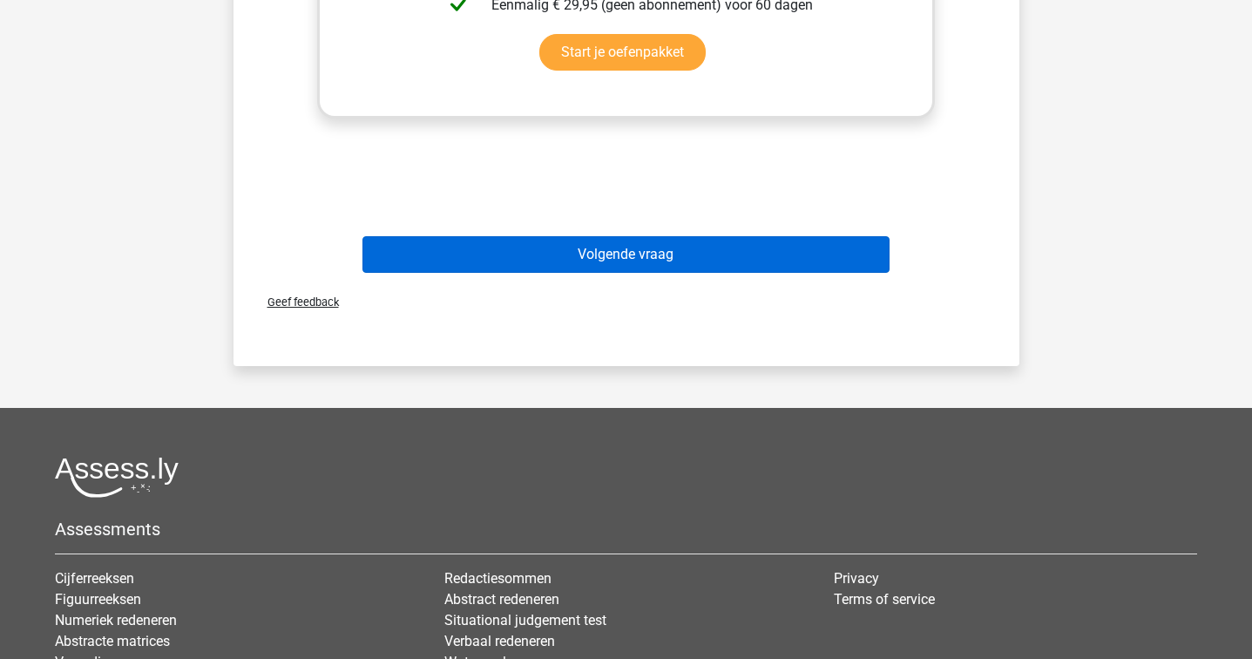
click at [709, 268] on button "Volgende vraag" at bounding box center [626, 254] width 527 height 37
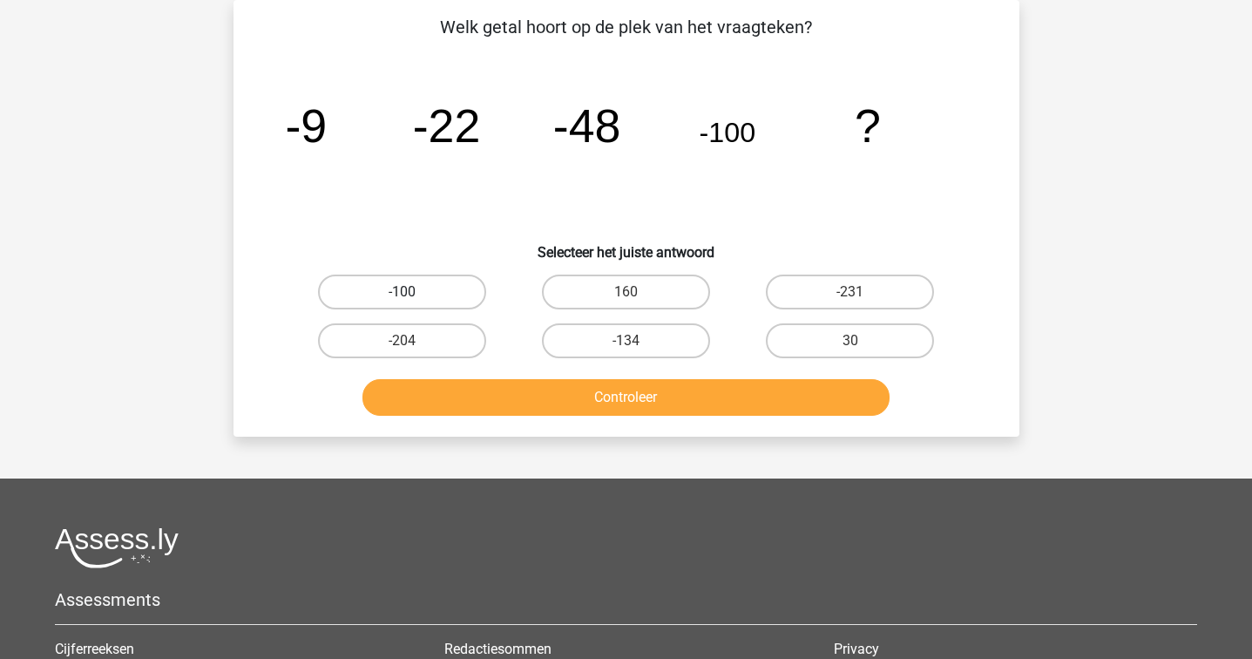
click at [434, 289] on label "-100" at bounding box center [402, 292] width 168 height 35
click at [413, 292] on input "-100" at bounding box center [407, 297] width 11 height 11
radio input "true"
click at [478, 385] on button "Controleer" at bounding box center [626, 397] width 527 height 37
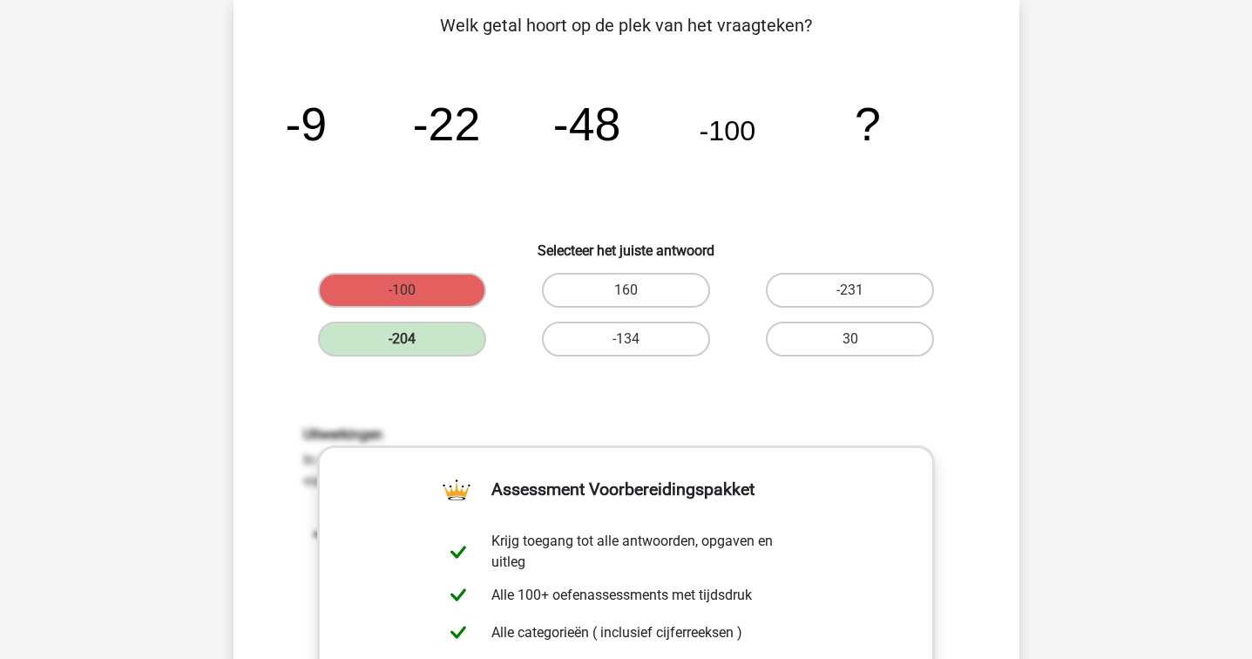
scroll to position [641, 0]
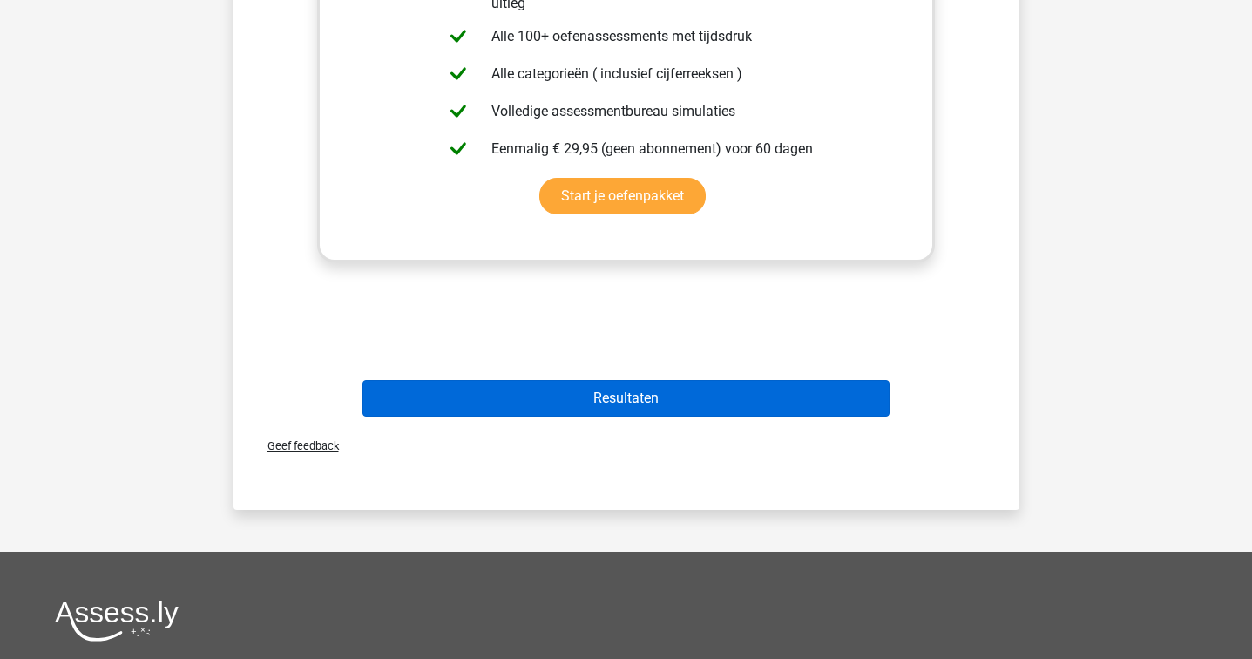
click at [484, 390] on button "Resultaten" at bounding box center [626, 398] width 527 height 37
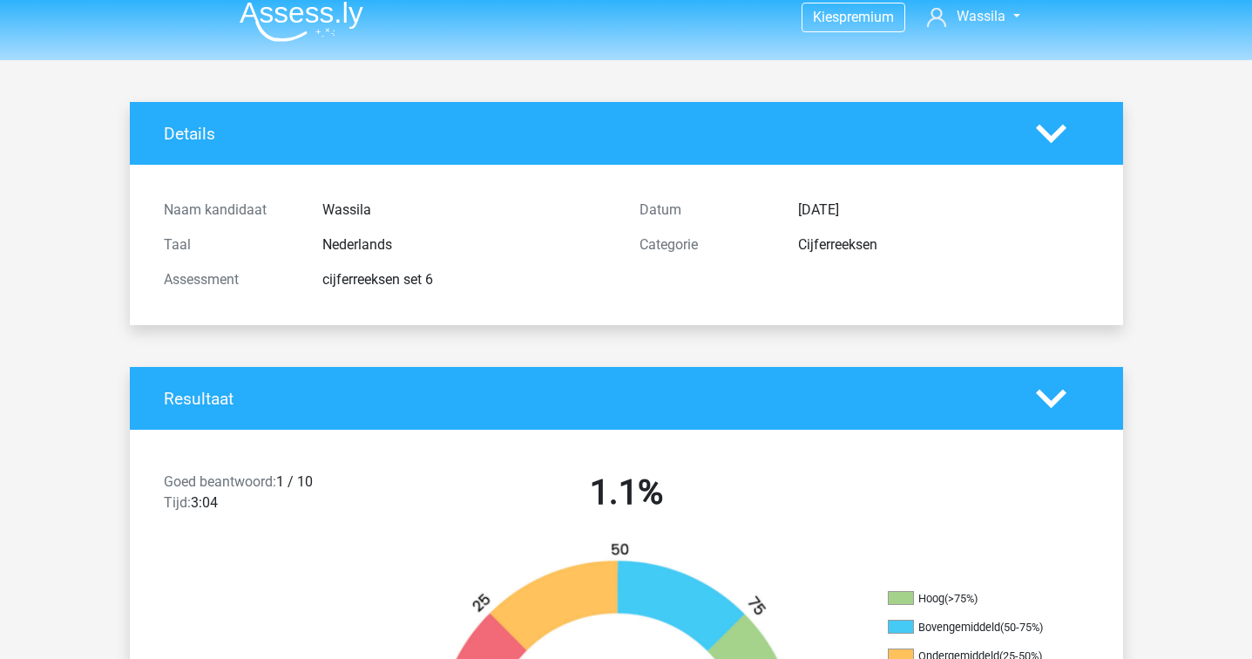
scroll to position [10, 0]
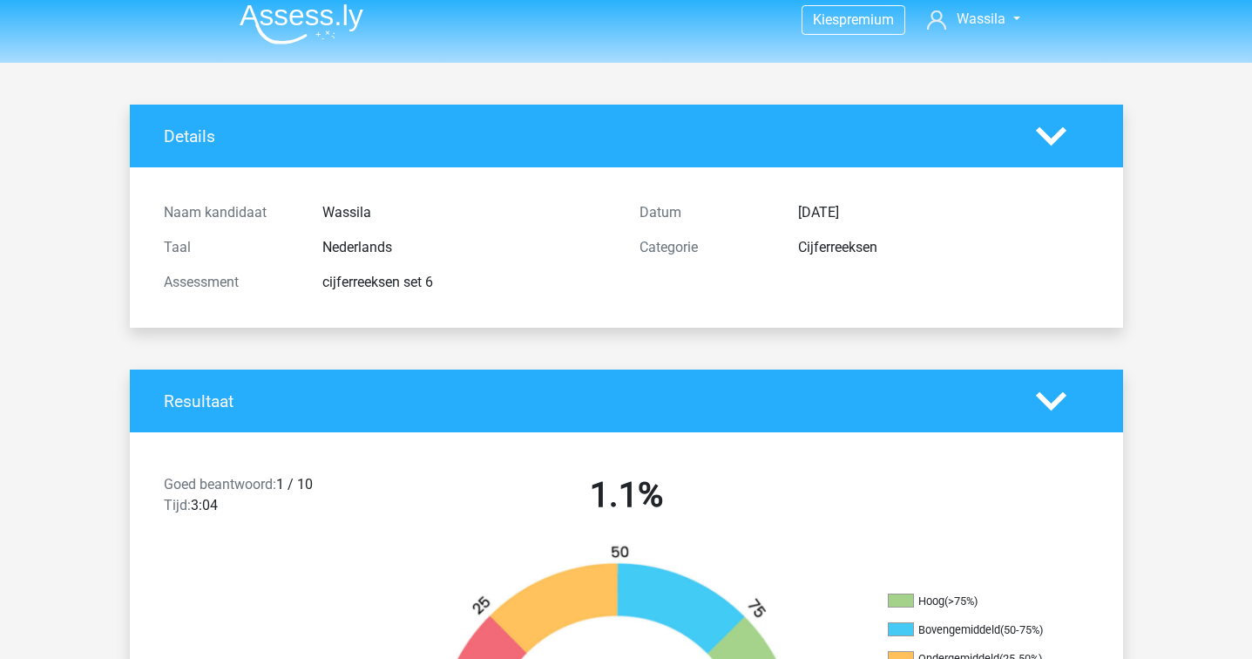
click at [257, 21] on img at bounding box center [302, 23] width 124 height 41
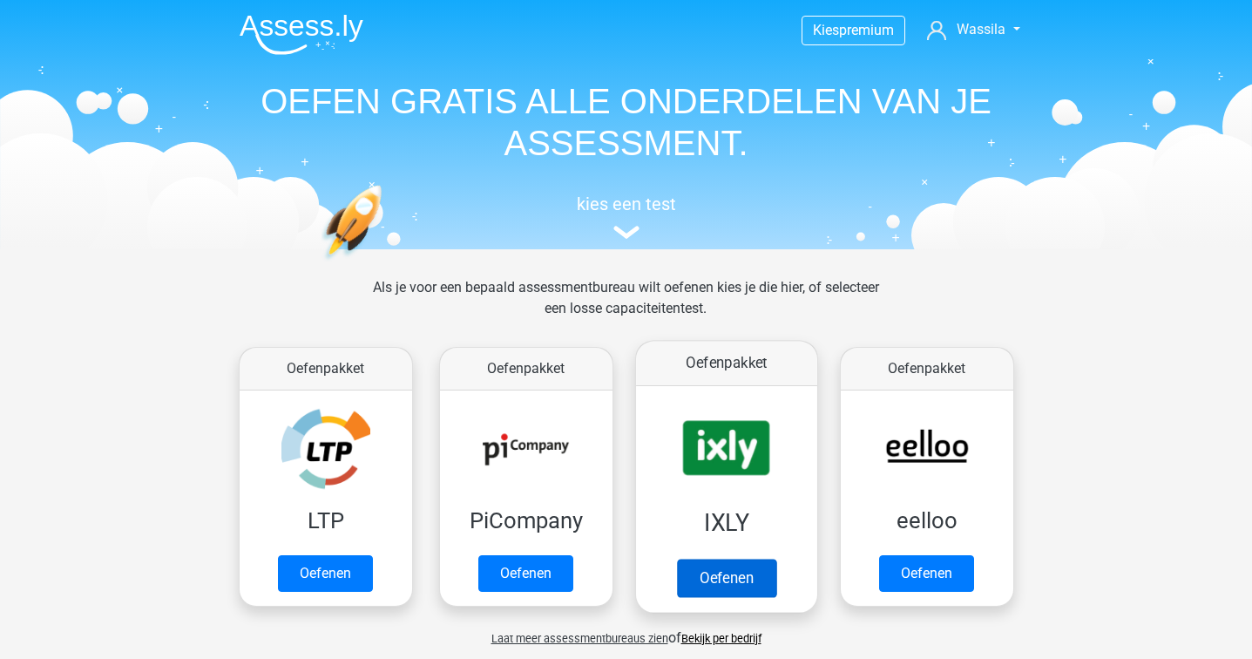
click at [676, 559] on link "Oefenen" at bounding box center [725, 578] width 99 height 38
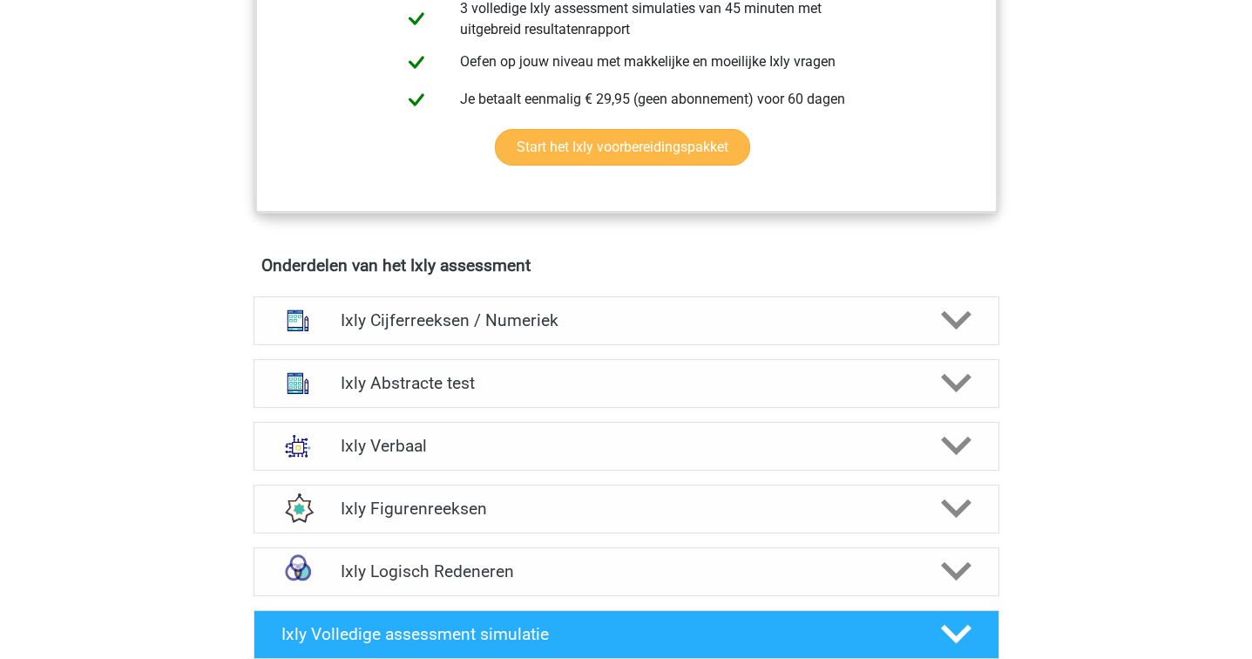
scroll to position [898, 0]
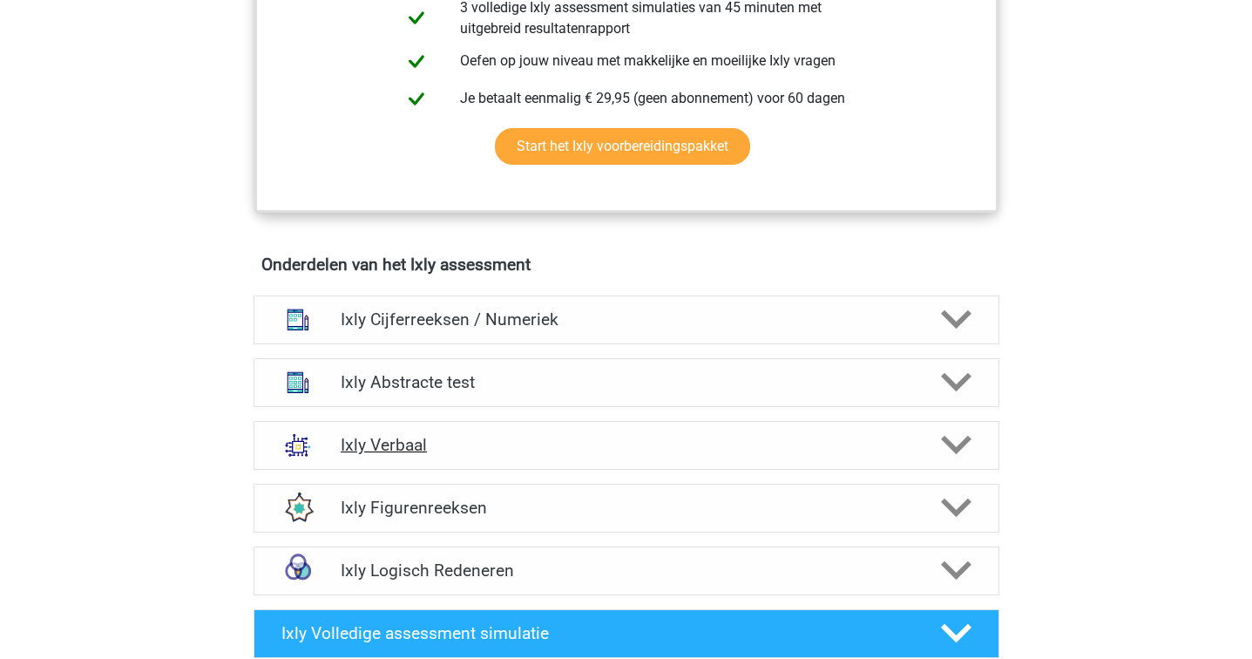
click at [575, 450] on h4 "Ixly Verbaal" at bounding box center [626, 445] width 571 height 20
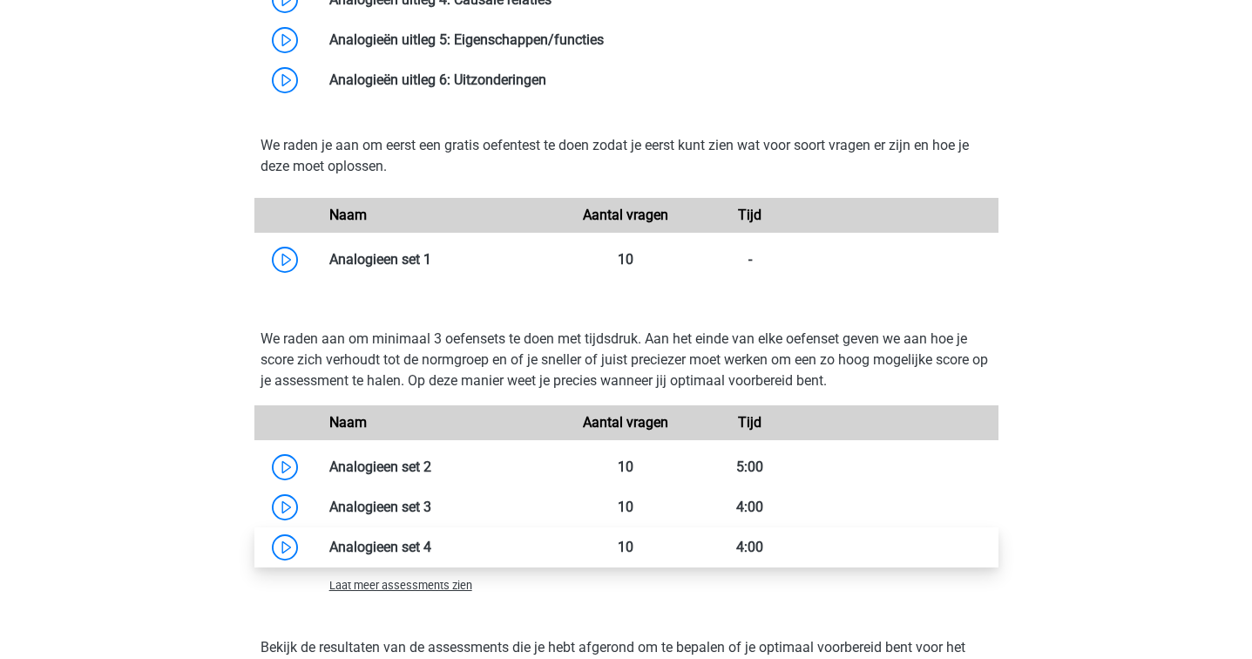
scroll to position [1787, 0]
click at [431, 550] on link at bounding box center [431, 547] width 0 height 17
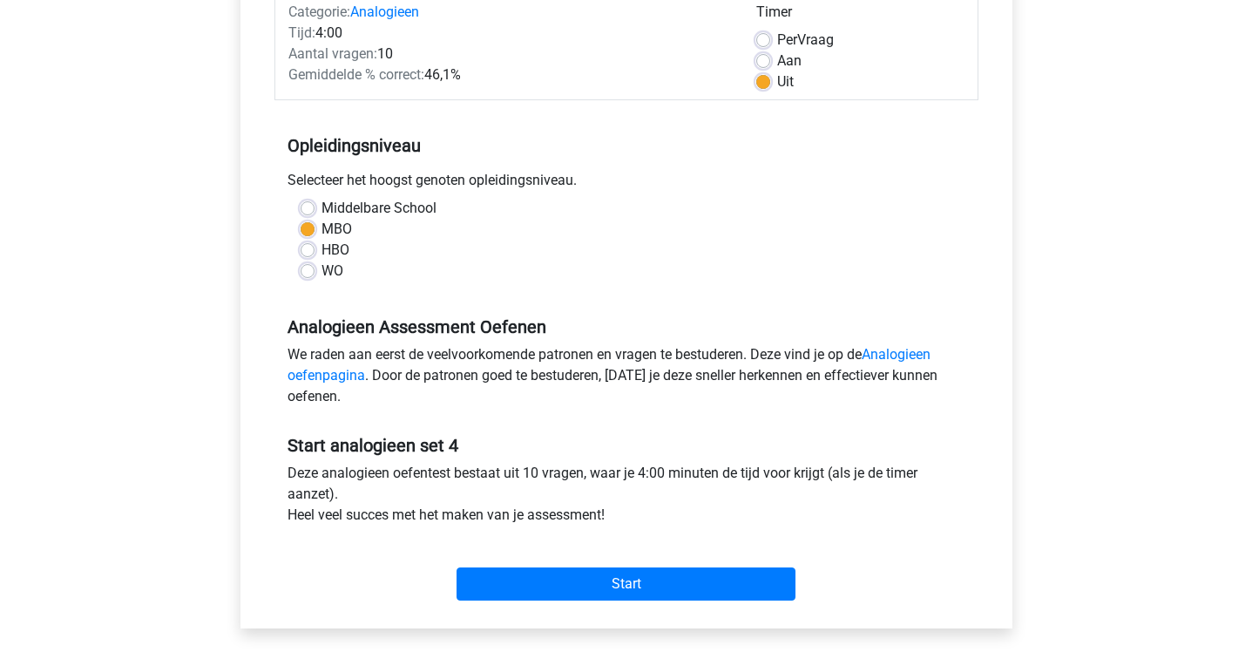
scroll to position [561, 0]
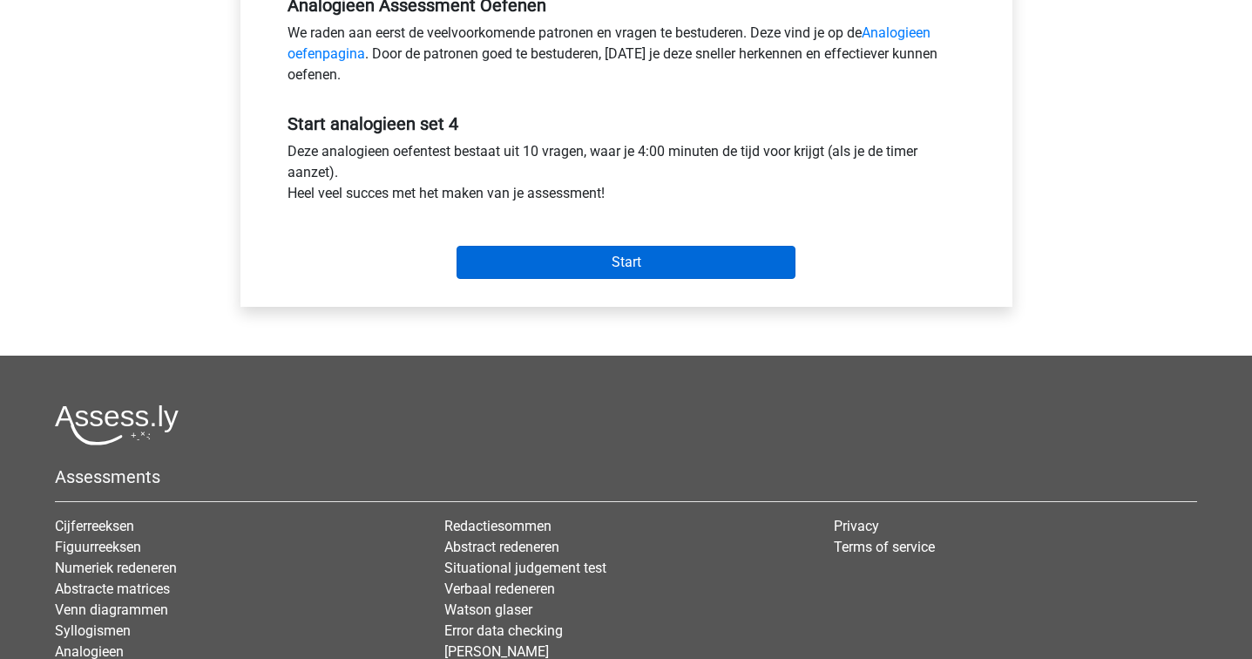
click at [692, 252] on input "Start" at bounding box center [626, 262] width 339 height 33
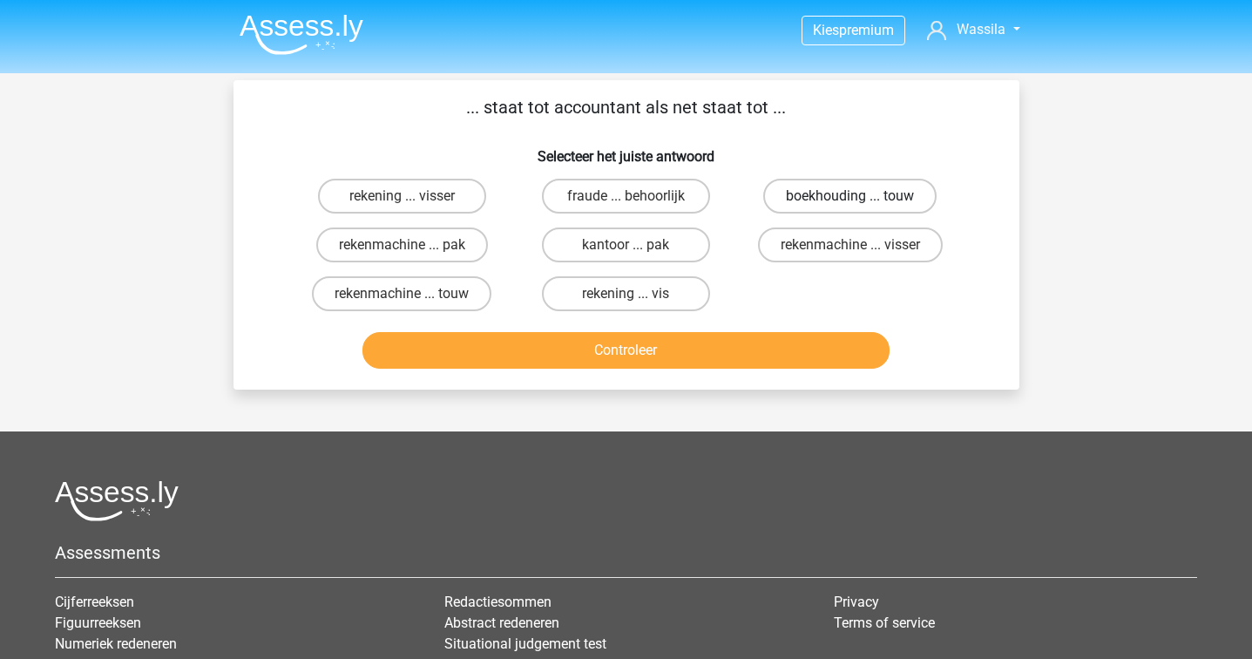
click at [900, 180] on label "boekhouding ... touw" at bounding box center [849, 196] width 173 height 35
click at [862, 196] on input "boekhouding ... touw" at bounding box center [856, 201] width 11 height 11
radio input "true"
click at [711, 353] on button "Controleer" at bounding box center [626, 350] width 527 height 37
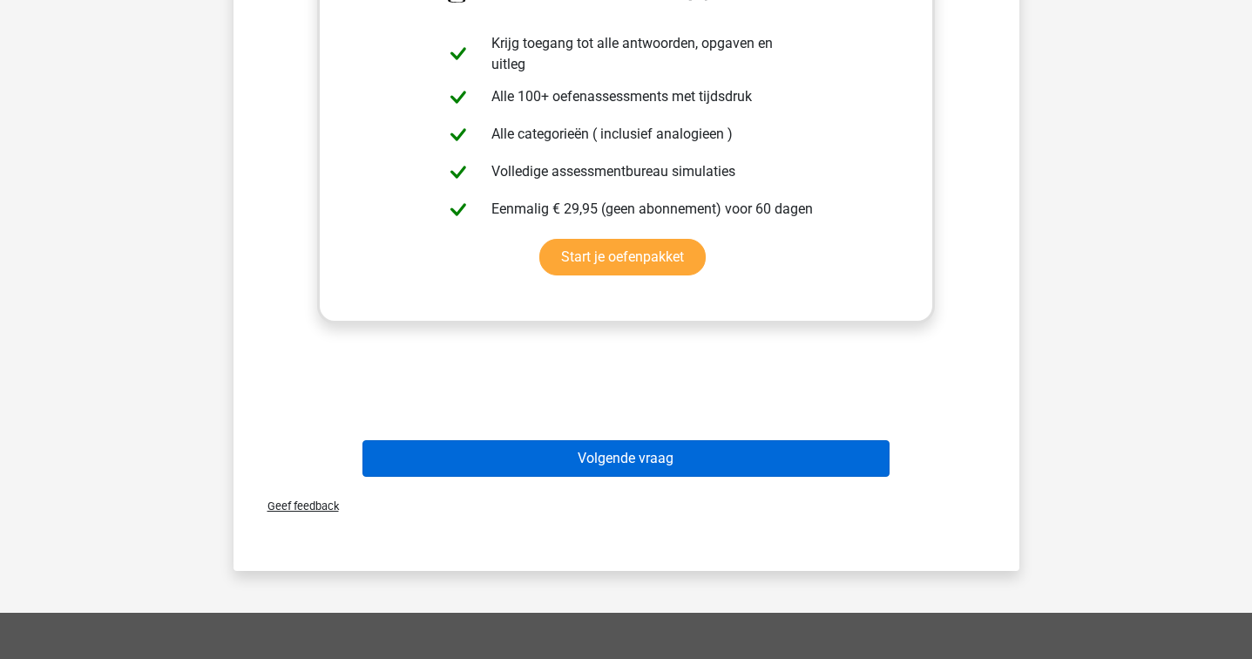
click at [651, 444] on button "Volgende vraag" at bounding box center [626, 458] width 527 height 37
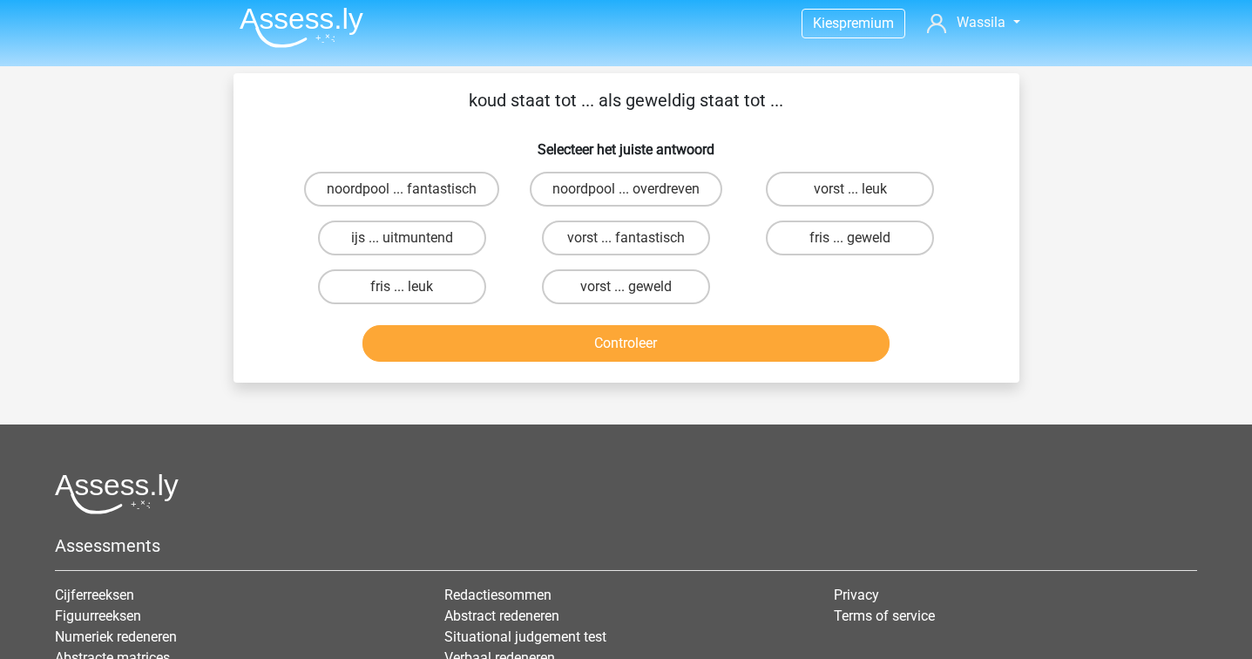
scroll to position [6, 0]
click at [465, 193] on label "noordpool ... fantastisch" at bounding box center [401, 190] width 195 height 35
click at [413, 193] on input "noordpool ... fantastisch" at bounding box center [407, 195] width 11 height 11
radio input "true"
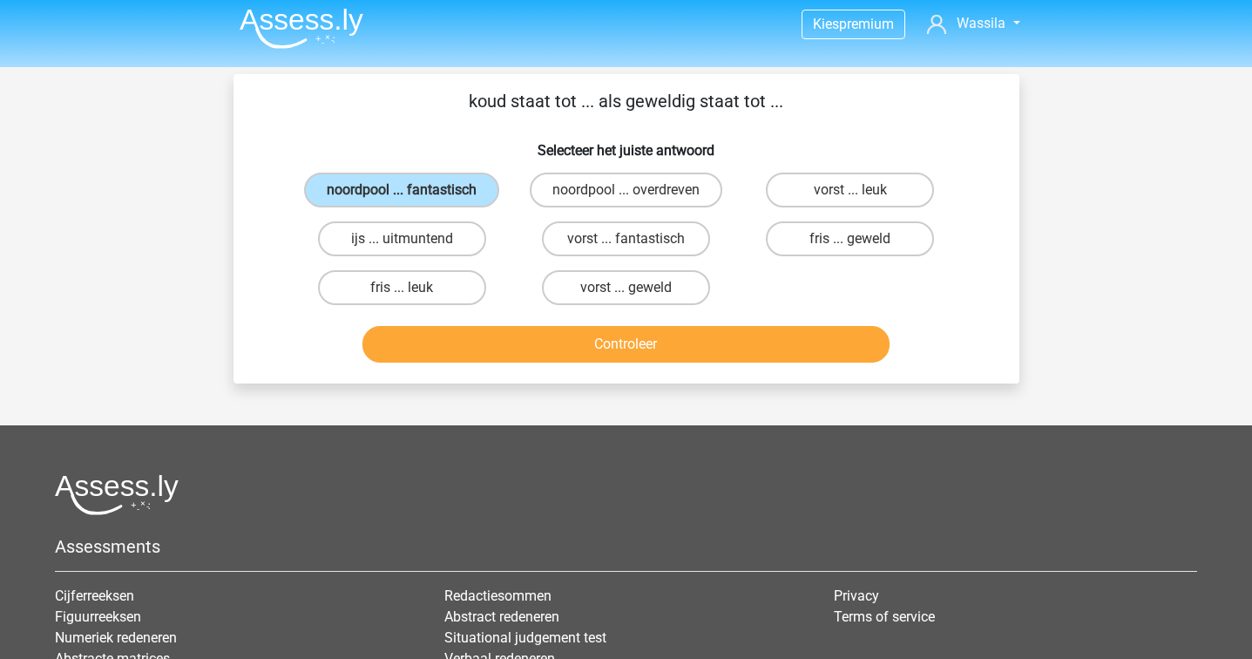
click at [562, 357] on button "Controleer" at bounding box center [626, 344] width 527 height 37
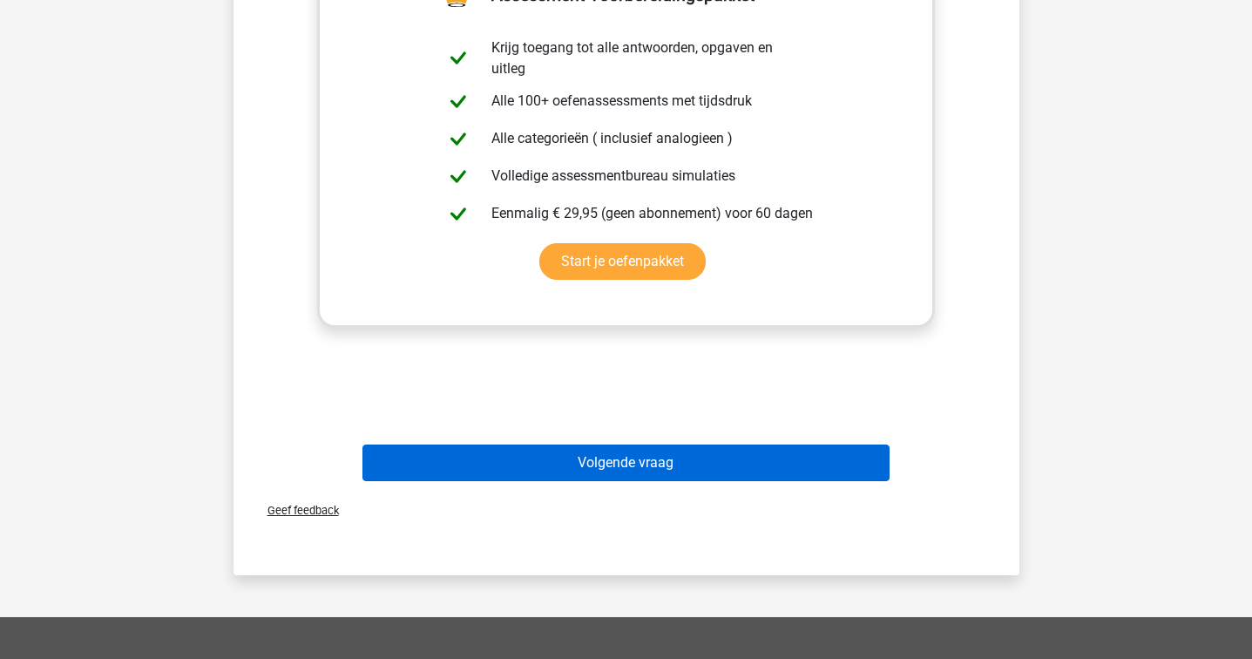
click at [560, 481] on button "Volgende vraag" at bounding box center [626, 462] width 527 height 37
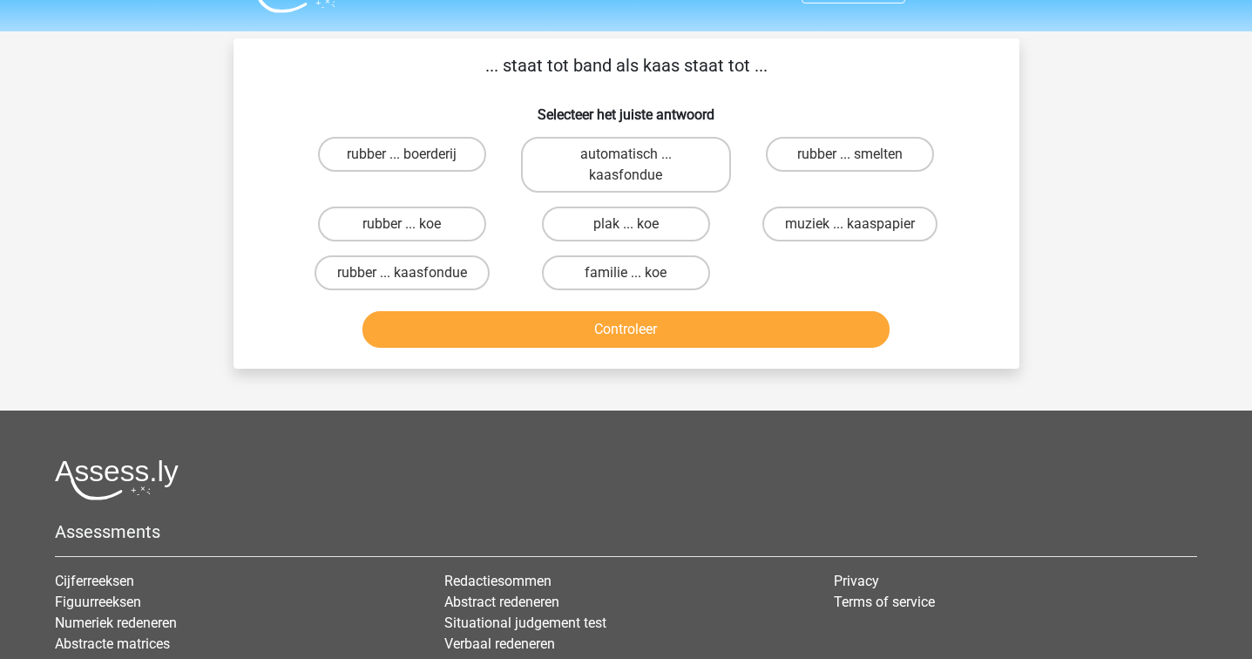
scroll to position [40, 0]
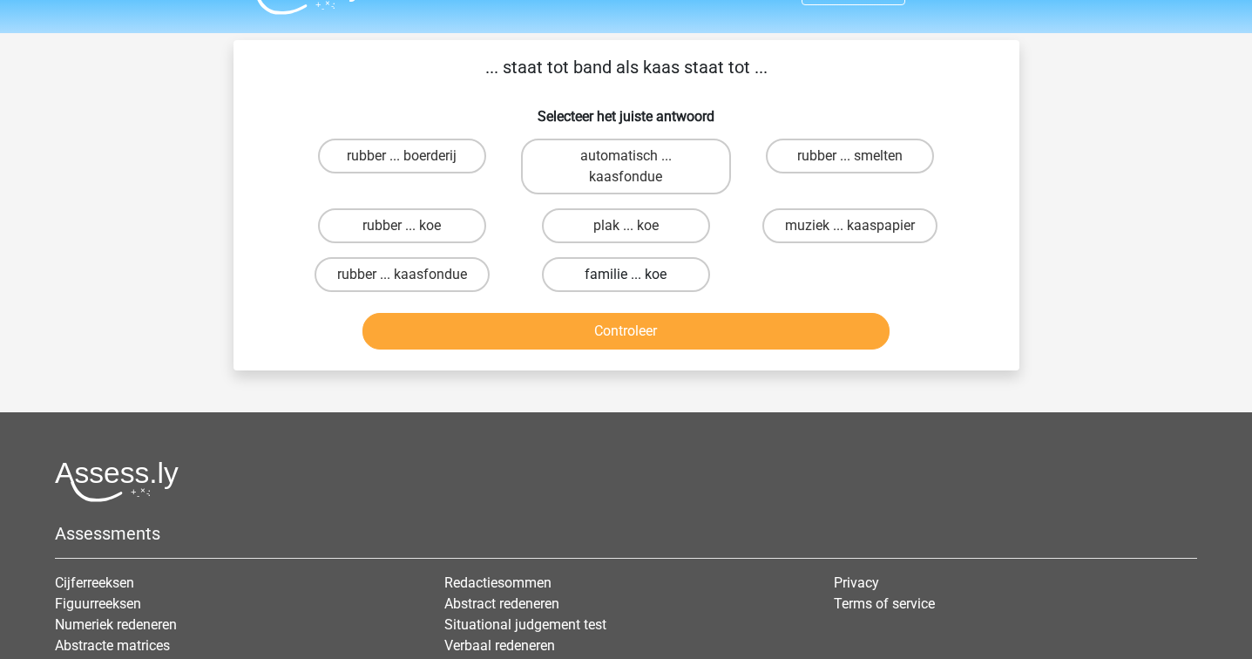
click at [614, 266] on label "familie ... koe" at bounding box center [626, 274] width 168 height 35
click at [626, 275] on input "familie ... koe" at bounding box center [631, 280] width 11 height 11
radio input "true"
click at [616, 327] on button "Controleer" at bounding box center [626, 331] width 527 height 37
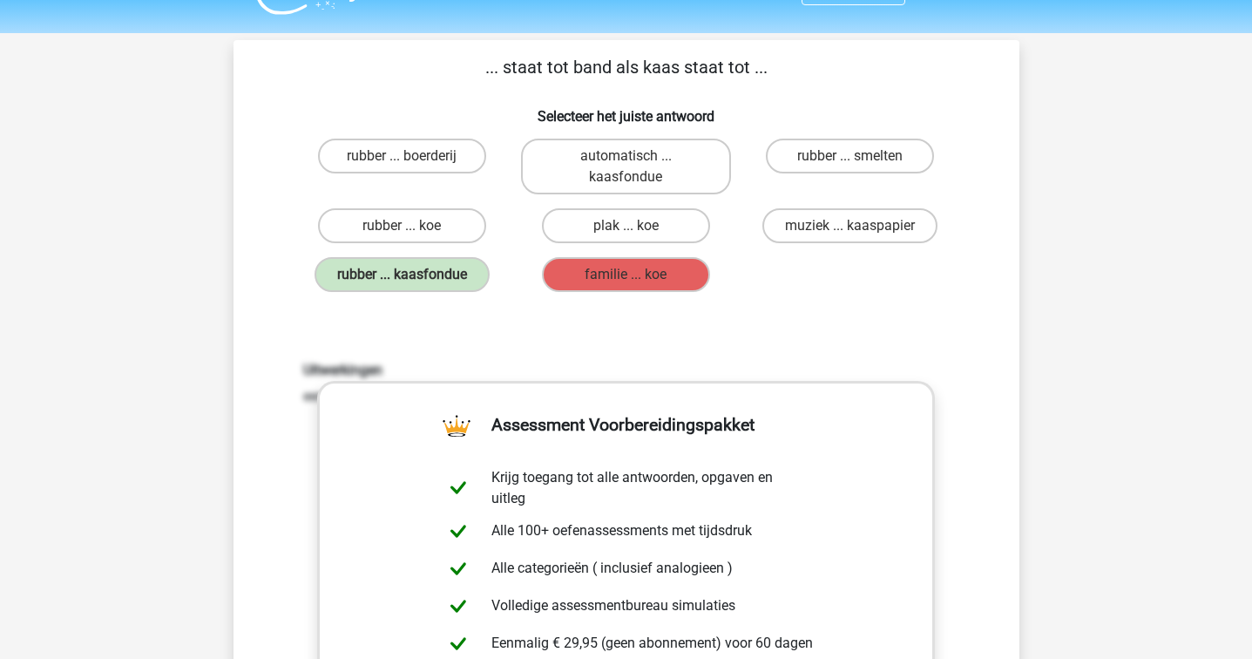
scroll to position [363, 0]
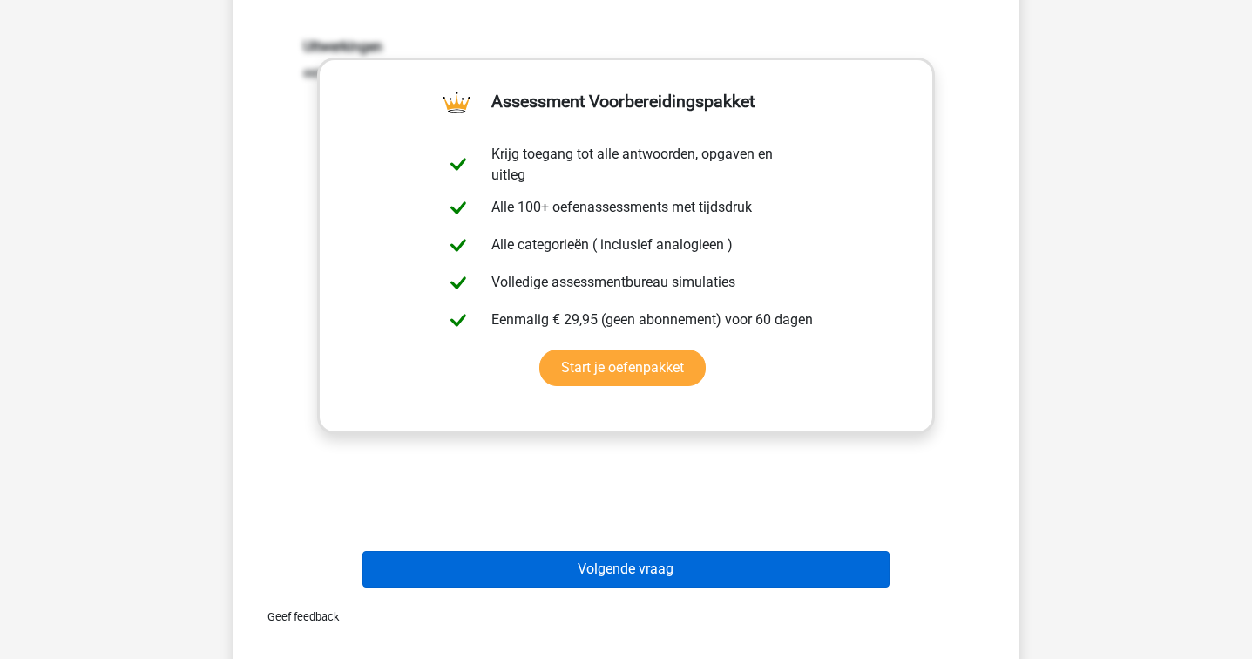
click at [617, 555] on button "Volgende vraag" at bounding box center [626, 569] width 527 height 37
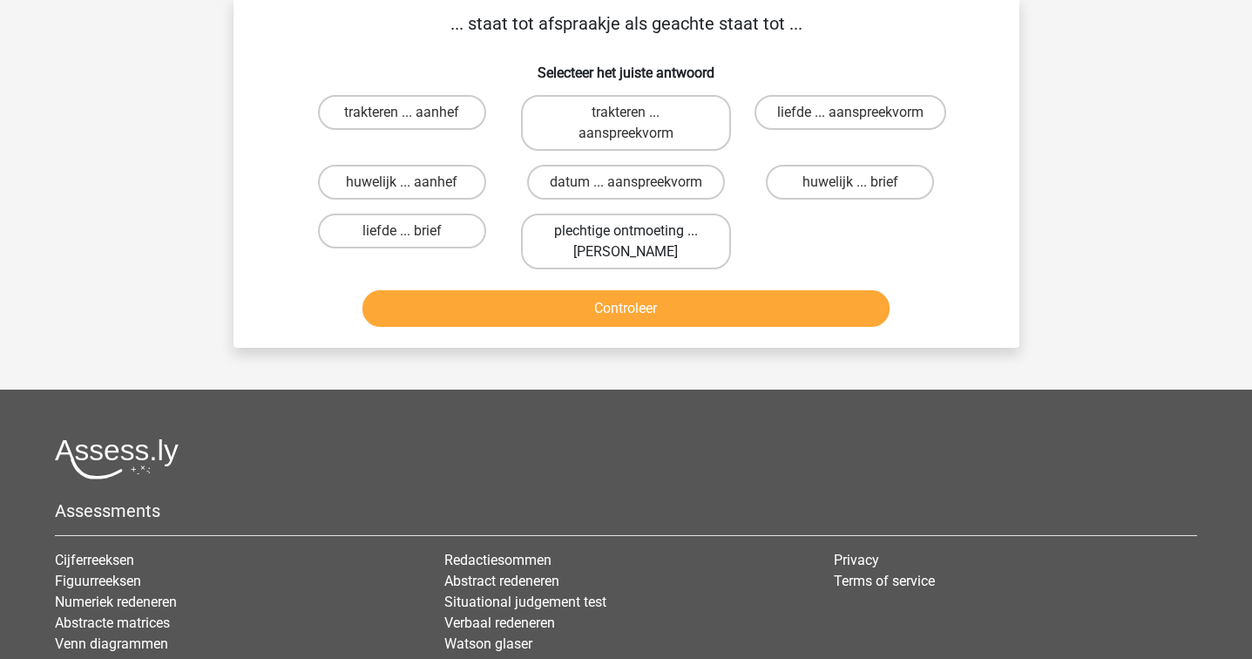
scroll to position [80, 0]
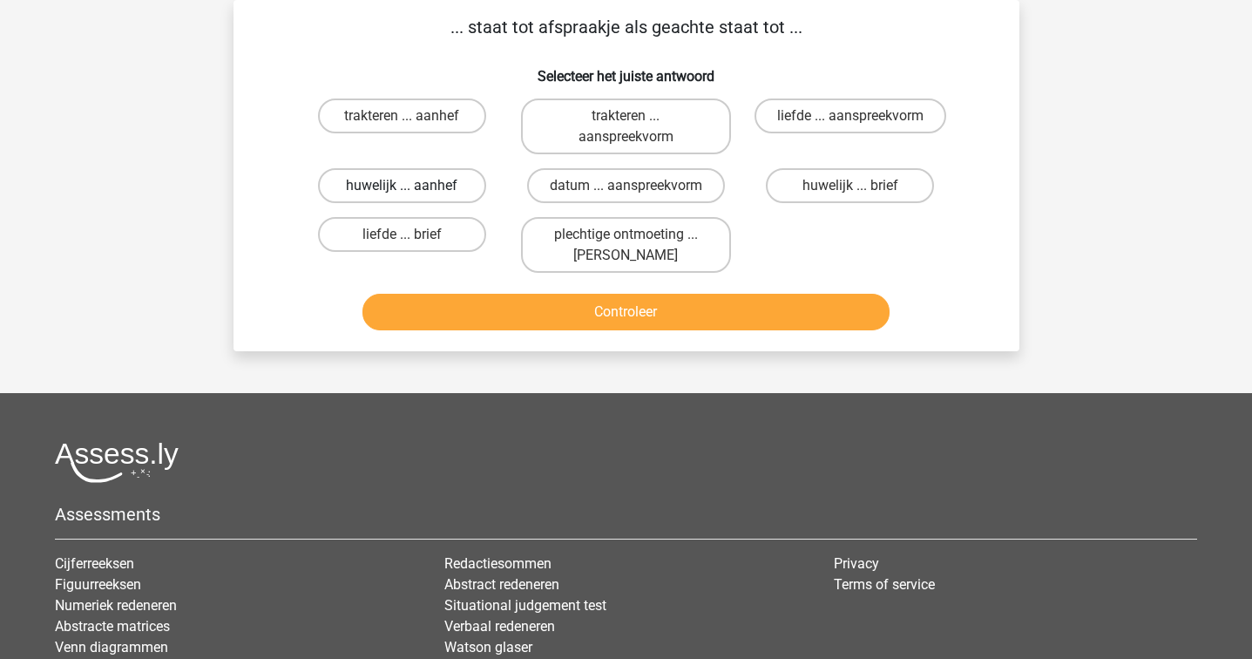
click at [466, 190] on label "huwelijk ... aanhef" at bounding box center [402, 185] width 168 height 35
click at [413, 190] on input "huwelijk ... aanhef" at bounding box center [407, 191] width 11 height 11
radio input "true"
click at [512, 317] on button "Controleer" at bounding box center [626, 312] width 527 height 37
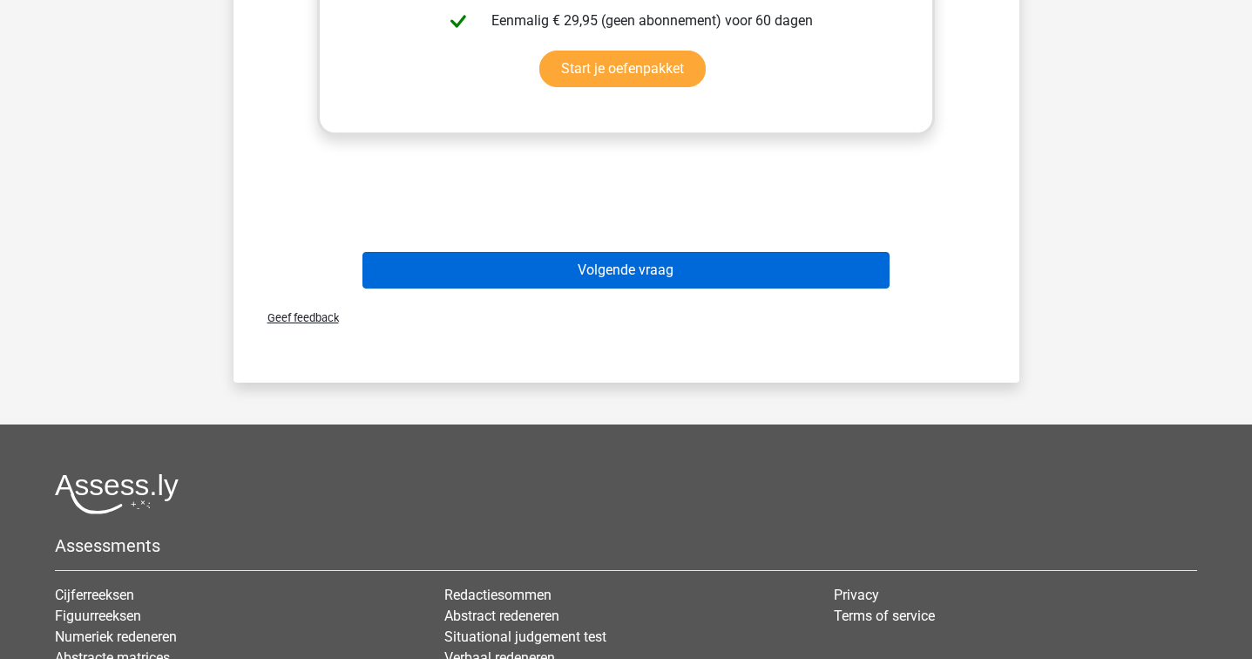
click at [514, 274] on button "Volgende vraag" at bounding box center [626, 270] width 527 height 37
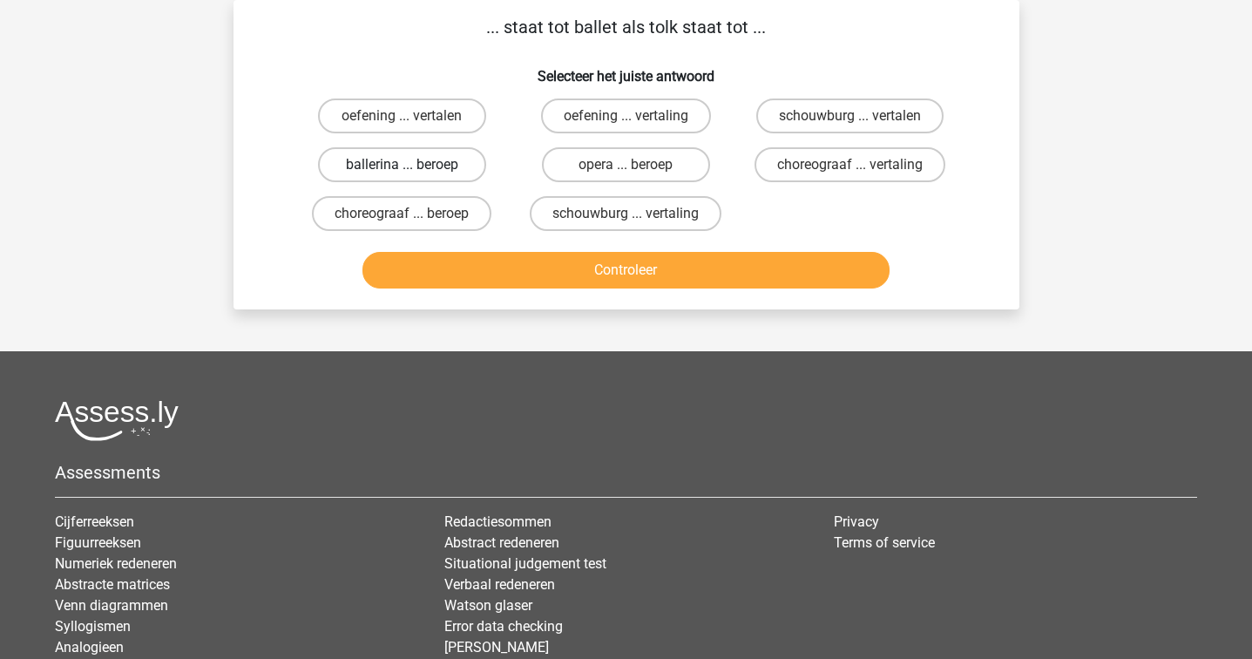
click at [461, 173] on label "ballerina ... beroep" at bounding box center [402, 164] width 168 height 35
click at [413, 173] on input "ballerina ... beroep" at bounding box center [407, 170] width 11 height 11
radio input "true"
click at [522, 258] on button "Controleer" at bounding box center [626, 270] width 527 height 37
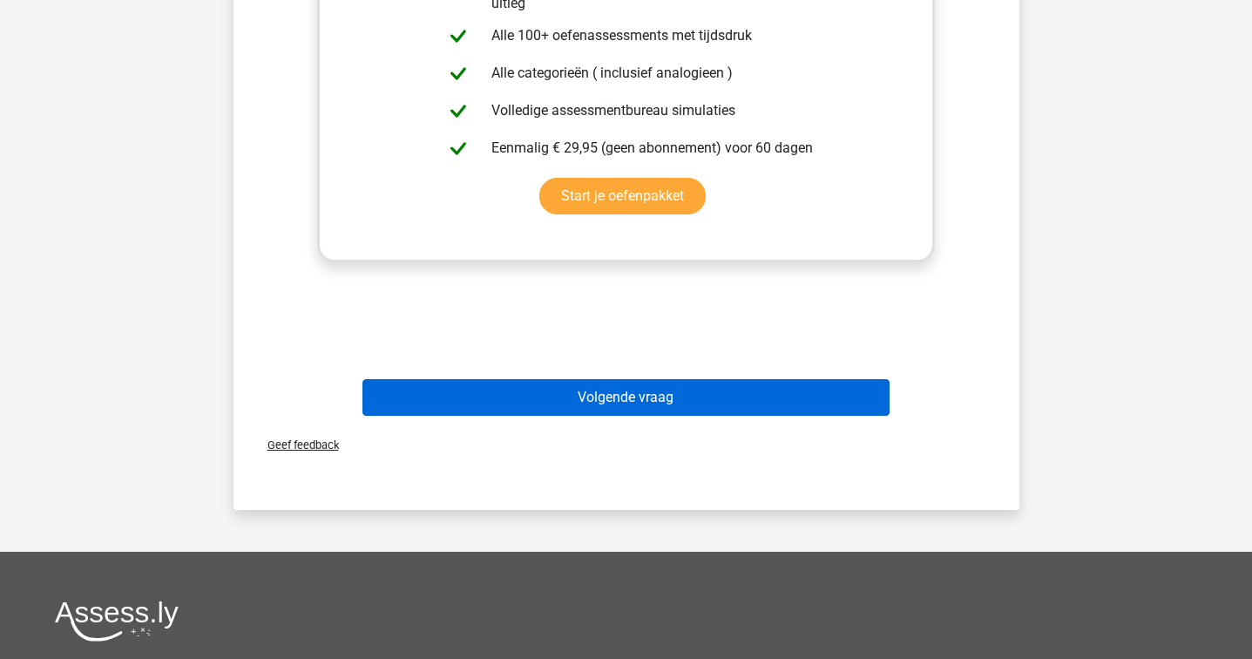
click at [544, 407] on button "Volgende vraag" at bounding box center [626, 397] width 527 height 37
